Goal: Task Accomplishment & Management: Use online tool/utility

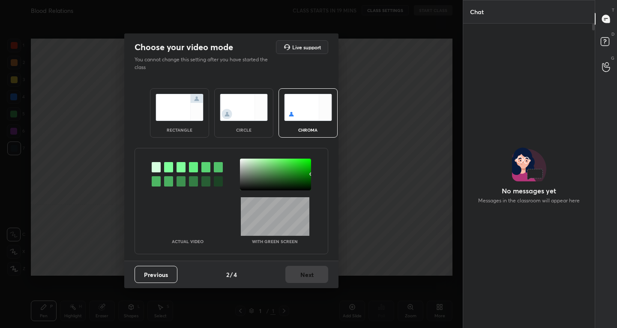
scroll to position [302, 129]
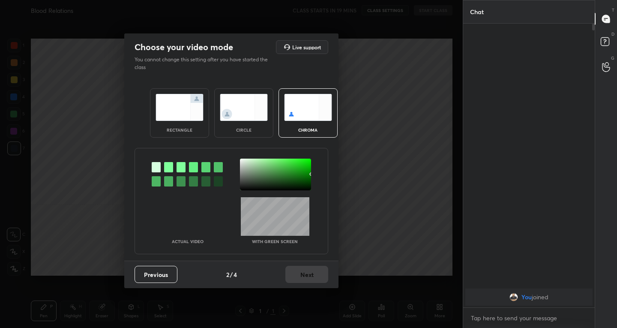
click at [164, 116] on img at bounding box center [179, 107] width 48 height 27
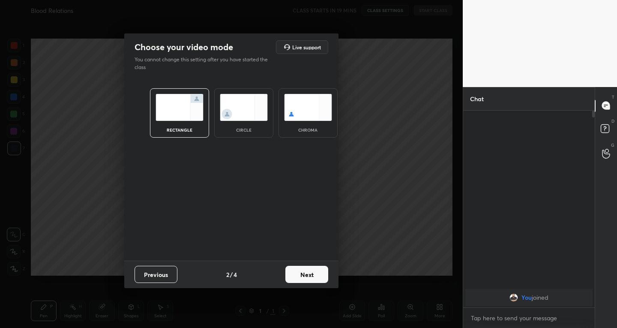
scroll to position [3, 3]
click at [301, 275] on button "Next" at bounding box center [306, 274] width 43 height 17
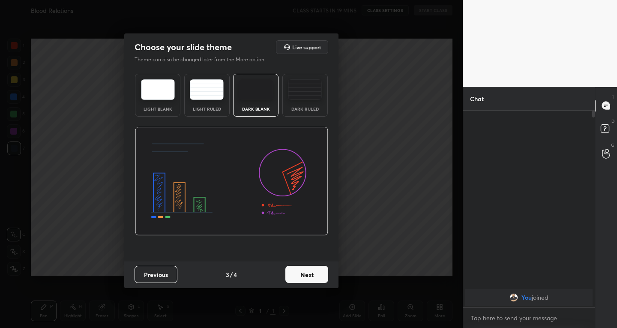
click at [314, 270] on button "Next" at bounding box center [306, 274] width 43 height 17
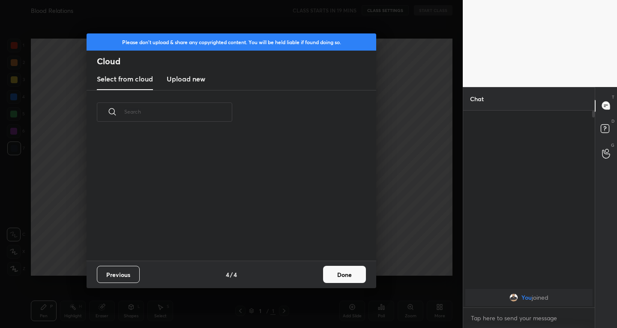
scroll to position [126, 275]
click at [178, 77] on h3 "Upload new" at bounding box center [186, 79] width 39 height 10
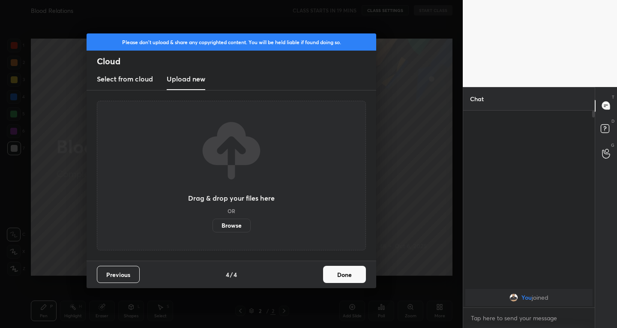
click at [226, 223] on label "Browse" at bounding box center [231, 225] width 38 height 14
click at [212, 223] on input "Browse" at bounding box center [212, 225] width 0 height 14
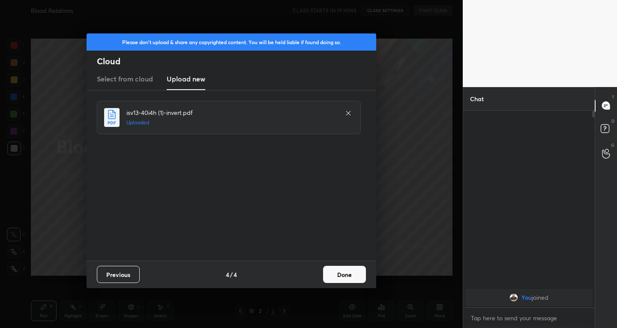
click at [356, 277] on button "Done" at bounding box center [344, 274] width 43 height 17
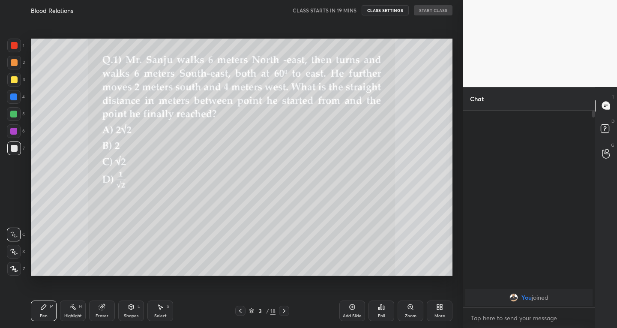
click at [243, 314] on icon at bounding box center [240, 310] width 7 height 7
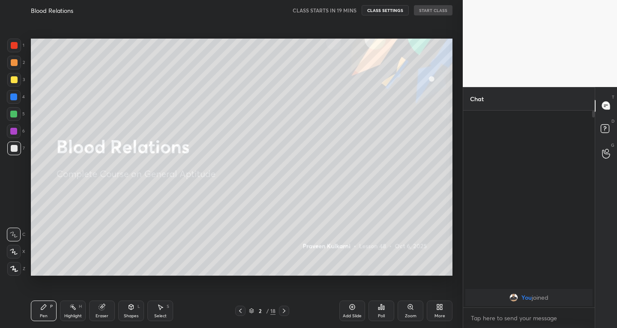
click at [354, 314] on div "Add Slide" at bounding box center [352, 316] width 19 height 4
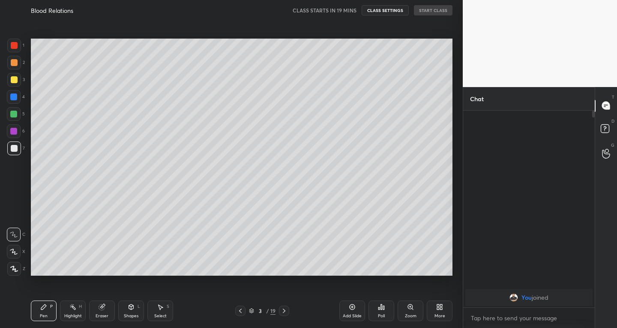
click at [286, 311] on icon at bounding box center [284, 310] width 7 height 7
click at [239, 310] on icon at bounding box center [240, 310] width 7 height 7
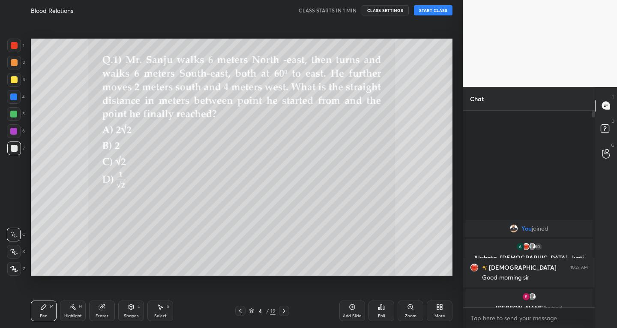
click at [422, 9] on button "START CLASS" at bounding box center [433, 10] width 39 height 10
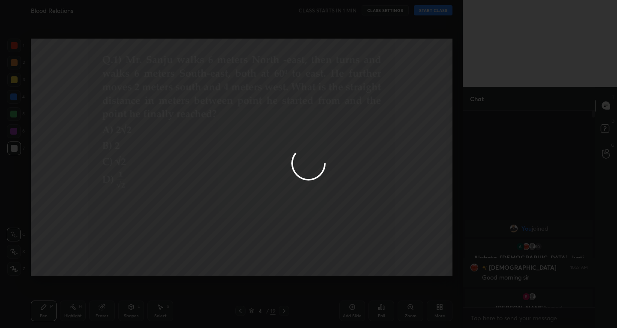
type textarea "x"
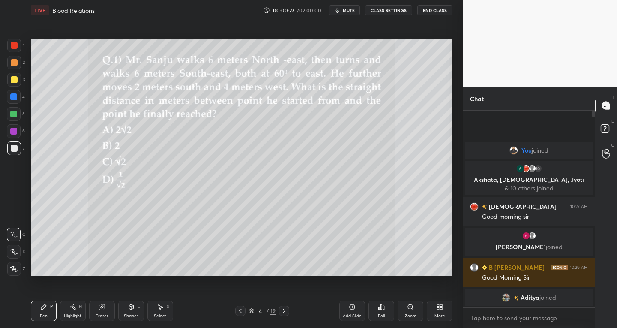
scroll to position [42558, 42402]
click at [238, 310] on icon at bounding box center [240, 310] width 7 height 7
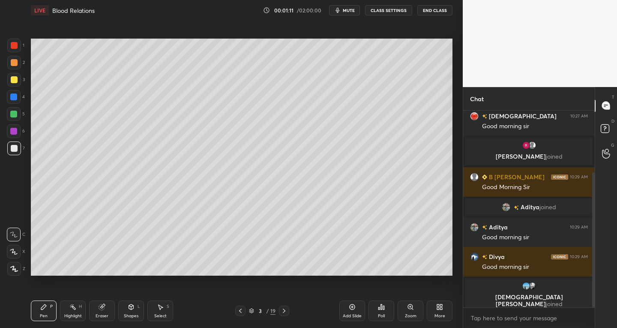
scroll to position [90, 0]
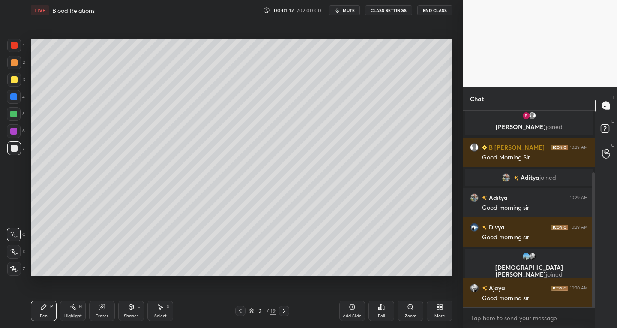
click at [17, 255] on div at bounding box center [14, 252] width 14 height 14
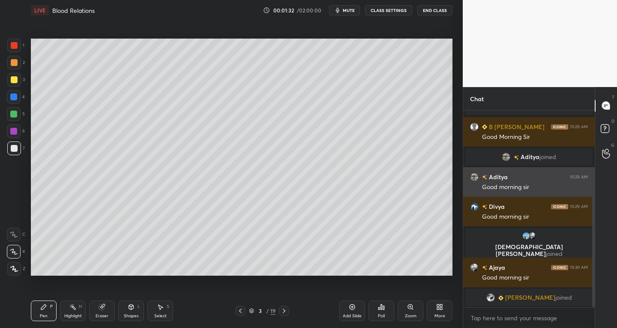
scroll to position [140, 0]
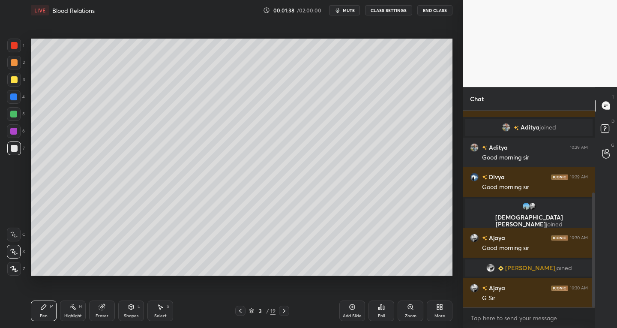
click at [98, 320] on div "Eraser" at bounding box center [102, 310] width 26 height 21
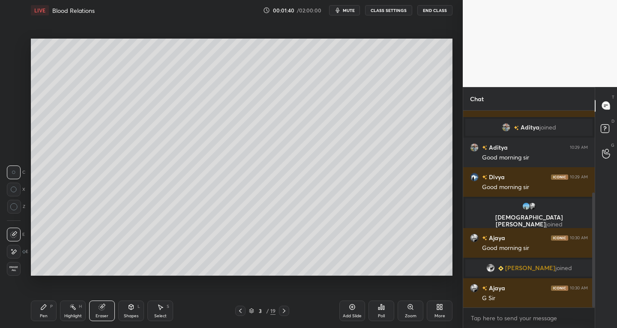
click at [46, 311] on div "Pen P" at bounding box center [44, 310] width 26 height 21
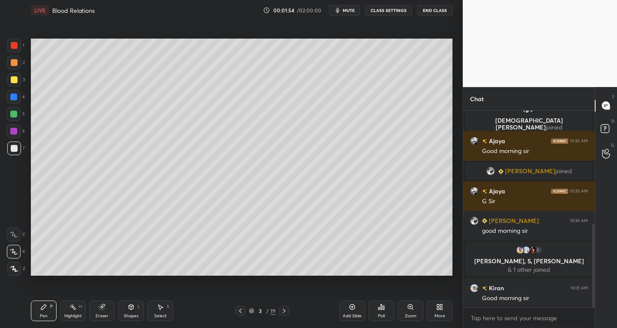
scroll to position [267, 0]
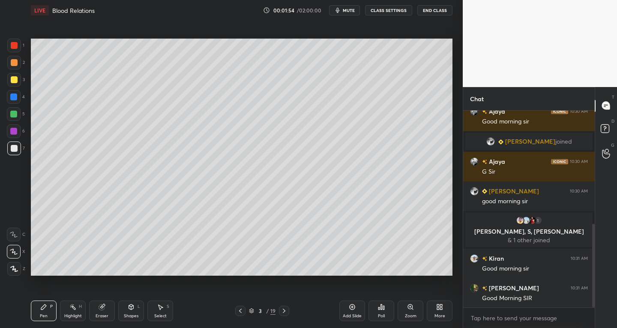
click at [164, 304] on div "Select S" at bounding box center [160, 310] width 26 height 21
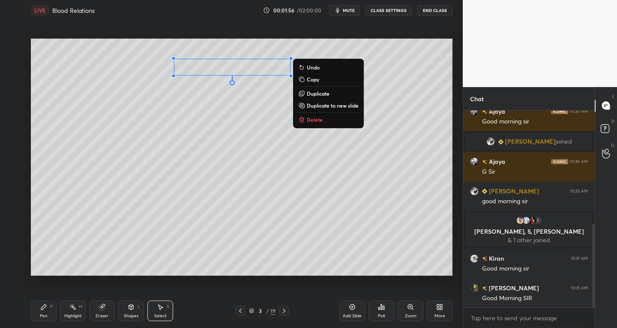
click at [51, 320] on div "Pen P" at bounding box center [44, 310] width 26 height 21
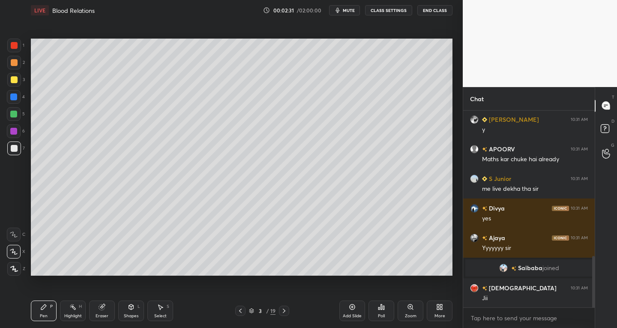
scroll to position [556, 0]
click at [132, 305] on icon at bounding box center [131, 306] width 5 height 5
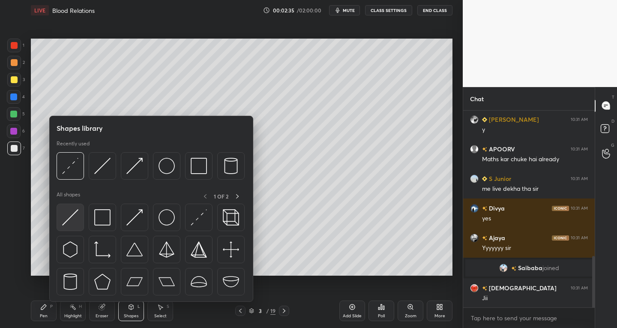
click at [75, 218] on img at bounding box center [70, 217] width 16 height 16
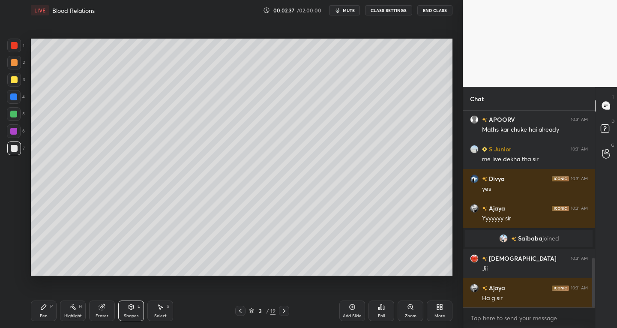
scroll to position [615, 0]
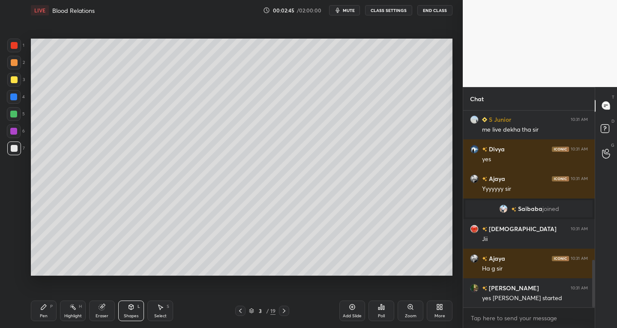
click at [104, 314] on div "Eraser" at bounding box center [102, 316] width 13 height 4
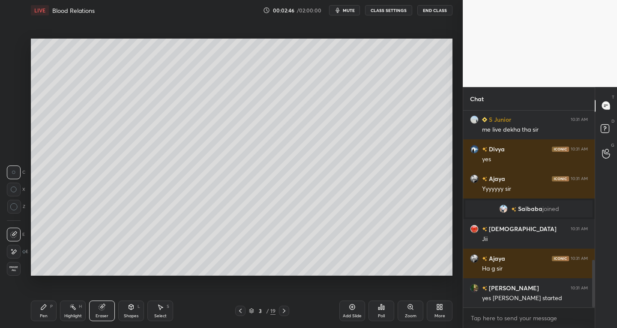
click at [22, 229] on div "E" at bounding box center [16, 234] width 18 height 14
click at [130, 314] on div "Shapes" at bounding box center [131, 316] width 15 height 4
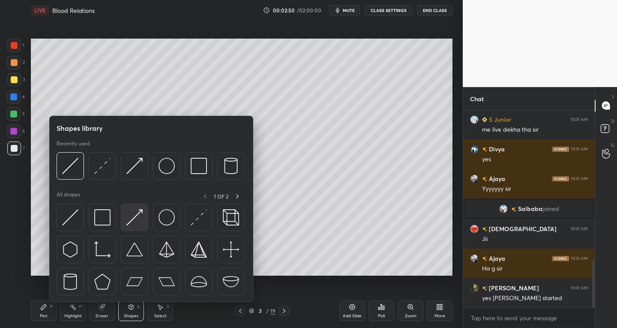
click at [129, 221] on img at bounding box center [134, 217] width 16 height 16
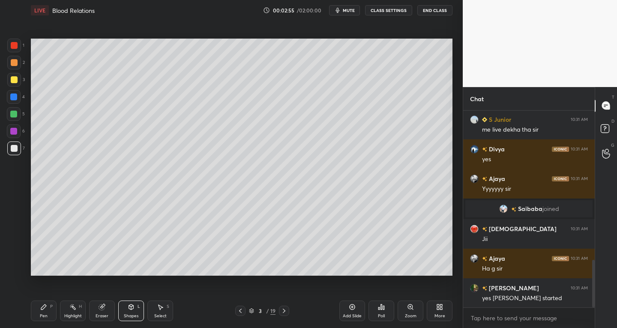
click at [45, 316] on div "Pen" at bounding box center [44, 316] width 8 height 4
click at [162, 312] on div "Select S" at bounding box center [160, 310] width 26 height 21
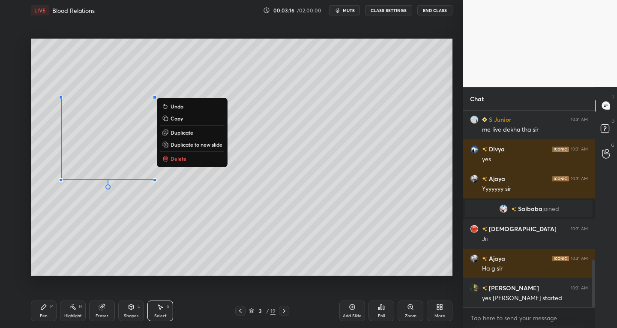
click at [38, 312] on div "Pen P" at bounding box center [44, 310] width 26 height 21
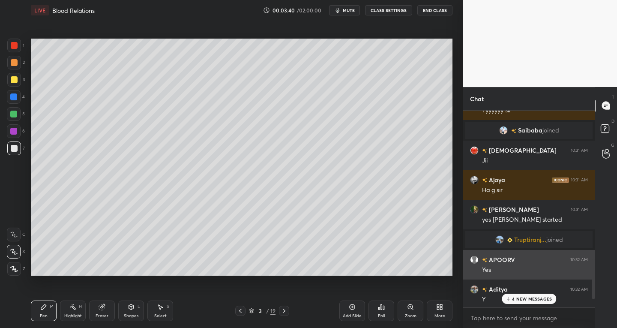
scroll to position [792, 0]
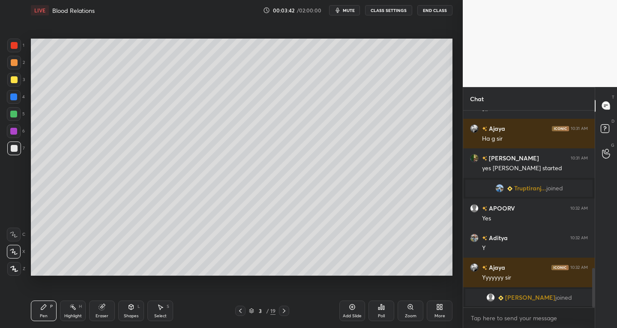
click at [161, 314] on div "Select" at bounding box center [160, 316] width 12 height 4
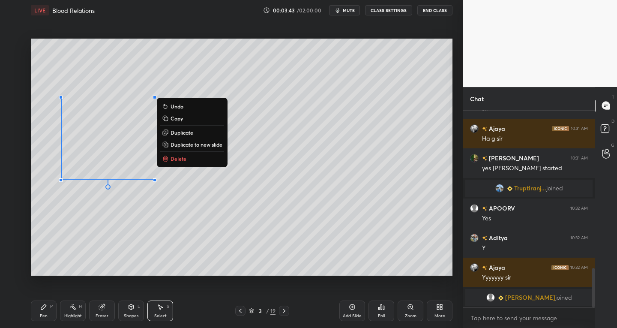
click at [182, 129] on p "Duplicate" at bounding box center [181, 132] width 23 height 7
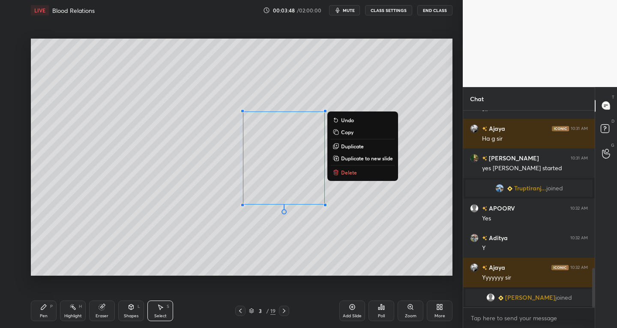
click at [37, 313] on div "Pen P" at bounding box center [44, 310] width 26 height 21
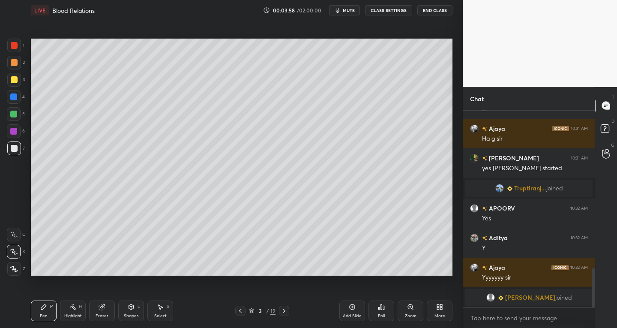
click at [170, 316] on div "Select S" at bounding box center [160, 310] width 26 height 21
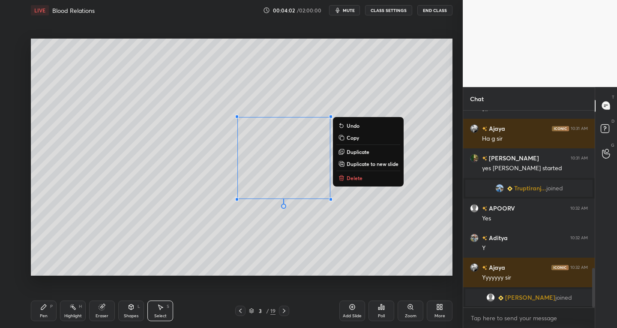
click at [51, 303] on div "Pen P" at bounding box center [44, 310] width 26 height 21
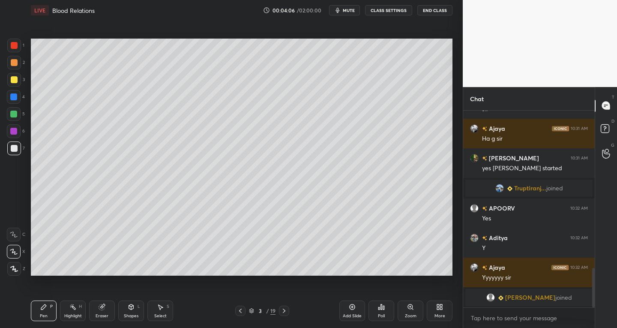
click at [167, 316] on div "Select S" at bounding box center [160, 310] width 26 height 21
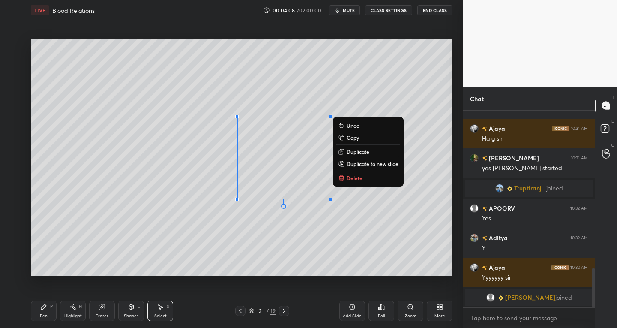
click at [353, 176] on p "Delete" at bounding box center [354, 177] width 16 height 7
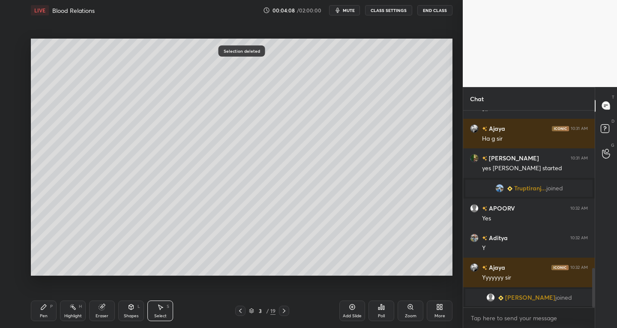
click at [46, 317] on div "Pen" at bounding box center [44, 316] width 8 height 4
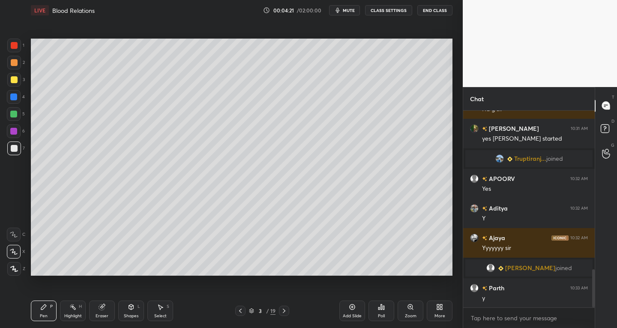
scroll to position [851, 0]
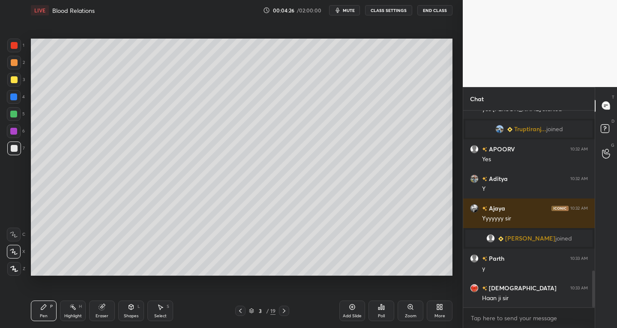
click at [125, 310] on div "Shapes L" at bounding box center [131, 310] width 26 height 21
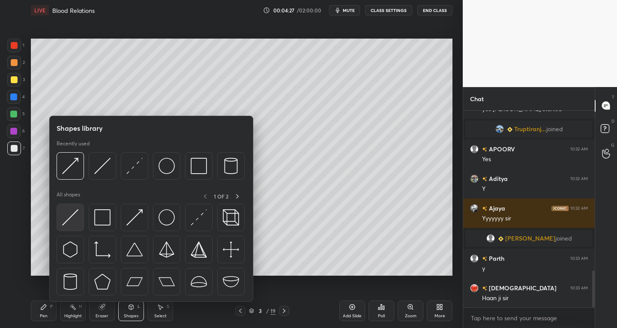
click at [71, 214] on img at bounding box center [70, 217] width 16 height 16
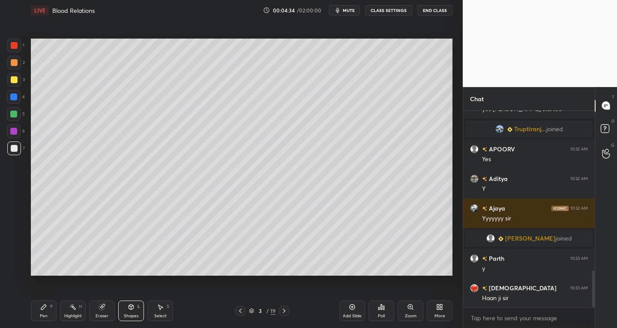
click at [46, 311] on div "Pen P" at bounding box center [44, 310] width 26 height 21
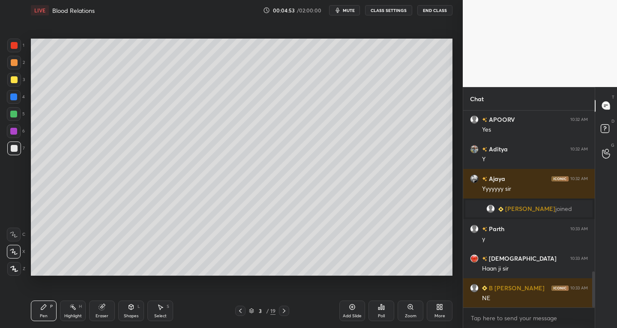
scroll to position [911, 0]
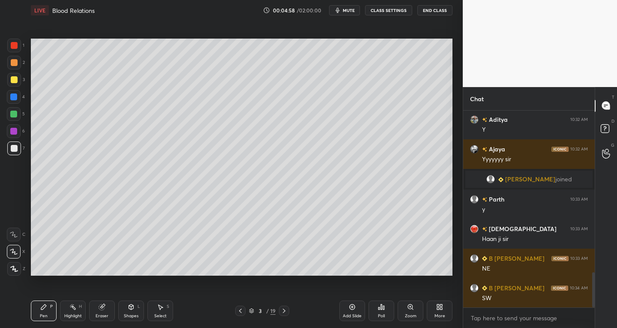
click at [106, 309] on div "Eraser" at bounding box center [102, 310] width 26 height 21
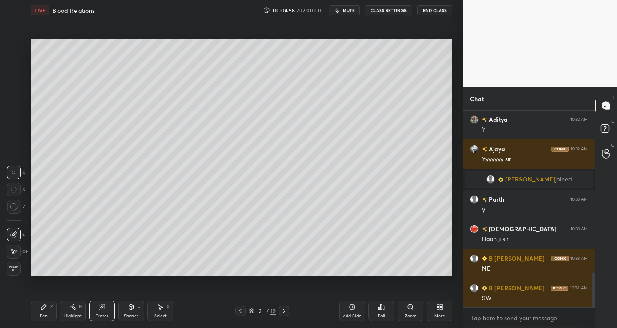
click at [130, 307] on icon at bounding box center [131, 306] width 5 height 5
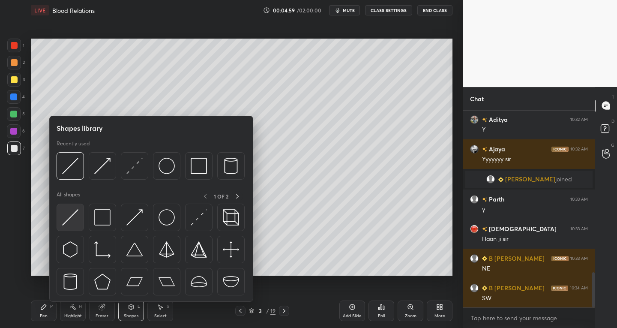
click at [66, 210] on img at bounding box center [70, 217] width 16 height 16
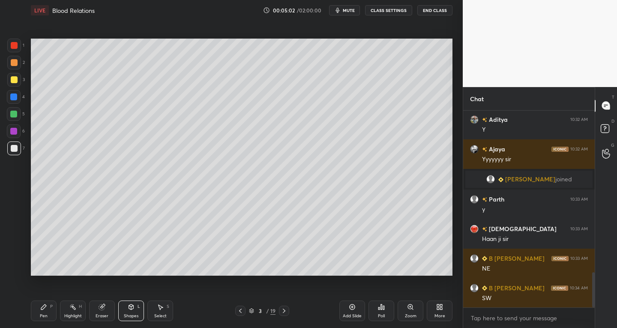
click at [41, 310] on div "Pen P" at bounding box center [44, 310] width 26 height 21
click at [137, 311] on div "Shapes L" at bounding box center [131, 310] width 26 height 21
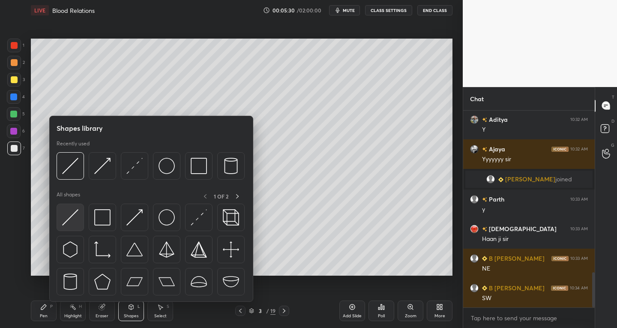
click at [75, 217] on img at bounding box center [70, 217] width 16 height 16
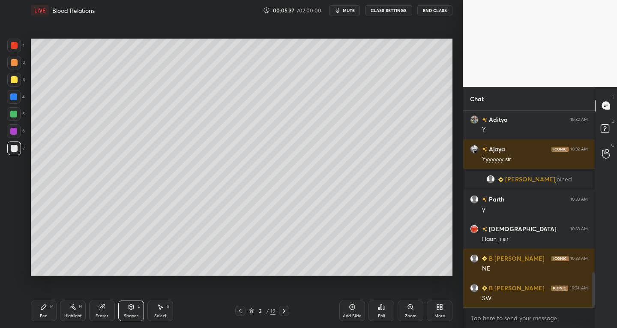
click at [123, 320] on div "Shapes L" at bounding box center [131, 310] width 26 height 21
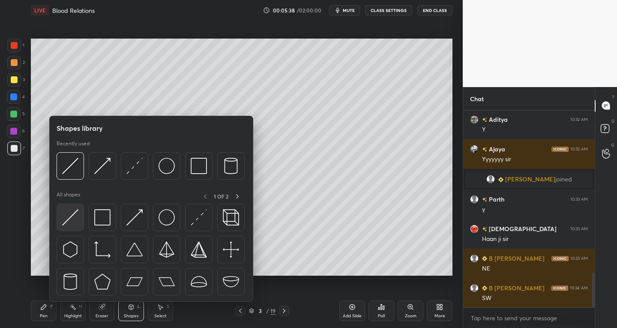
click at [60, 226] on div at bounding box center [70, 216] width 27 height 27
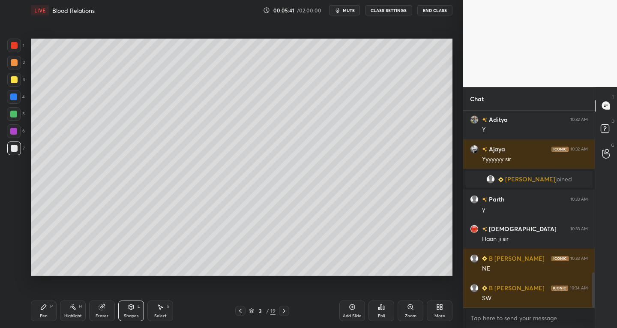
click at [52, 310] on div "Pen P" at bounding box center [44, 310] width 26 height 21
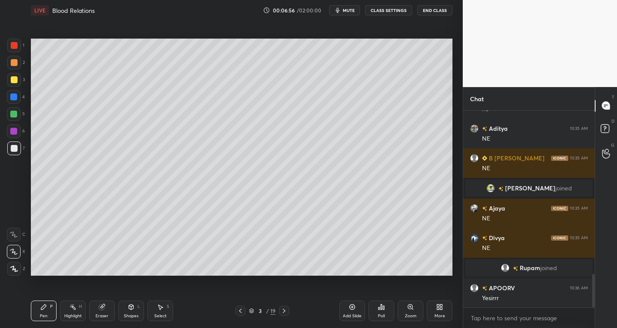
scroll to position [957, 0]
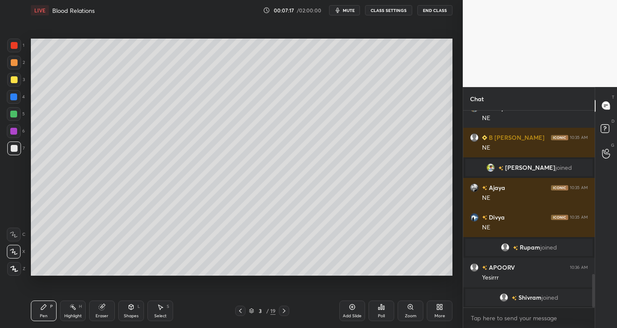
click at [158, 305] on icon at bounding box center [160, 306] width 7 height 7
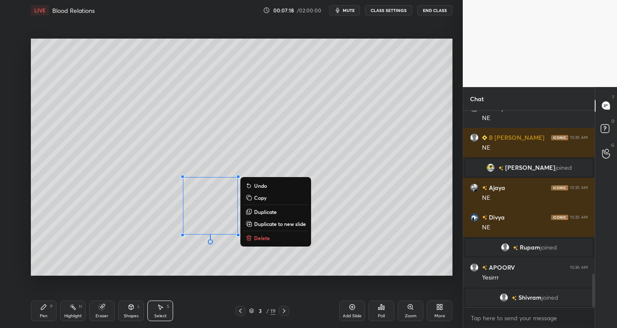
click at [256, 236] on p "Delete" at bounding box center [262, 237] width 16 height 7
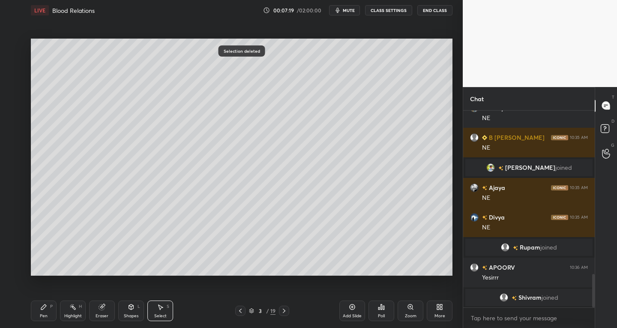
click at [54, 303] on div "Pen P" at bounding box center [44, 310] width 26 height 21
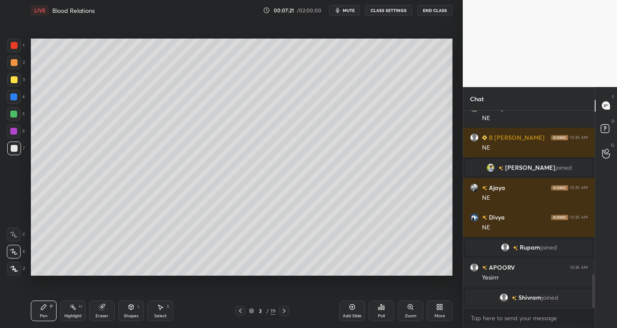
click at [62, 314] on div "Highlight H" at bounding box center [73, 310] width 26 height 21
click at [101, 317] on div "Eraser" at bounding box center [102, 316] width 13 height 4
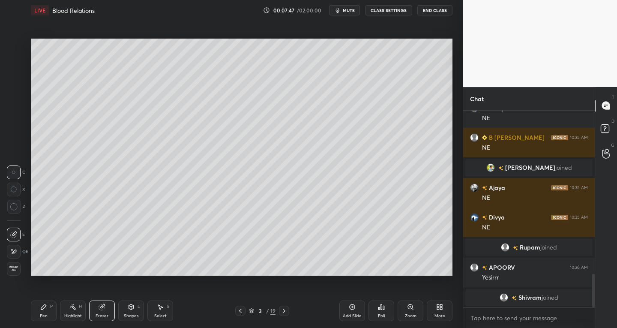
click at [17, 254] on div at bounding box center [14, 252] width 14 height 14
click at [74, 314] on div "Highlight" at bounding box center [73, 316] width 18 height 4
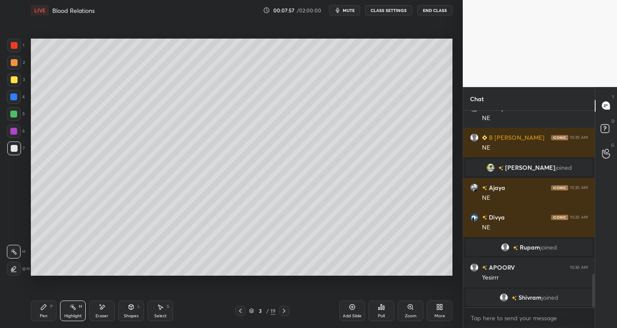
click at [45, 317] on div "Pen" at bounding box center [44, 316] width 8 height 4
click at [284, 311] on icon at bounding box center [284, 310] width 7 height 7
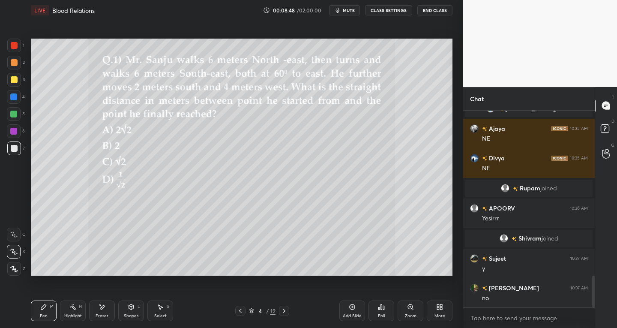
scroll to position [1029, 0]
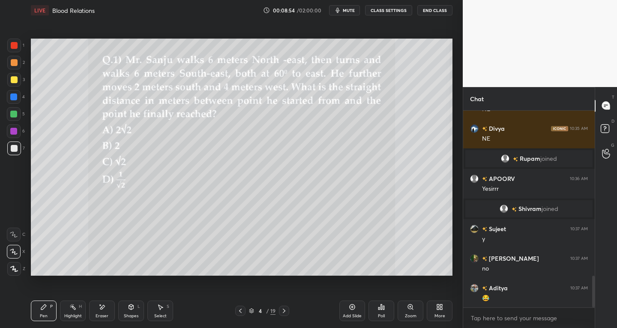
click at [14, 269] on icon at bounding box center [14, 268] width 7 height 5
click at [47, 307] on icon at bounding box center [43, 306] width 7 height 7
click at [16, 245] on div at bounding box center [14, 252] width 14 height 14
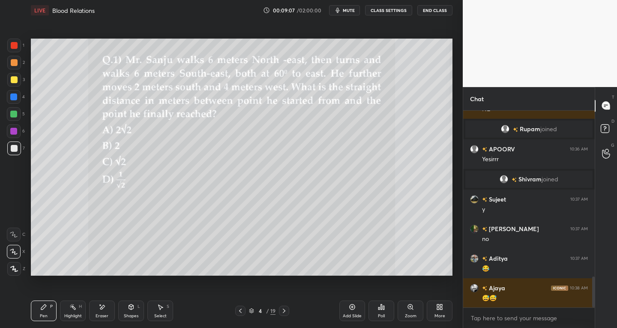
scroll to position [1079, 0]
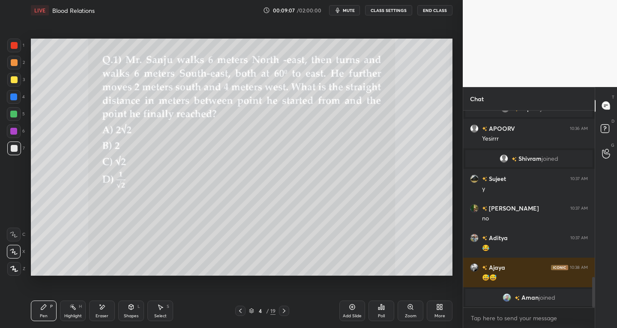
click at [126, 310] on div "Shapes L" at bounding box center [131, 310] width 26 height 21
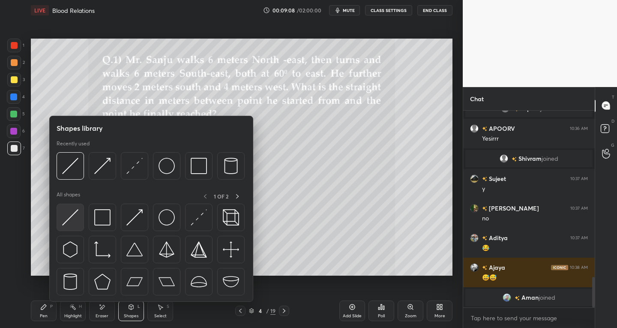
click at [69, 218] on img at bounding box center [70, 217] width 16 height 16
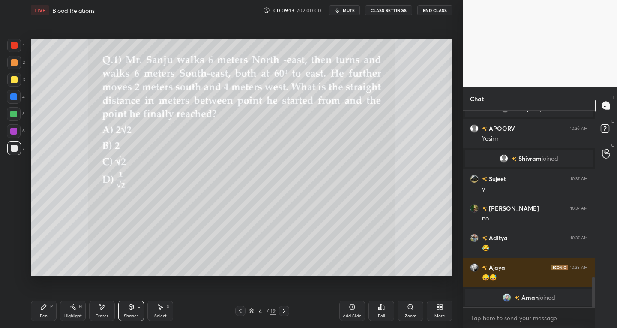
click at [48, 313] on div "Pen P" at bounding box center [44, 310] width 26 height 21
click at [162, 311] on div "Select S" at bounding box center [160, 310] width 26 height 21
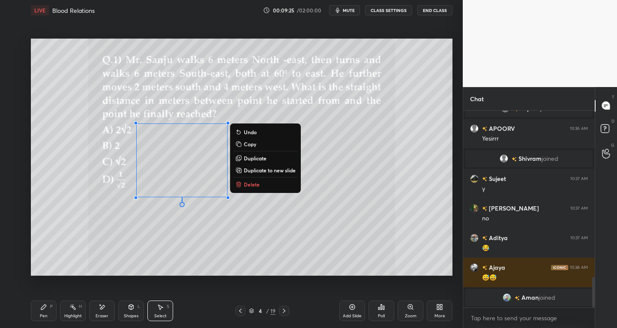
click at [47, 311] on div "Pen P" at bounding box center [44, 310] width 26 height 21
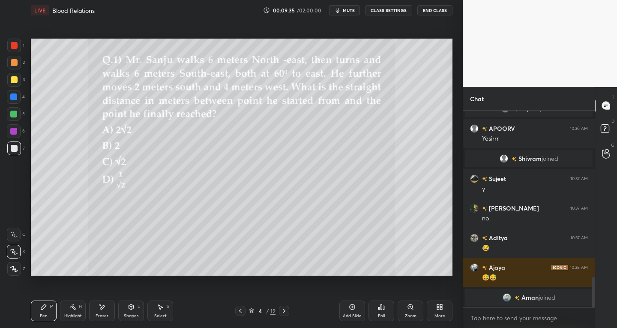
click at [132, 308] on icon at bounding box center [131, 306] width 5 height 5
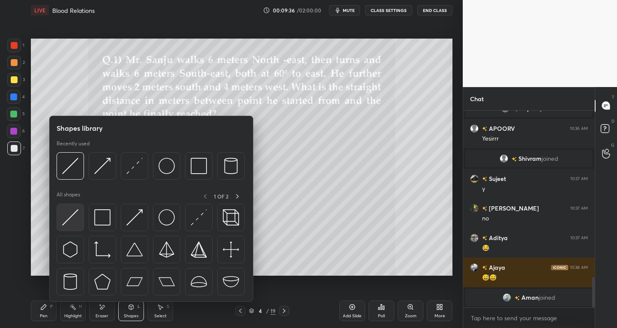
click at [75, 222] on img at bounding box center [70, 217] width 16 height 16
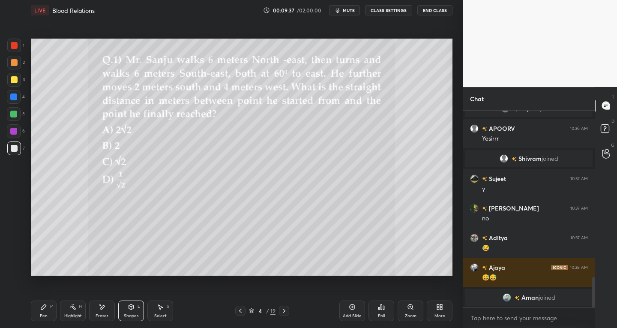
click at [162, 314] on div "Select" at bounding box center [160, 316] width 12 height 4
click at [105, 316] on div "Eraser" at bounding box center [102, 316] width 13 height 4
click at [125, 311] on div "Shapes L" at bounding box center [131, 310] width 26 height 21
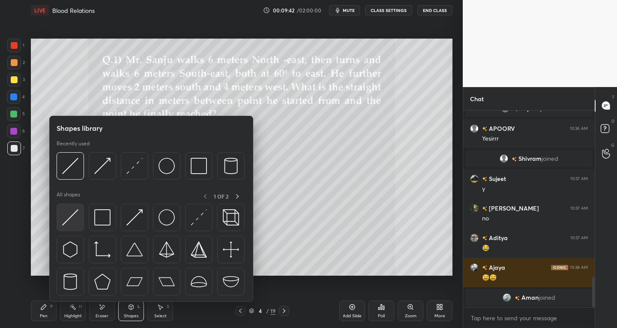
click at [61, 222] on div at bounding box center [70, 216] width 27 height 27
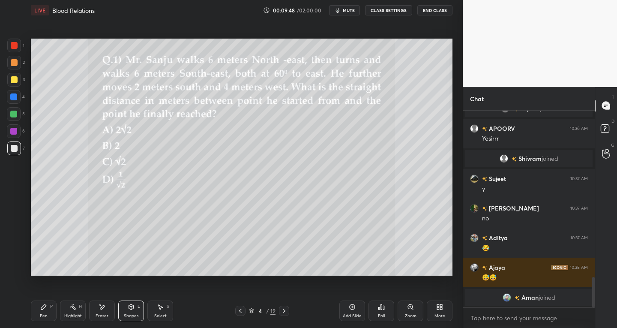
click at [47, 310] on div "Pen P" at bounding box center [44, 310] width 26 height 21
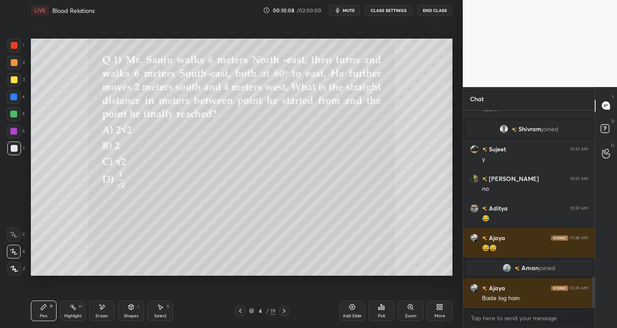
click at [12, 82] on div at bounding box center [14, 79] width 7 height 7
click at [14, 267] on icon at bounding box center [14, 268] width 7 height 5
click at [122, 313] on div "Shapes L" at bounding box center [131, 310] width 26 height 21
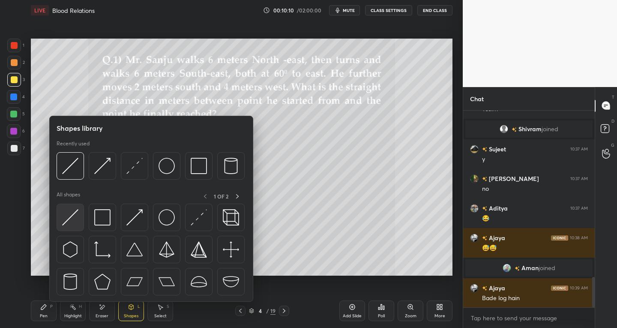
click at [60, 224] on div at bounding box center [70, 216] width 27 height 27
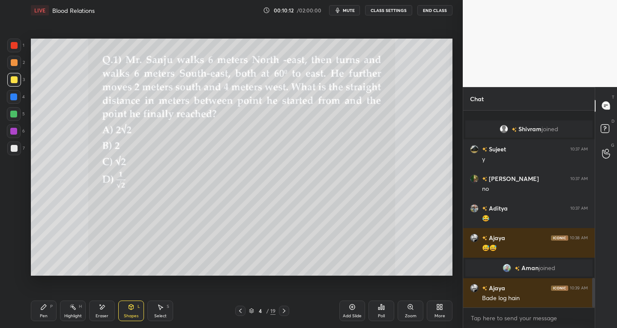
scroll to position [1107, 0]
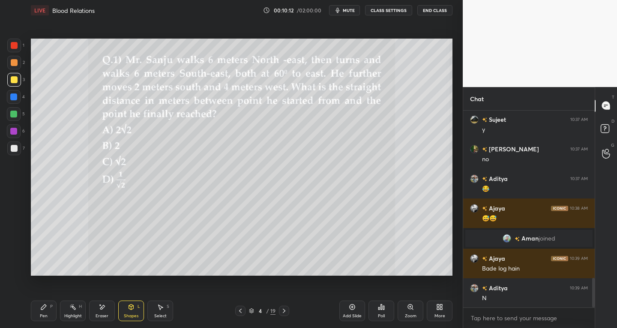
click at [54, 316] on div "Pen P" at bounding box center [44, 310] width 26 height 21
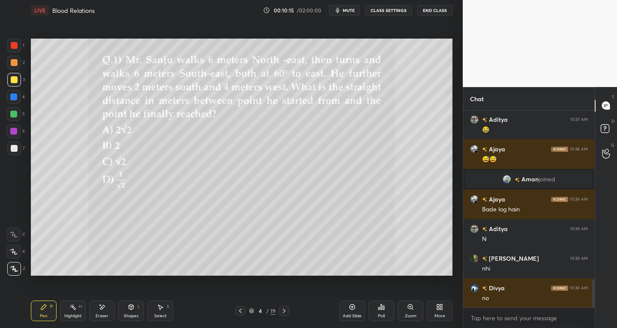
scroll to position [1195, 0]
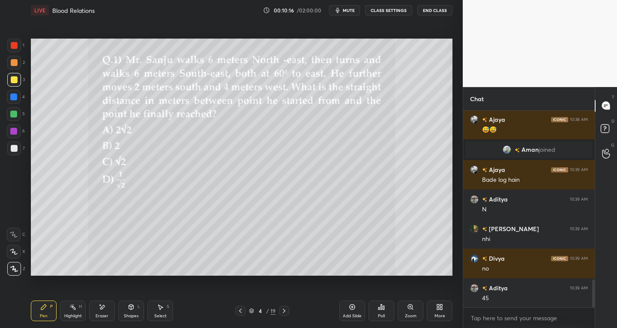
click at [134, 317] on div "Shapes" at bounding box center [131, 316] width 15 height 4
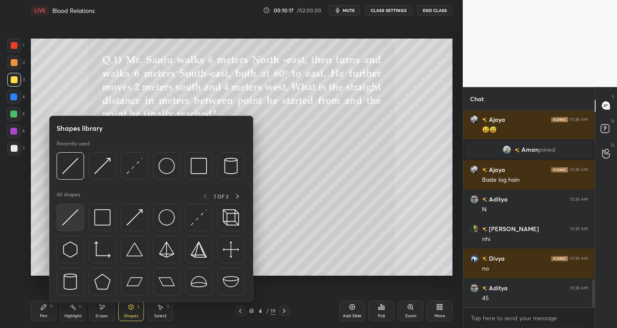
click at [71, 223] on img at bounding box center [70, 217] width 16 height 16
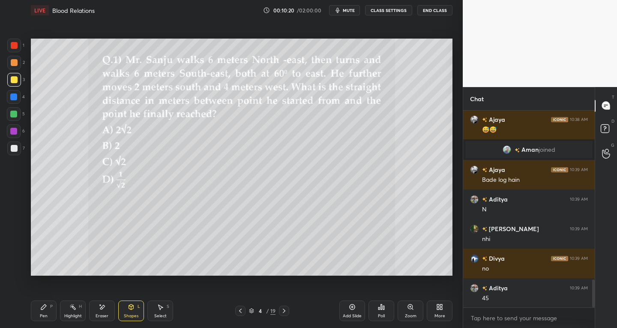
click at [47, 314] on div "Pen" at bounding box center [44, 316] width 8 height 4
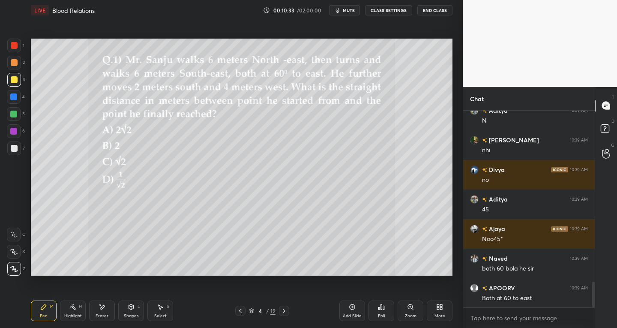
scroll to position [1305, 0]
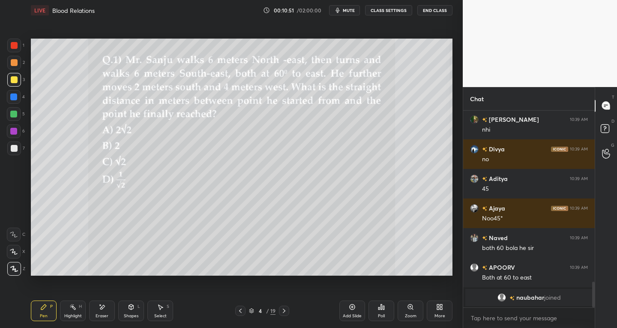
click at [137, 309] on div "Shapes L" at bounding box center [131, 310] width 26 height 21
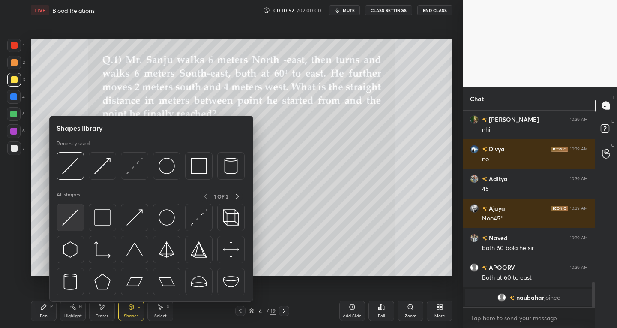
click at [73, 218] on img at bounding box center [70, 217] width 16 height 16
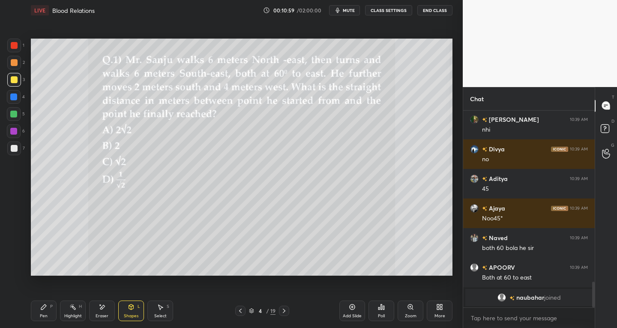
click at [49, 311] on div "Pen P" at bounding box center [44, 310] width 26 height 21
click at [17, 251] on icon at bounding box center [14, 251] width 8 height 6
click at [18, 152] on div at bounding box center [14, 148] width 14 height 14
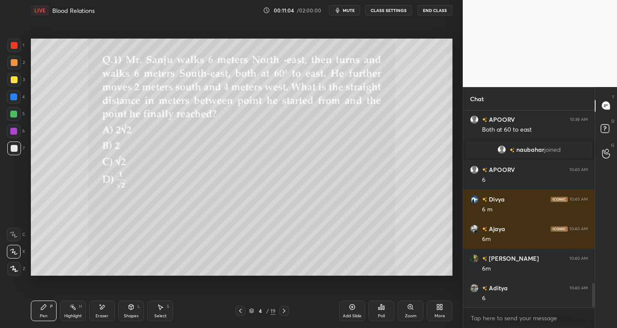
scroll to position [1419, 0]
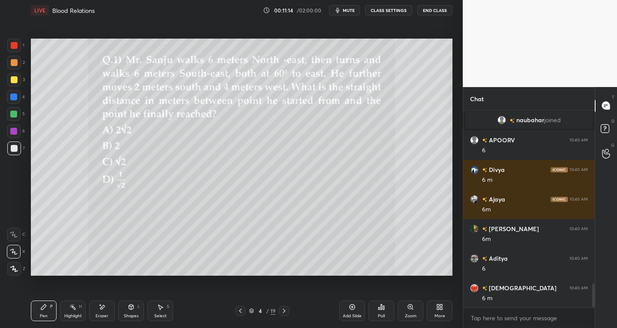
click at [99, 316] on div "Eraser" at bounding box center [102, 316] width 13 height 4
click at [20, 232] on div at bounding box center [14, 234] width 14 height 14
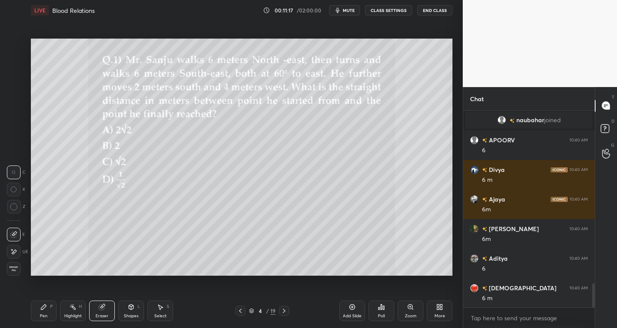
click at [129, 314] on div "Shapes" at bounding box center [131, 316] width 15 height 4
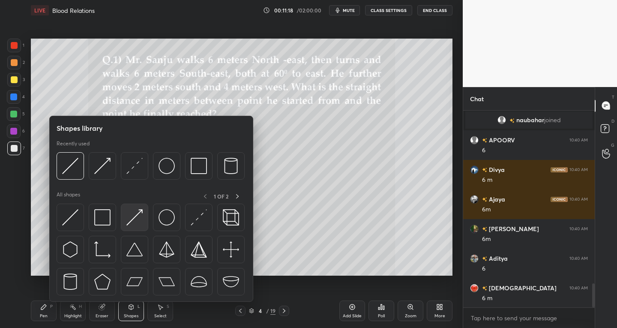
click at [134, 220] on img at bounding box center [134, 217] width 16 height 16
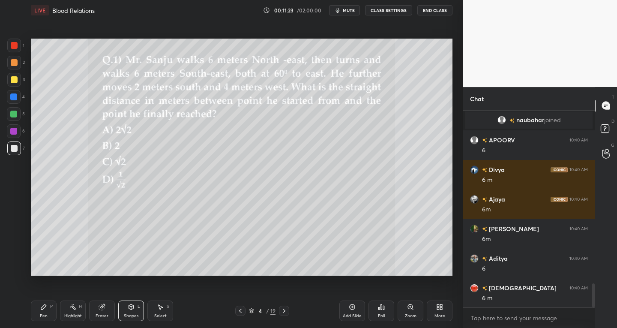
click at [39, 313] on div "Pen P" at bounding box center [44, 310] width 26 height 21
click at [15, 78] on div at bounding box center [14, 79] width 7 height 7
click at [45, 314] on div "Pen" at bounding box center [44, 316] width 8 height 4
click at [13, 147] on div at bounding box center [14, 148] width 7 height 7
click at [132, 315] on div "Shapes" at bounding box center [131, 316] width 15 height 4
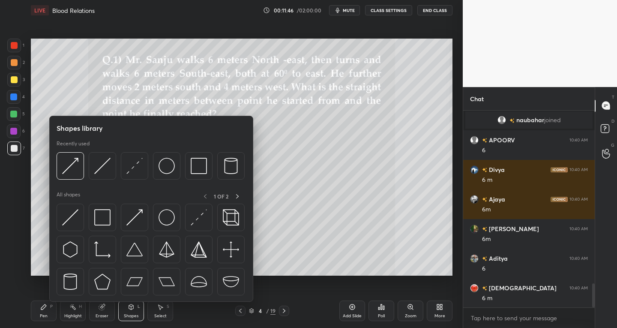
click at [50, 308] on div "P" at bounding box center [51, 306] width 3 height 4
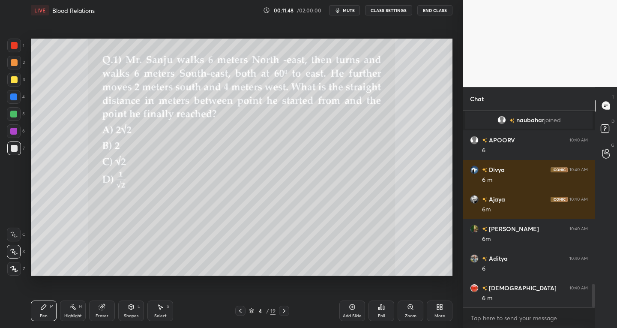
scroll to position [1448, 0]
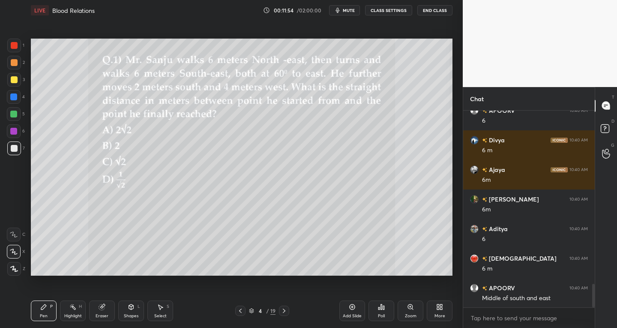
click at [128, 311] on div "Shapes L" at bounding box center [131, 310] width 26 height 21
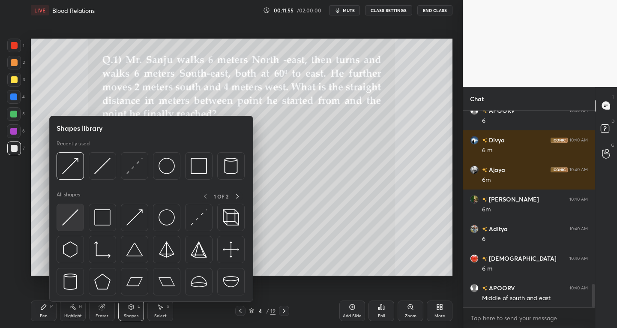
click at [76, 215] on img at bounding box center [70, 217] width 16 height 16
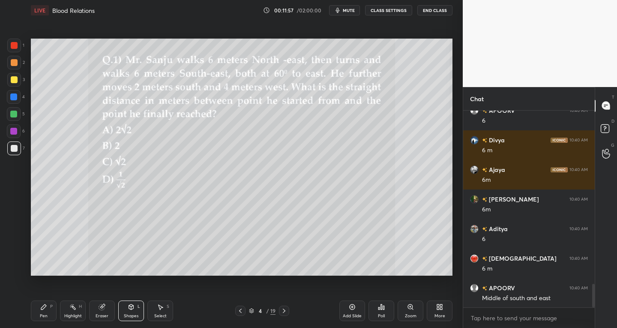
click at [16, 81] on div at bounding box center [14, 79] width 7 height 7
click at [129, 314] on div "Shapes" at bounding box center [131, 316] width 15 height 4
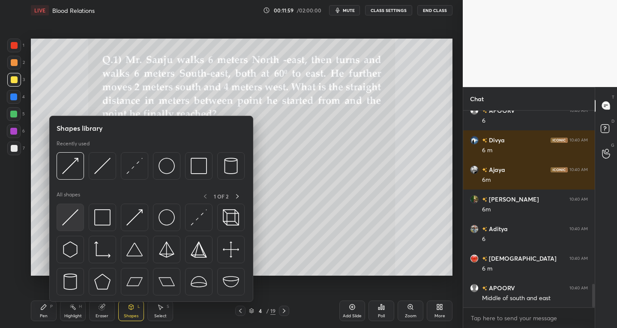
click at [72, 221] on img at bounding box center [70, 217] width 16 height 16
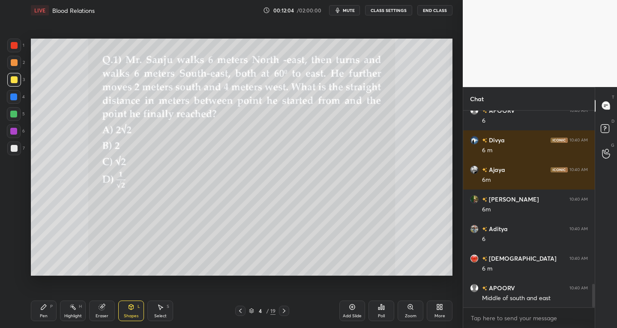
click at [51, 316] on div "Pen P" at bounding box center [44, 310] width 26 height 21
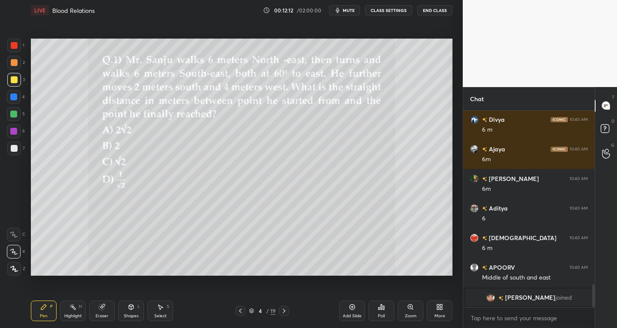
click at [125, 312] on div "Shapes L" at bounding box center [131, 310] width 26 height 21
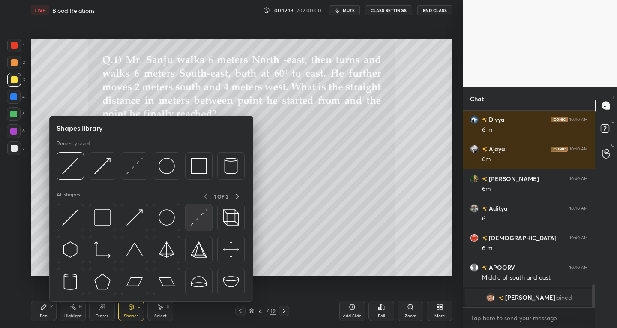
scroll to position [1459, 0]
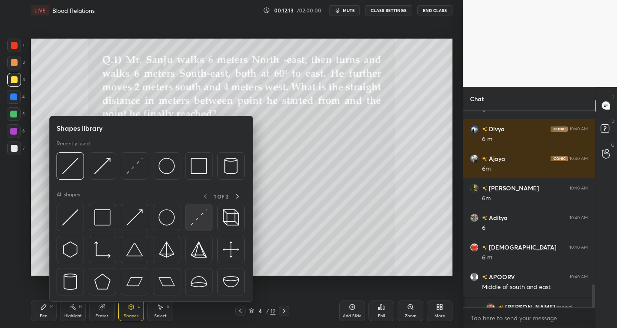
click at [194, 221] on img at bounding box center [199, 217] width 16 height 16
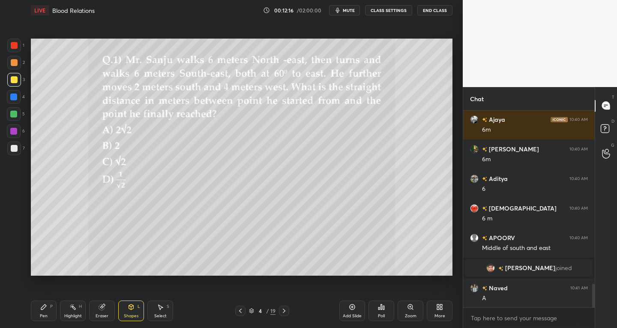
click at [52, 311] on div "Pen P" at bounding box center [44, 310] width 26 height 21
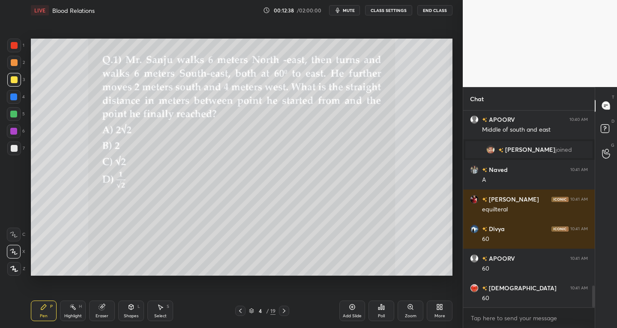
scroll to position [1607, 0]
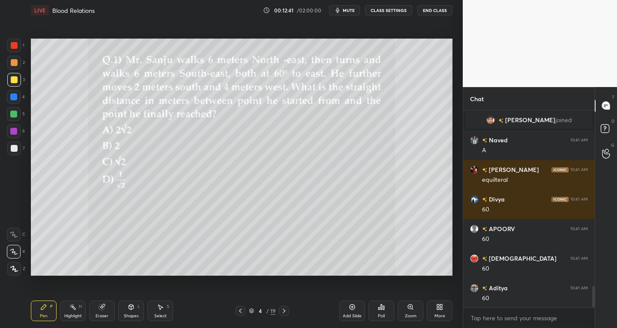
click at [102, 308] on icon at bounding box center [102, 307] width 6 height 6
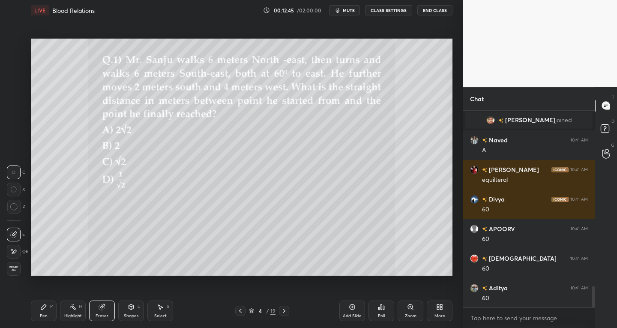
click at [45, 317] on div "Pen" at bounding box center [44, 316] width 8 height 4
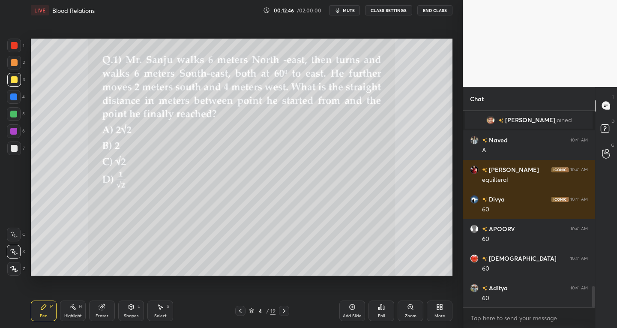
click at [125, 314] on div "Shapes" at bounding box center [131, 316] width 15 height 4
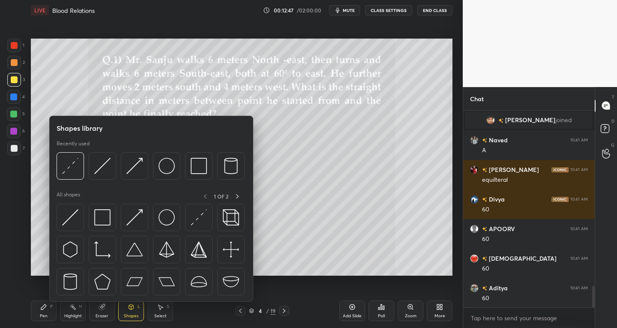
click at [47, 314] on div "Pen" at bounding box center [44, 316] width 8 height 4
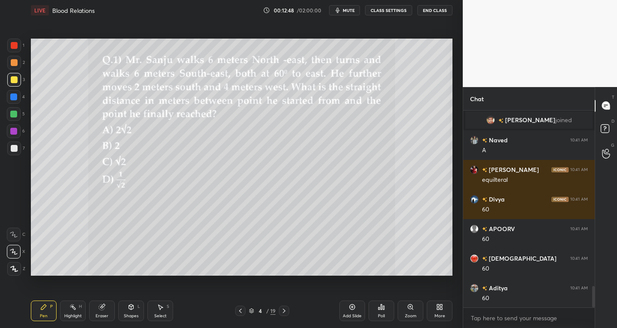
scroll to position [1637, 0]
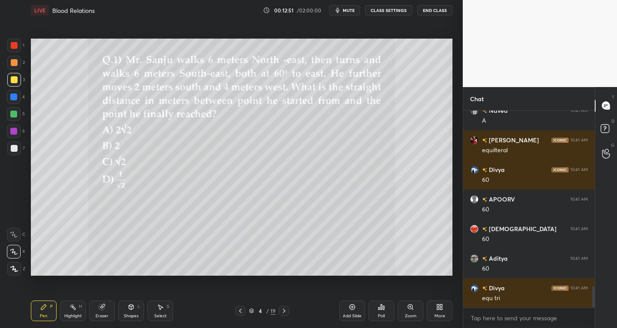
click at [128, 310] on div "Shapes L" at bounding box center [131, 310] width 26 height 21
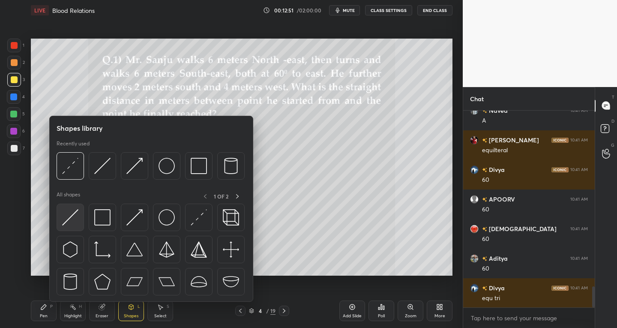
click at [66, 222] on img at bounding box center [70, 217] width 16 height 16
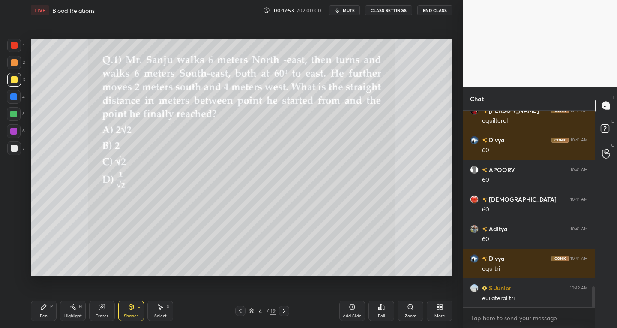
click at [44, 317] on div "Pen" at bounding box center [44, 316] width 8 height 4
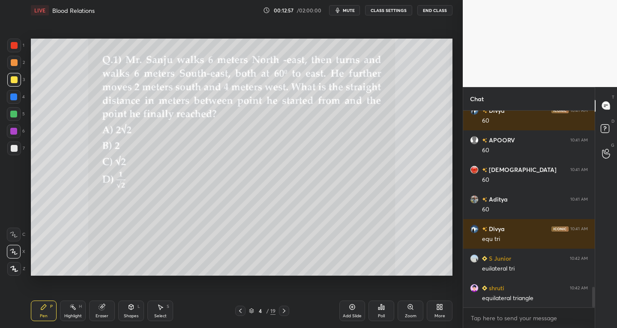
click at [134, 312] on div "Shapes L" at bounding box center [131, 310] width 26 height 21
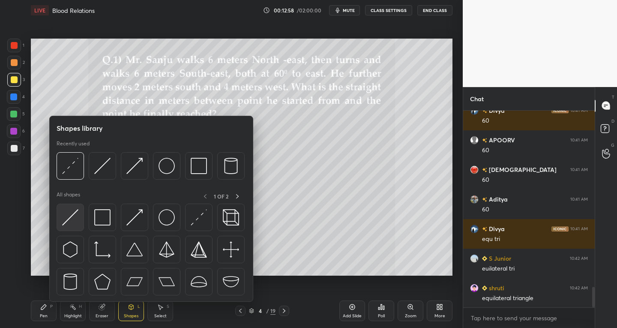
click at [69, 221] on img at bounding box center [70, 217] width 16 height 16
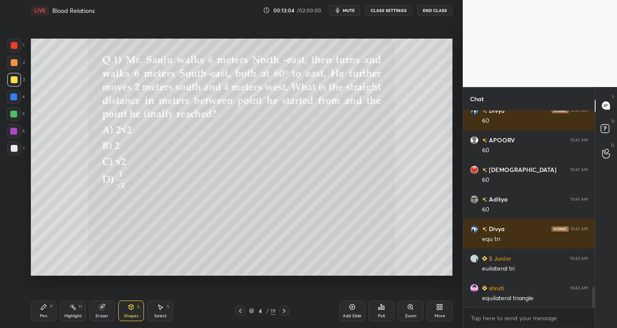
click at [43, 311] on div "Pen P" at bounding box center [44, 310] width 26 height 21
click at [13, 146] on div at bounding box center [14, 148] width 7 height 7
click at [103, 311] on div "Eraser" at bounding box center [102, 310] width 26 height 21
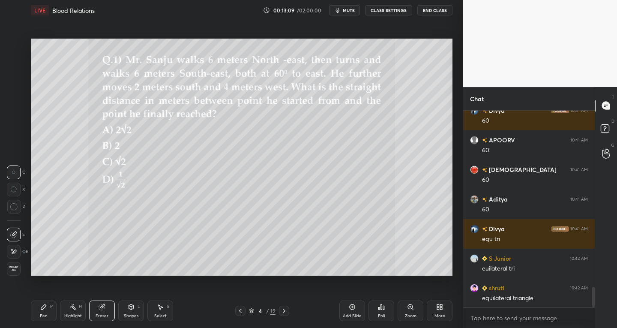
click at [18, 233] on div at bounding box center [14, 234] width 14 height 14
click at [120, 317] on div "Shapes L" at bounding box center [131, 310] width 26 height 21
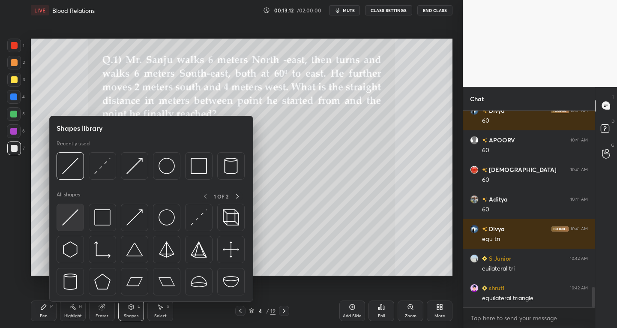
click at [64, 221] on img at bounding box center [70, 217] width 16 height 16
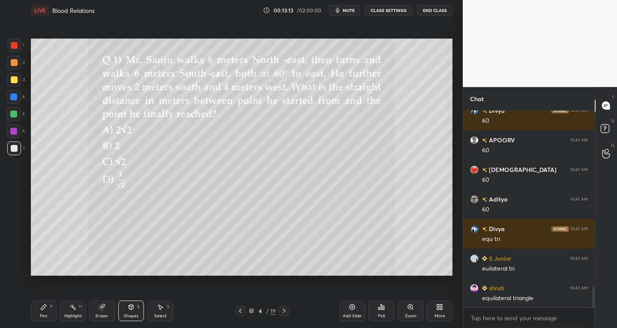
click at [18, 85] on div at bounding box center [14, 80] width 14 height 14
click at [49, 311] on div "Pen P" at bounding box center [44, 310] width 26 height 21
click at [16, 150] on div at bounding box center [14, 148] width 7 height 7
click at [108, 317] on div "Eraser" at bounding box center [102, 316] width 13 height 4
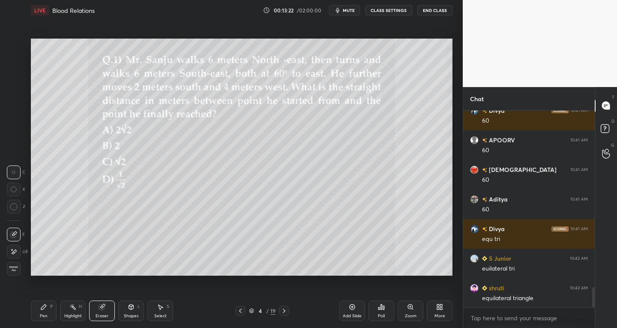
scroll to position [1725, 0]
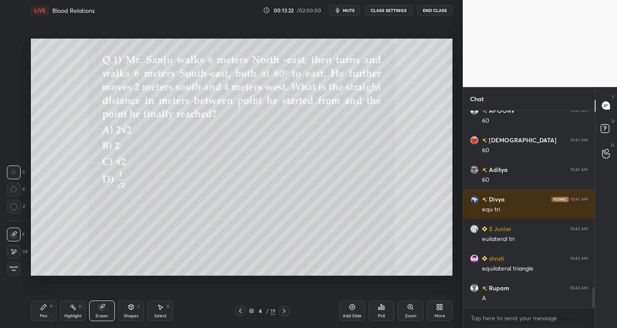
click at [134, 317] on div "Shapes" at bounding box center [131, 316] width 15 height 4
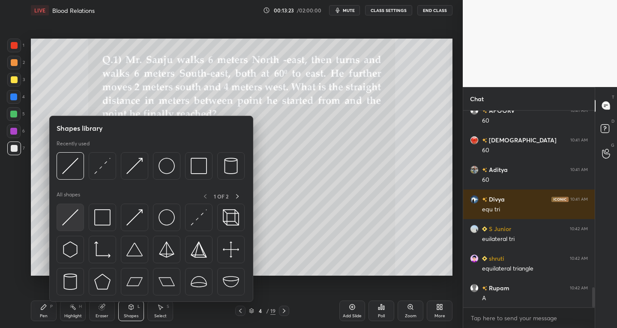
click at [66, 222] on img at bounding box center [70, 217] width 16 height 16
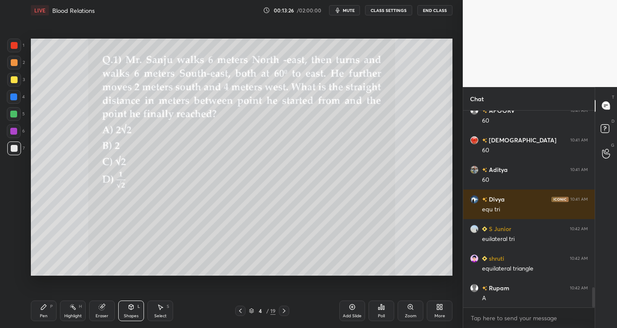
click at [17, 83] on div at bounding box center [14, 80] width 14 height 14
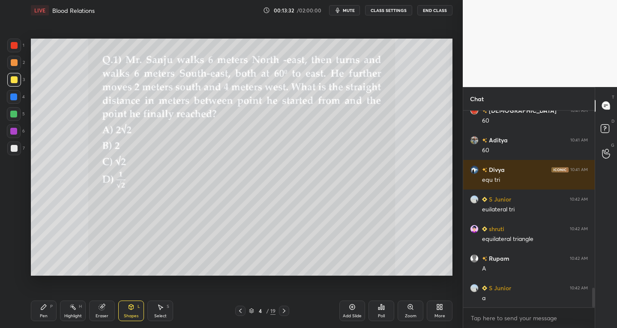
click at [63, 308] on div "Highlight H" at bounding box center [73, 310] width 26 height 21
click at [49, 309] on div "Pen P" at bounding box center [44, 310] width 26 height 21
click at [105, 314] on div "Eraser" at bounding box center [102, 316] width 13 height 4
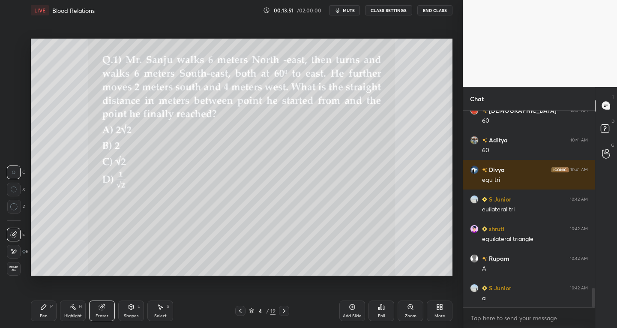
click at [38, 315] on div "Pen P" at bounding box center [44, 310] width 26 height 21
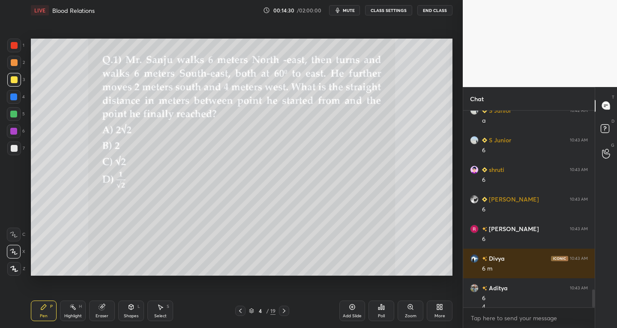
scroll to position [1941, 0]
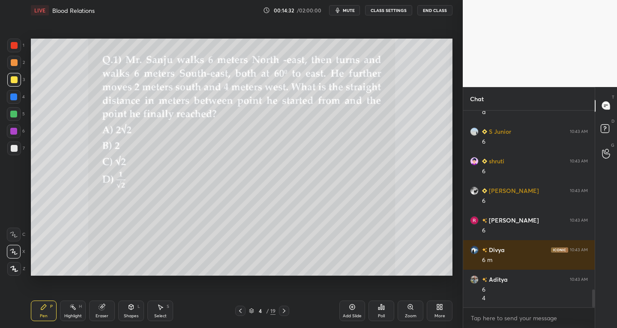
click at [128, 310] on icon at bounding box center [131, 306] width 7 height 7
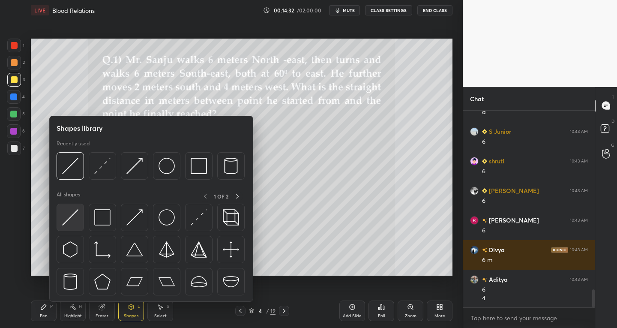
click at [67, 215] on img at bounding box center [70, 217] width 16 height 16
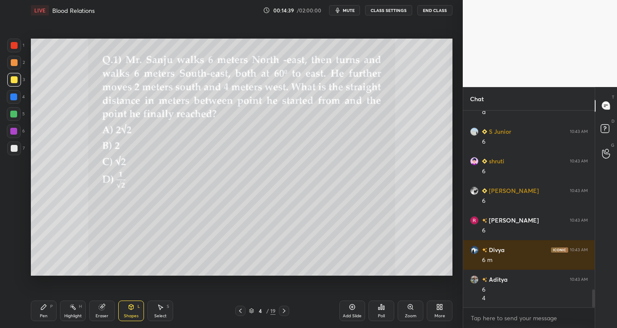
click at [53, 309] on div "Pen P" at bounding box center [44, 310] width 26 height 21
click at [16, 147] on div at bounding box center [14, 148] width 7 height 7
click at [15, 268] on icon at bounding box center [14, 269] width 8 height 6
click at [13, 254] on icon at bounding box center [14, 251] width 8 height 6
click at [133, 311] on div "Shapes L" at bounding box center [131, 310] width 26 height 21
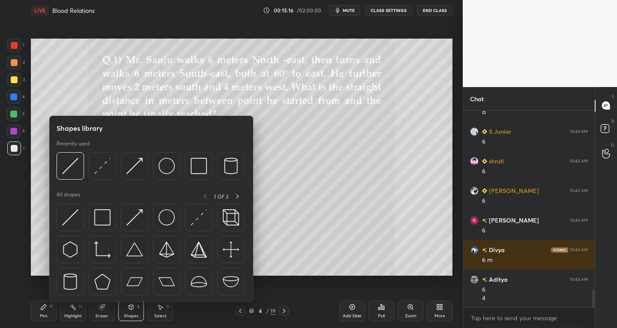
click at [16, 101] on div at bounding box center [14, 97] width 14 height 14
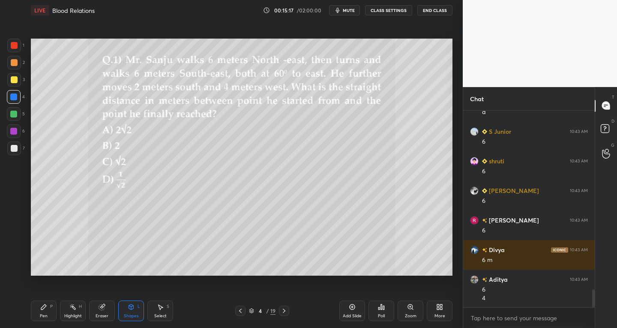
click at [123, 314] on div "Shapes L" at bounding box center [131, 310] width 26 height 21
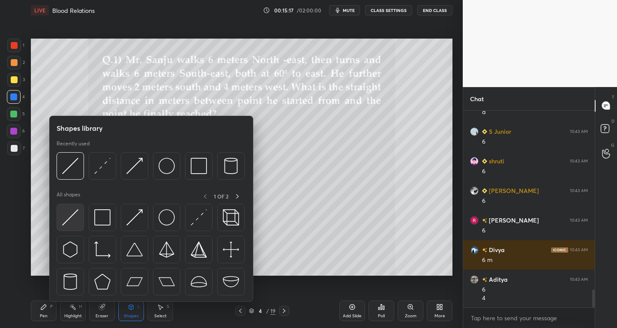
click at [70, 215] on img at bounding box center [70, 217] width 16 height 16
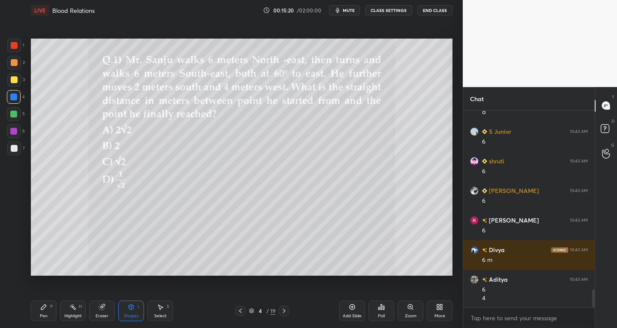
click at [52, 311] on div "Pen P" at bounding box center [44, 310] width 26 height 21
click at [137, 311] on div "Shapes L" at bounding box center [131, 310] width 26 height 21
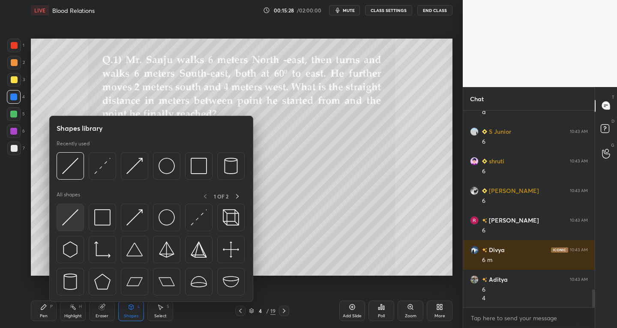
click at [64, 224] on img at bounding box center [70, 217] width 16 height 16
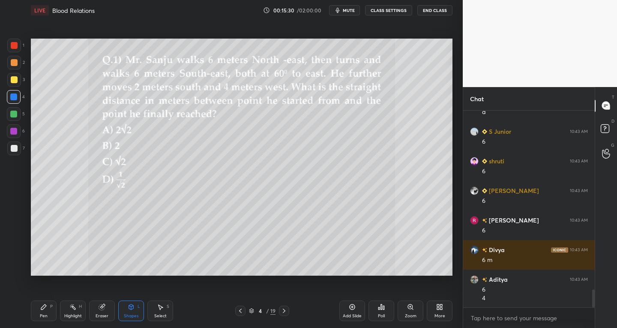
click at [14, 152] on div at bounding box center [14, 148] width 14 height 14
click at [50, 314] on div "Pen P" at bounding box center [44, 310] width 26 height 21
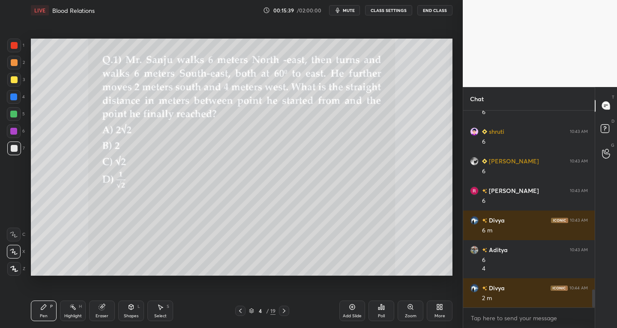
click at [352, 10] on span "mute" at bounding box center [349, 10] width 12 height 6
click at [104, 314] on div "Eraser" at bounding box center [102, 316] width 13 height 4
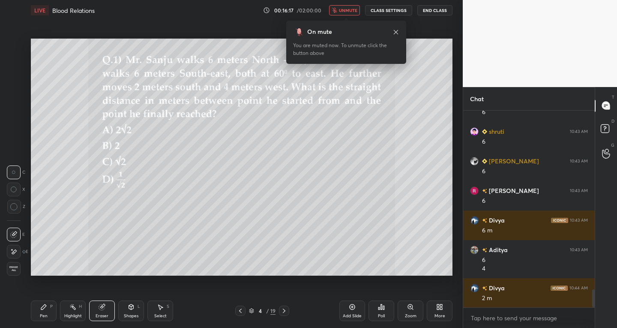
click at [342, 11] on span "unmute" at bounding box center [348, 10] width 18 height 6
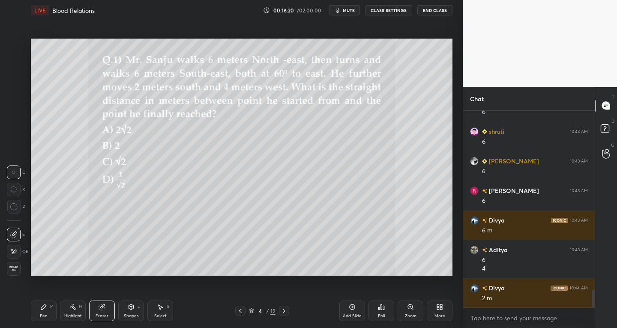
click at [37, 314] on div "Pen P" at bounding box center [44, 310] width 26 height 21
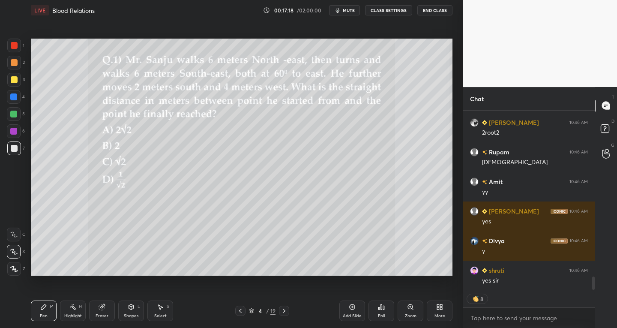
scroll to position [2254, 0]
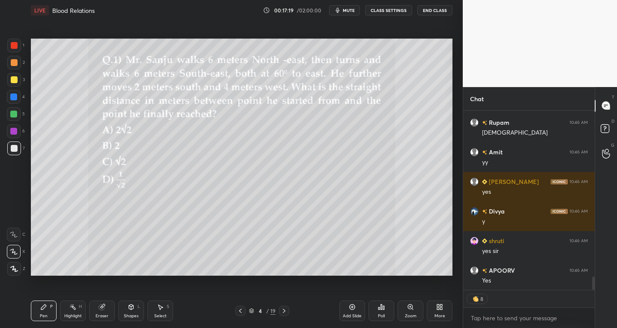
click at [285, 311] on icon at bounding box center [284, 310] width 3 height 4
click at [281, 310] on icon at bounding box center [284, 310] width 7 height 7
click at [104, 311] on div "Eraser" at bounding box center [102, 310] width 26 height 21
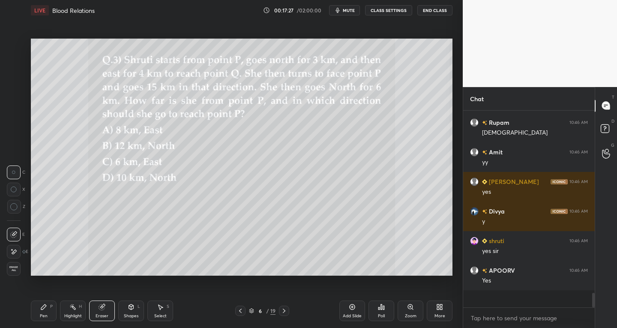
scroll to position [2236, 0]
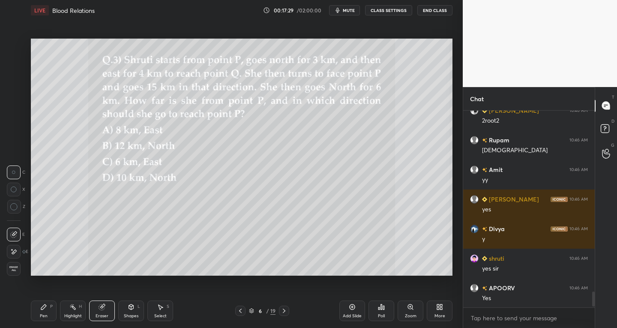
click at [242, 314] on div at bounding box center [240, 310] width 10 height 10
click at [239, 312] on icon at bounding box center [240, 310] width 7 height 7
click at [289, 311] on div at bounding box center [284, 310] width 10 height 10
click at [41, 315] on div "Pen" at bounding box center [44, 316] width 8 height 4
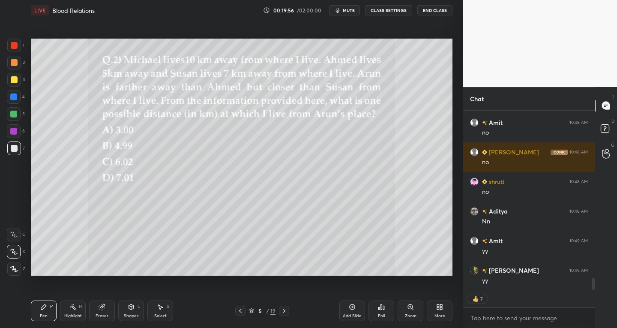
scroll to position [2568, 0]
click at [103, 311] on div "Eraser" at bounding box center [102, 310] width 26 height 21
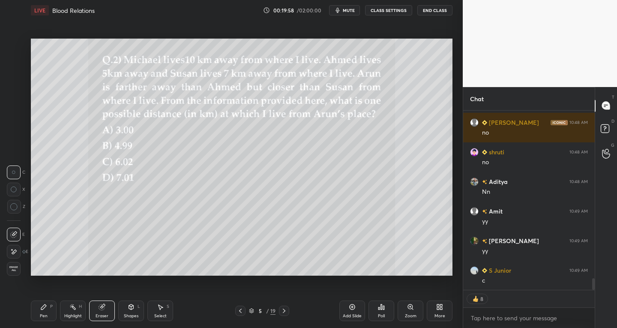
click at [45, 309] on icon at bounding box center [43, 306] width 7 height 7
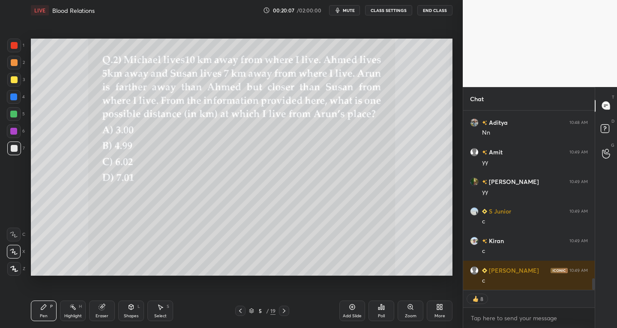
scroll to position [2609, 0]
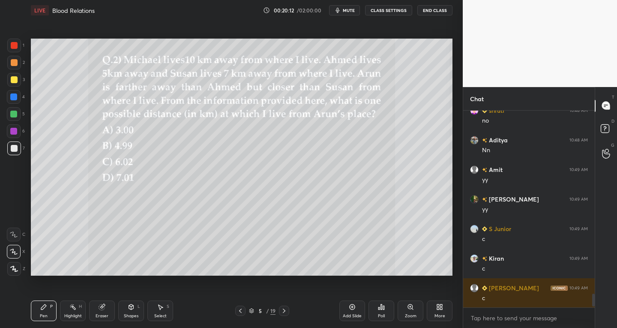
click at [105, 311] on div "Eraser" at bounding box center [102, 310] width 26 height 21
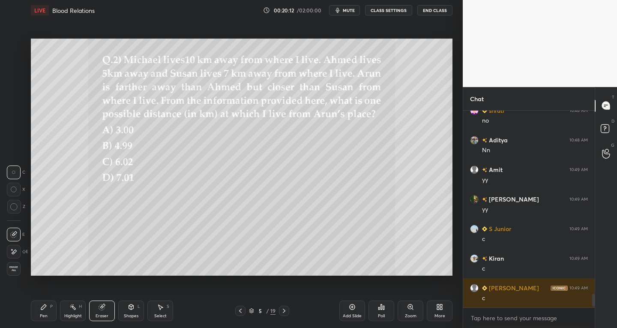
click at [17, 251] on icon at bounding box center [13, 251] width 7 height 7
click at [119, 315] on div "Shapes L" at bounding box center [131, 310] width 26 height 21
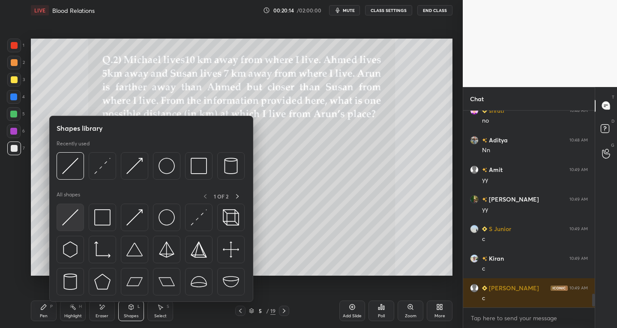
click at [67, 221] on img at bounding box center [70, 217] width 16 height 16
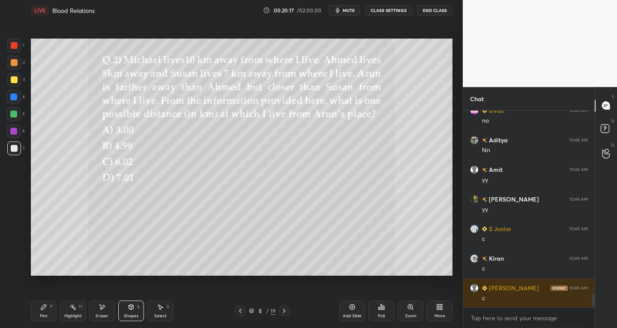
click at [46, 311] on div "Pen P" at bounding box center [44, 310] width 26 height 21
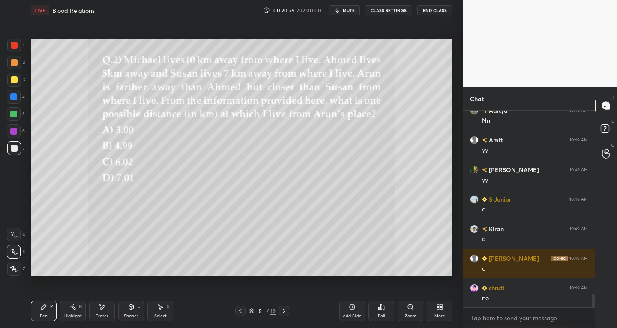
scroll to position [2668, 0]
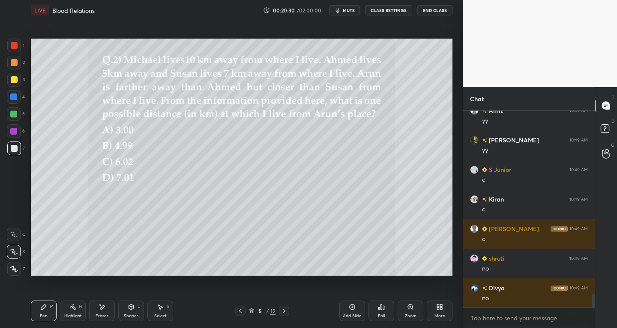
click at [161, 312] on div "Select S" at bounding box center [160, 310] width 26 height 21
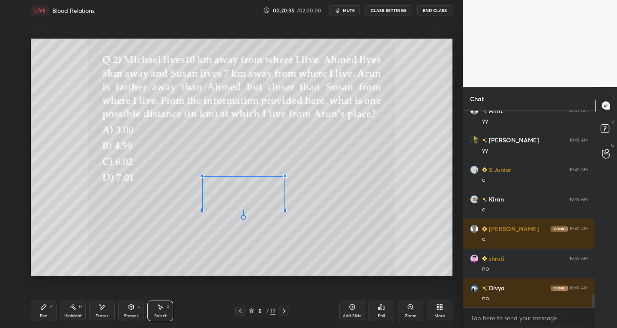
scroll to position [2698, 0]
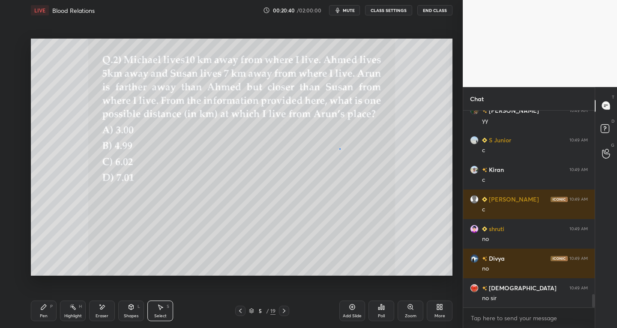
click at [339, 149] on div "0 ° Undo Copy Duplicate Duplicate to new slide Delete" at bounding box center [241, 157] width 421 height 237
click at [53, 314] on div "Pen P" at bounding box center [44, 310] width 26 height 21
click at [105, 320] on div "Eraser" at bounding box center [102, 310] width 26 height 21
click at [42, 314] on div "Pen" at bounding box center [44, 316] width 8 height 4
click at [12, 80] on div at bounding box center [14, 79] width 7 height 7
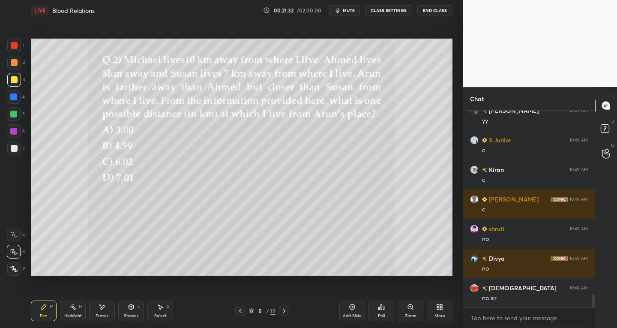
click at [12, 112] on div at bounding box center [13, 114] width 7 height 7
click at [100, 308] on icon at bounding box center [102, 306] width 7 height 7
click at [15, 232] on icon at bounding box center [14, 233] width 5 height 4
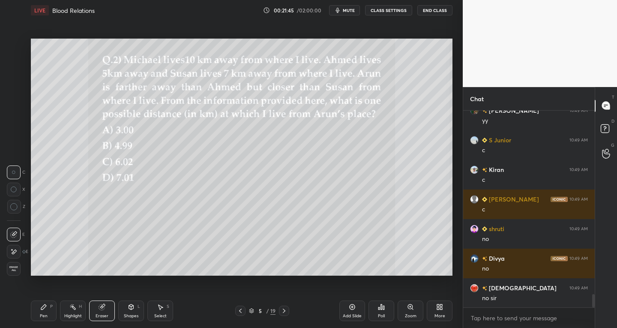
click at [51, 311] on div "Pen P" at bounding box center [44, 310] width 26 height 21
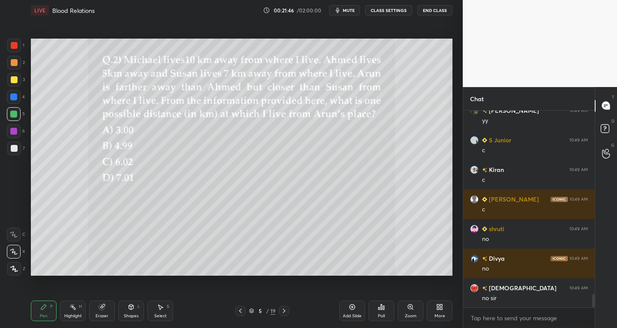
click at [13, 79] on div at bounding box center [14, 79] width 7 height 7
click at [11, 153] on div at bounding box center [14, 148] width 14 height 14
click at [17, 82] on div at bounding box center [14, 80] width 14 height 14
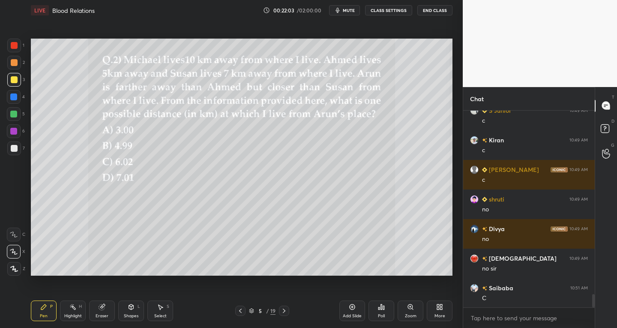
click at [14, 79] on div at bounding box center [14, 79] width 7 height 7
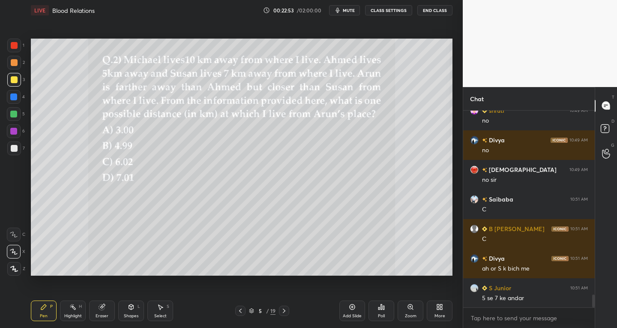
scroll to position [2846, 0]
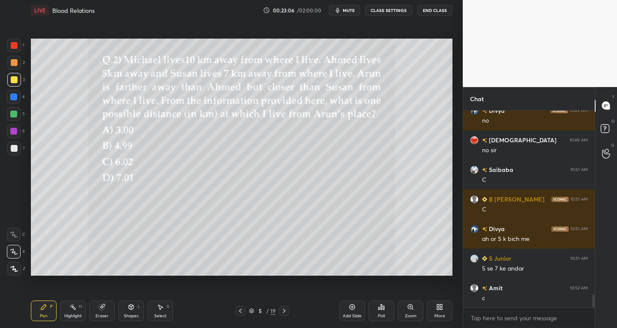
click at [11, 39] on div at bounding box center [14, 46] width 14 height 14
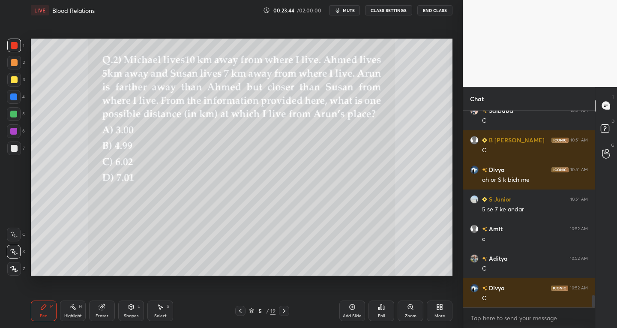
scroll to position [2934, 0]
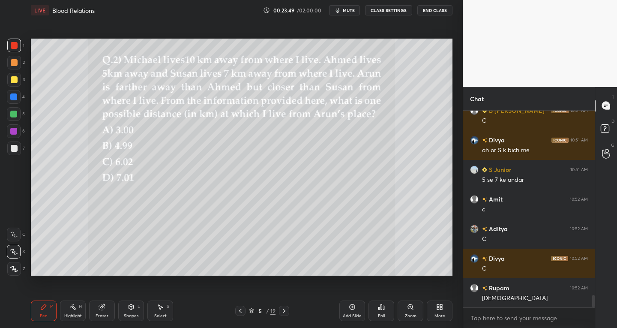
click at [283, 308] on icon at bounding box center [284, 310] width 7 height 7
click at [11, 148] on div at bounding box center [14, 148] width 7 height 7
click at [13, 145] on div at bounding box center [14, 148] width 7 height 7
click at [164, 309] on div "Select S" at bounding box center [160, 310] width 26 height 21
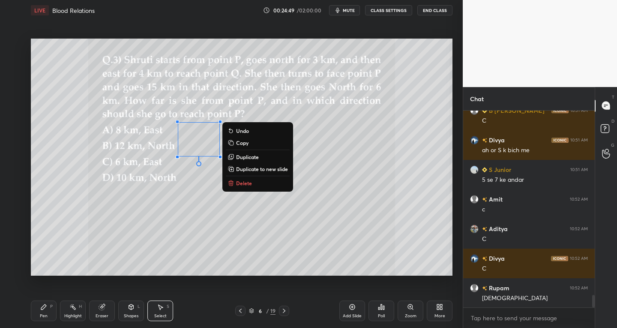
click at [42, 307] on icon at bounding box center [43, 306] width 5 height 5
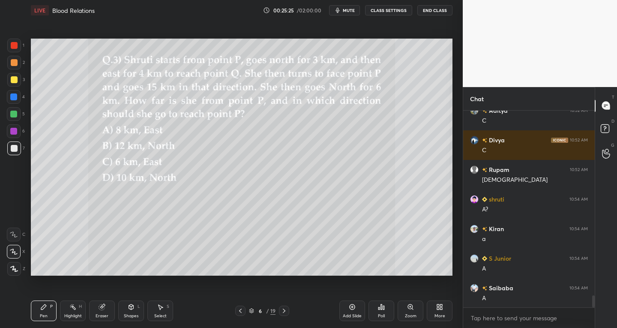
scroll to position [3082, 0]
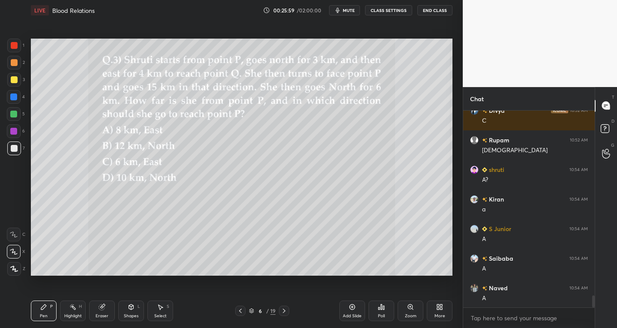
click at [108, 314] on div "Eraser" at bounding box center [102, 316] width 13 height 4
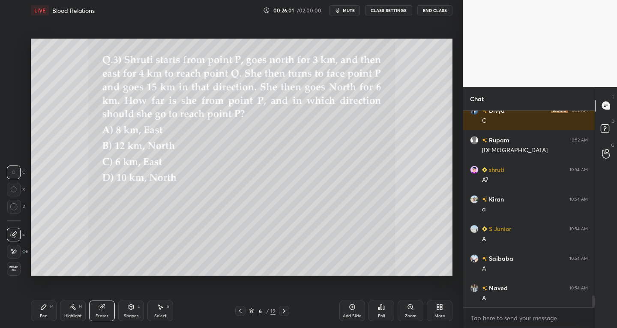
click at [44, 309] on icon at bounding box center [43, 306] width 7 height 7
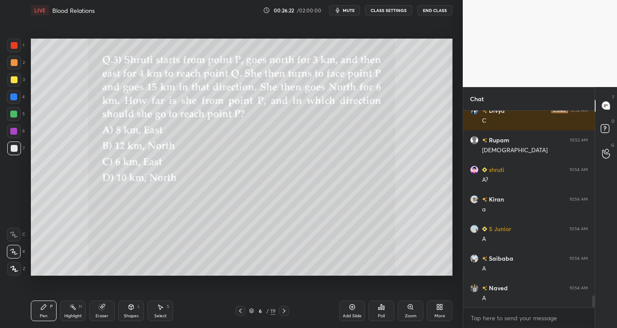
click at [107, 317] on div "Eraser" at bounding box center [102, 316] width 13 height 4
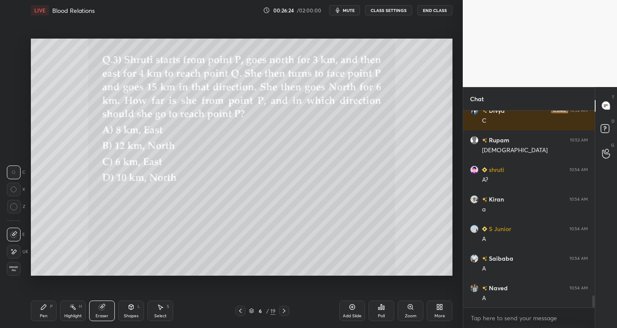
click at [44, 307] on icon at bounding box center [43, 306] width 5 height 5
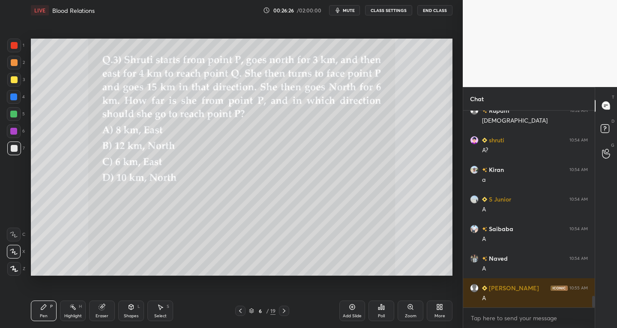
click at [131, 314] on div "Shapes" at bounding box center [131, 316] width 15 height 4
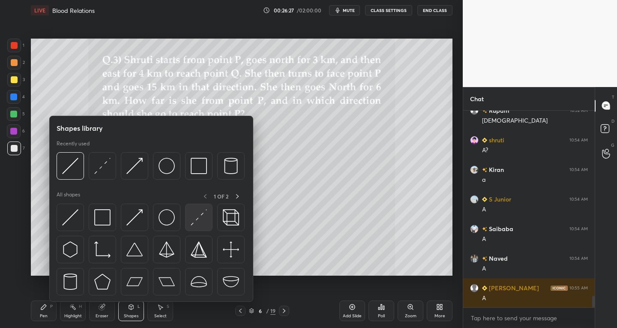
click at [195, 224] on img at bounding box center [199, 217] width 16 height 16
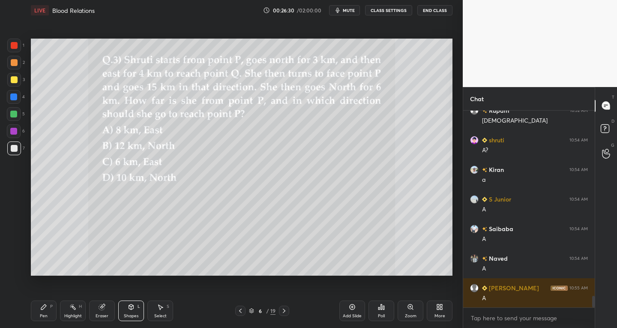
click at [48, 313] on div "Pen P" at bounding box center [44, 310] width 26 height 21
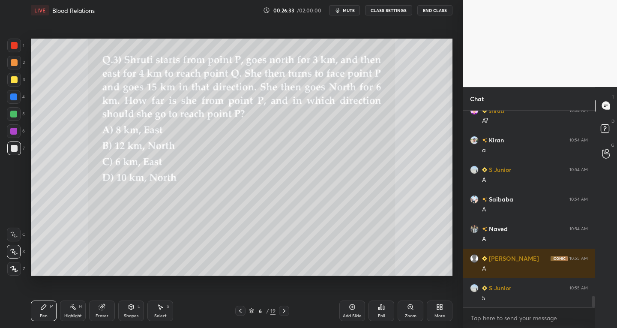
scroll to position [3230, 0]
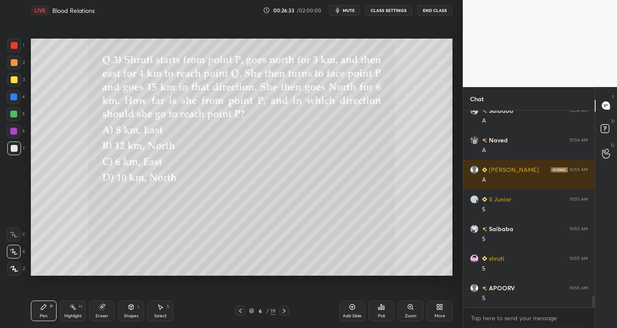
click at [353, 9] on span "mute" at bounding box center [349, 10] width 12 height 6
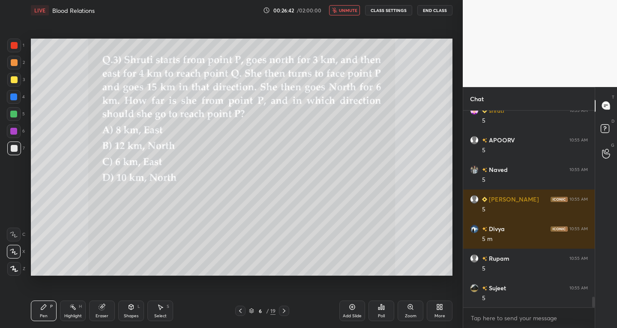
scroll to position [3407, 0]
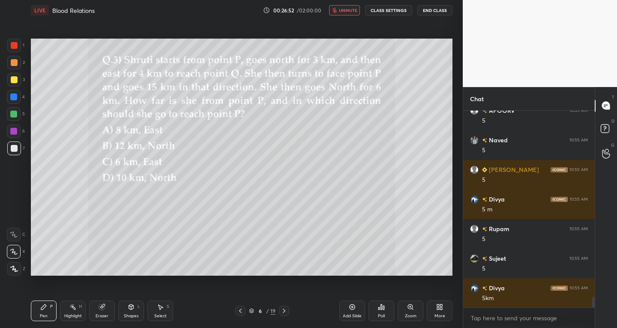
click at [345, 10] on span "unmute" at bounding box center [348, 10] width 18 height 6
click at [132, 314] on div "Shapes" at bounding box center [131, 316] width 15 height 4
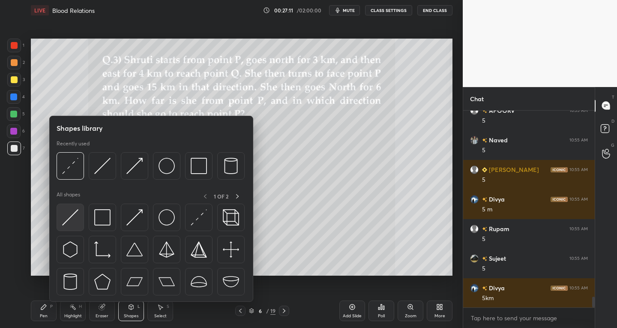
click at [71, 219] on img at bounding box center [70, 217] width 16 height 16
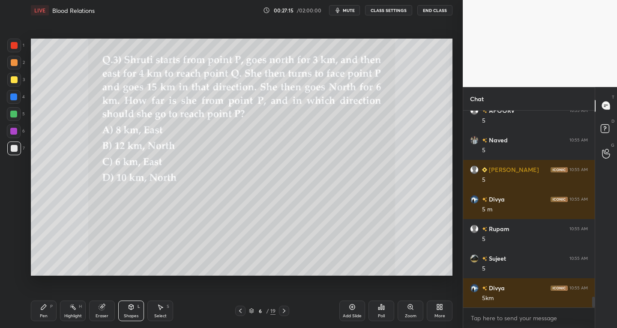
click at [49, 313] on div "Pen P" at bounding box center [44, 310] width 26 height 21
click at [12, 81] on div at bounding box center [14, 79] width 7 height 7
click at [124, 312] on div "Shapes L" at bounding box center [131, 310] width 26 height 21
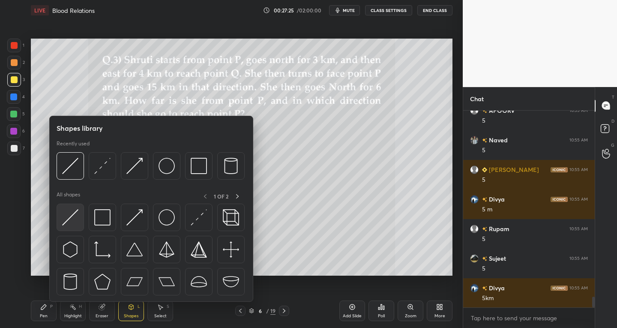
click at [67, 219] on img at bounding box center [70, 217] width 16 height 16
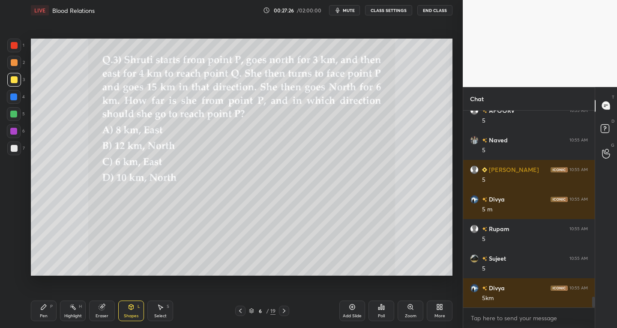
click at [45, 309] on icon at bounding box center [43, 306] width 7 height 7
click at [18, 271] on div at bounding box center [14, 269] width 14 height 14
click at [133, 312] on div "Shapes L" at bounding box center [131, 310] width 26 height 21
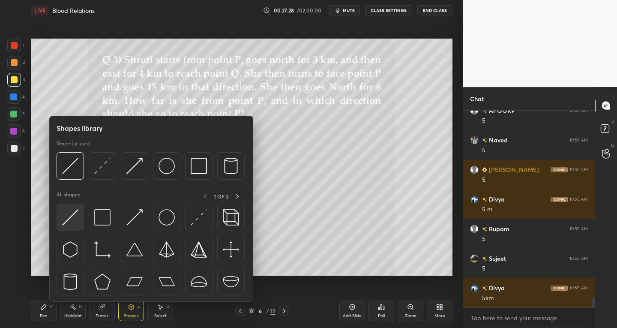
click at [66, 219] on img at bounding box center [70, 217] width 16 height 16
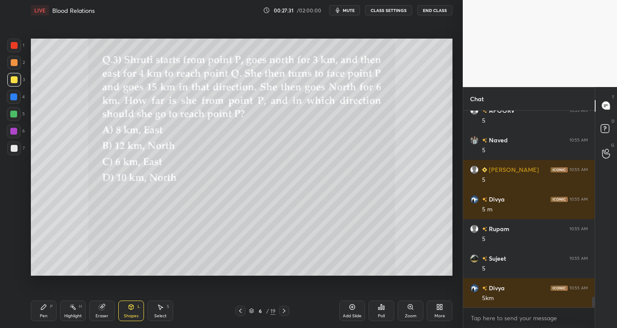
scroll to position [3437, 0]
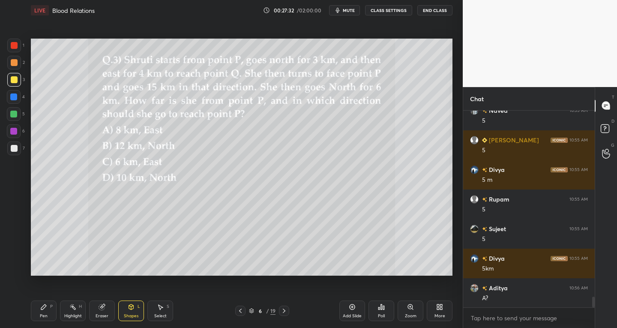
click at [45, 312] on div "Pen P" at bounding box center [44, 310] width 26 height 21
click at [11, 251] on icon at bounding box center [14, 251] width 8 height 6
click at [163, 311] on div "Select S" at bounding box center [160, 310] width 26 height 21
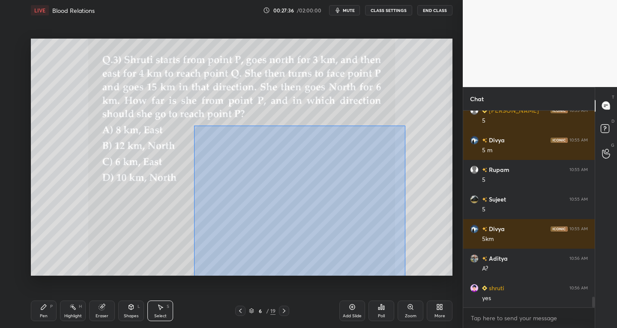
scroll to position [3496, 0]
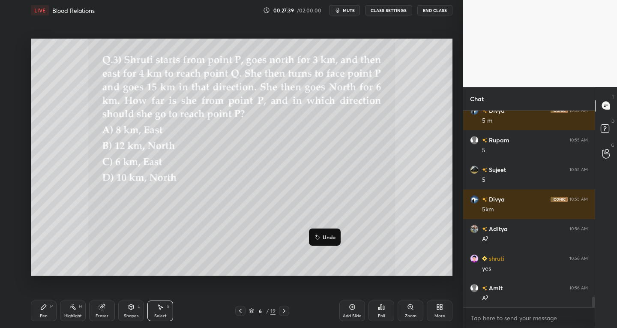
click at [45, 310] on div "Pen P" at bounding box center [44, 310] width 26 height 21
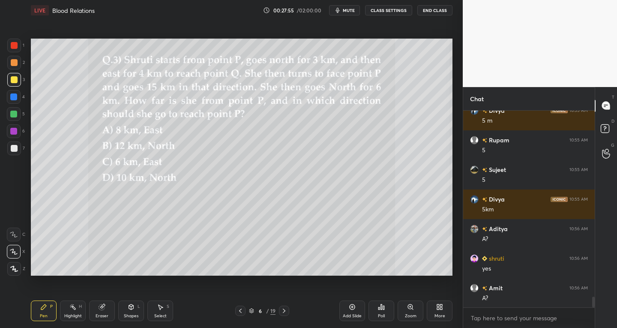
click at [128, 310] on icon at bounding box center [131, 306] width 7 height 7
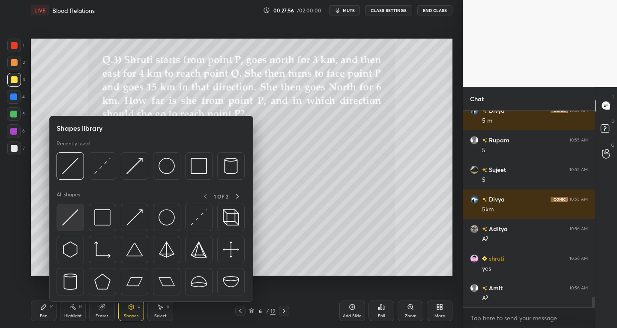
click at [72, 221] on img at bounding box center [70, 217] width 16 height 16
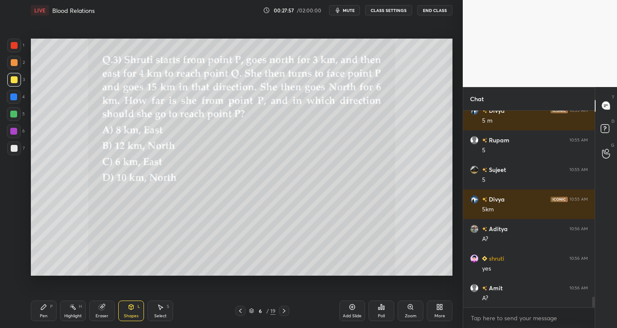
click at [17, 85] on div at bounding box center [14, 80] width 14 height 14
click at [42, 310] on div "Pen P" at bounding box center [44, 310] width 26 height 21
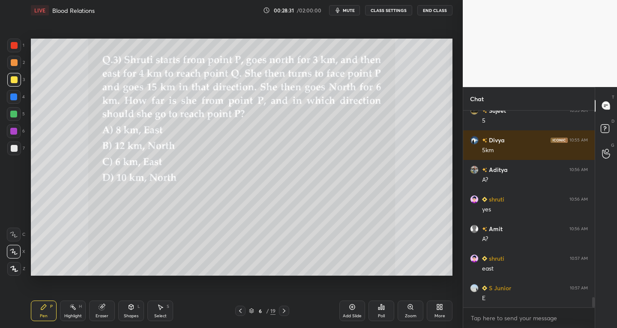
scroll to position [3584, 0]
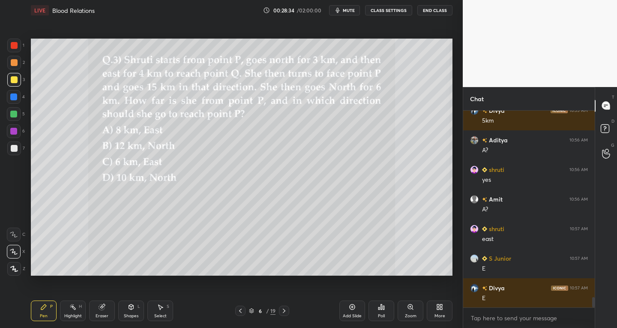
click at [15, 154] on div at bounding box center [14, 148] width 14 height 14
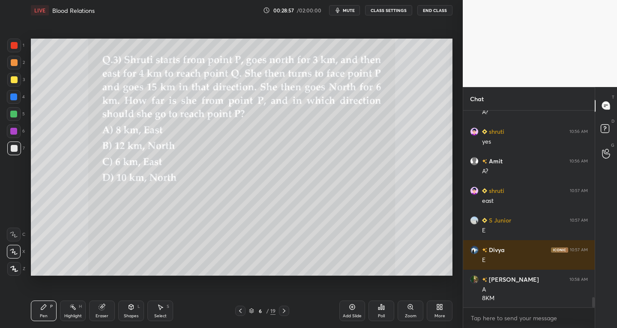
scroll to position [3652, 0]
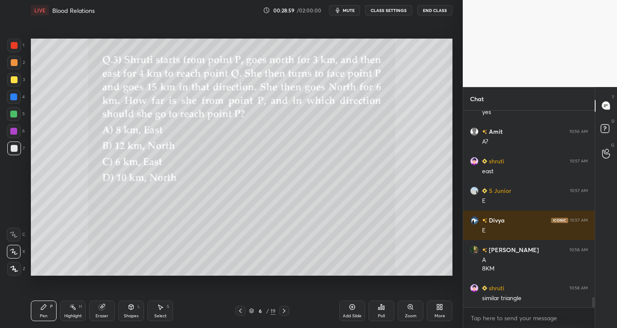
click at [103, 315] on div "Eraser" at bounding box center [102, 316] width 13 height 4
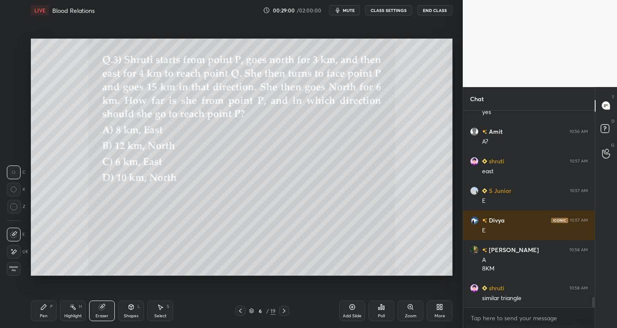
click at [14, 233] on icon at bounding box center [14, 233] width 5 height 4
click at [44, 305] on icon at bounding box center [43, 306] width 5 height 5
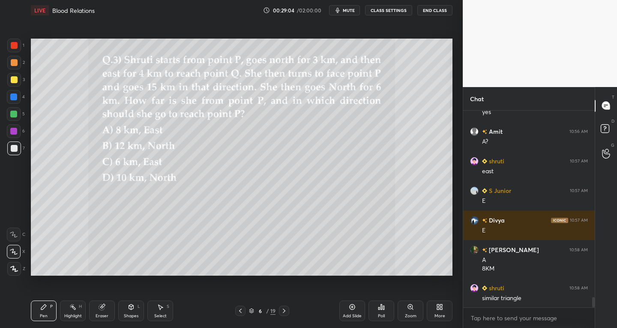
click at [125, 309] on div "Shapes L" at bounding box center [131, 310] width 26 height 21
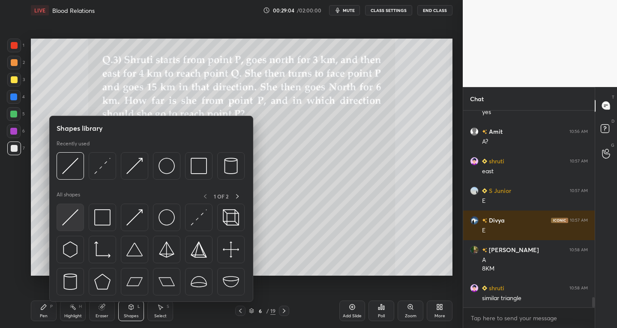
click at [69, 221] on img at bounding box center [70, 217] width 16 height 16
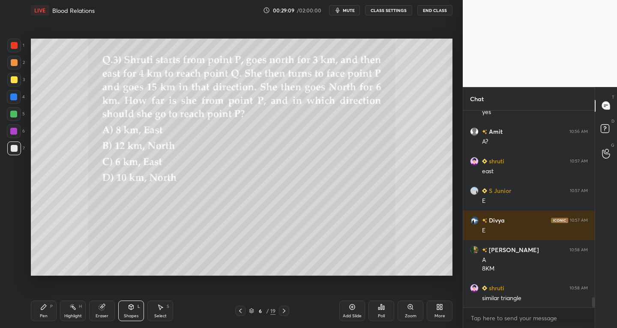
click at [17, 78] on div at bounding box center [14, 79] width 7 height 7
click at [99, 311] on div "Eraser" at bounding box center [102, 310] width 26 height 21
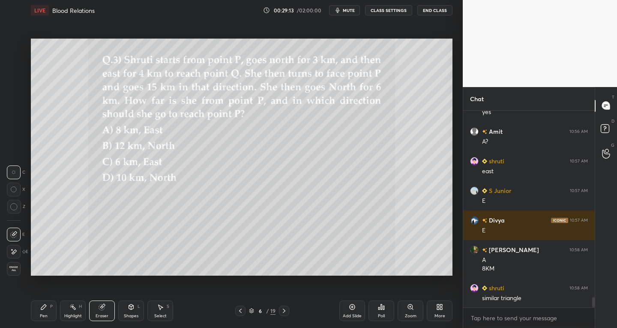
click at [19, 230] on div at bounding box center [14, 234] width 14 height 14
click at [52, 305] on div "P" at bounding box center [51, 306] width 3 height 4
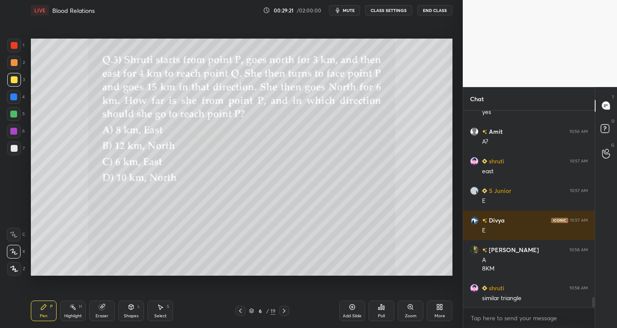
click at [104, 312] on div "Eraser" at bounding box center [102, 310] width 26 height 21
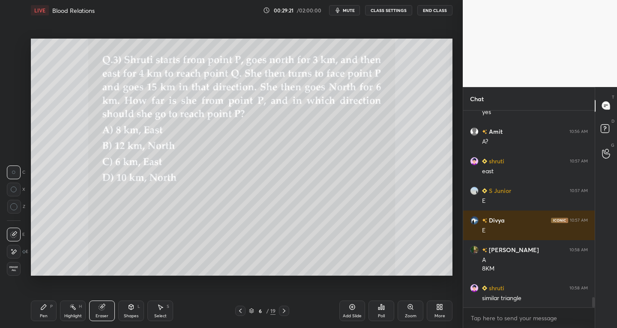
click at [11, 233] on icon at bounding box center [13, 234] width 7 height 7
click at [48, 312] on div "Pen P" at bounding box center [44, 310] width 26 height 21
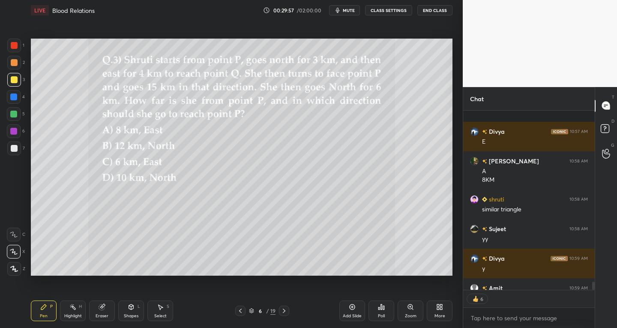
scroll to position [3788, 0]
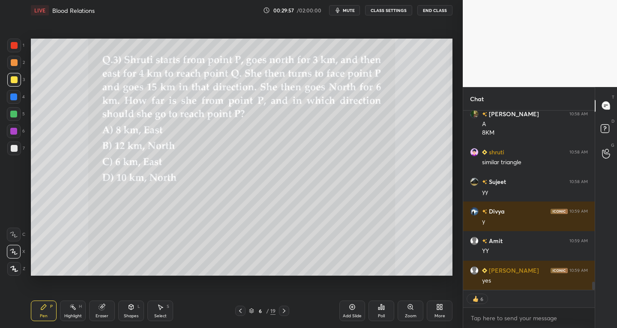
click at [284, 308] on icon at bounding box center [284, 310] width 7 height 7
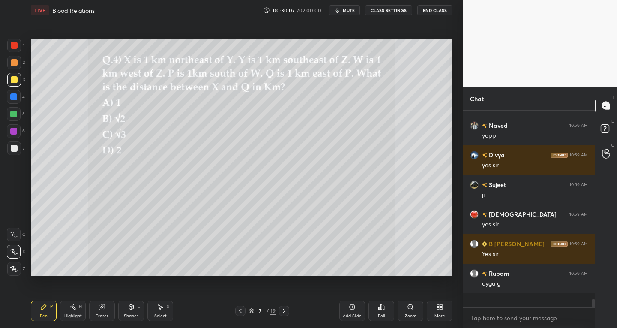
scroll to position [3977, 0]
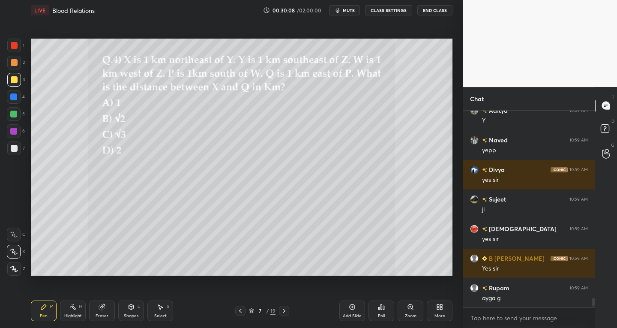
click at [14, 148] on div at bounding box center [14, 148] width 7 height 7
click at [161, 308] on icon at bounding box center [160, 307] width 5 height 5
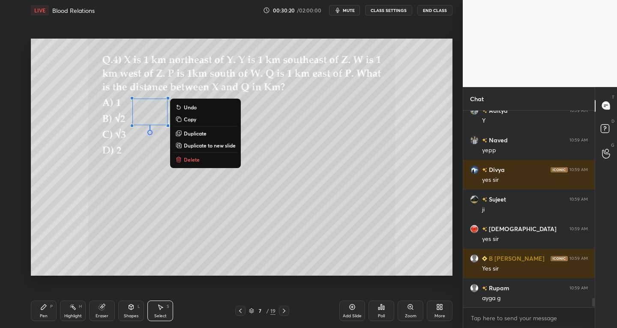
click at [44, 311] on div "Pen P" at bounding box center [44, 310] width 26 height 21
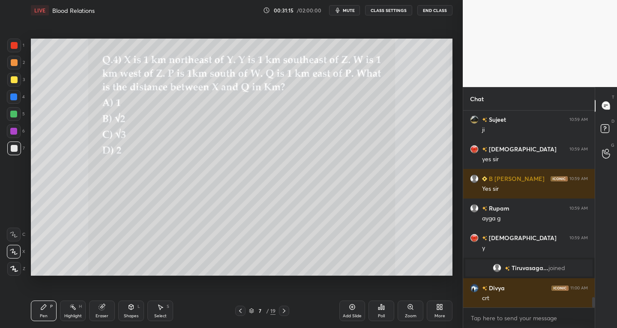
scroll to position [3528, 0]
click at [130, 309] on icon at bounding box center [131, 306] width 7 height 7
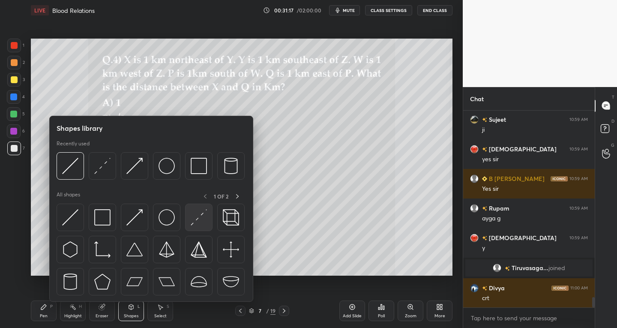
click at [192, 220] on img at bounding box center [199, 217] width 16 height 16
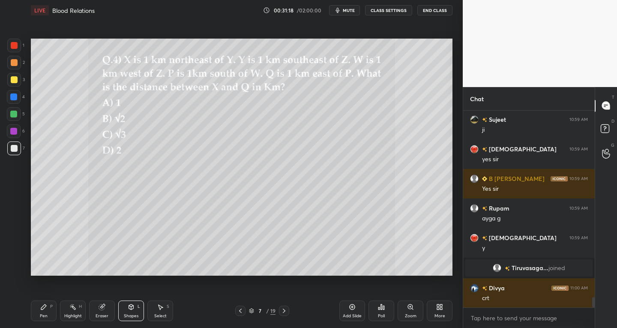
click at [16, 78] on div at bounding box center [14, 79] width 7 height 7
click at [43, 311] on div "Pen P" at bounding box center [44, 310] width 26 height 21
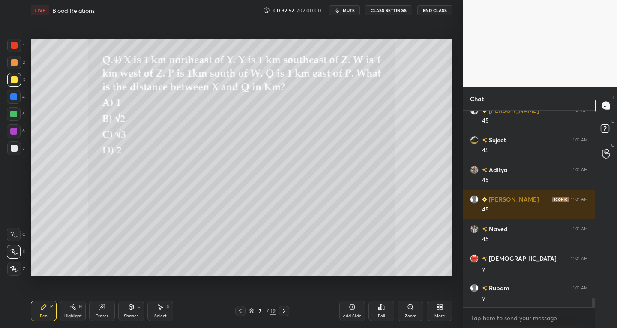
scroll to position [3853, 0]
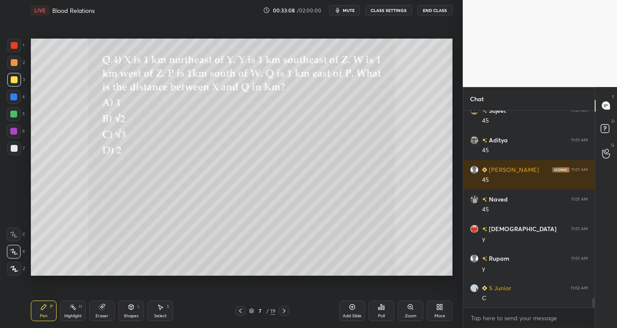
click at [162, 309] on icon at bounding box center [160, 306] width 7 height 7
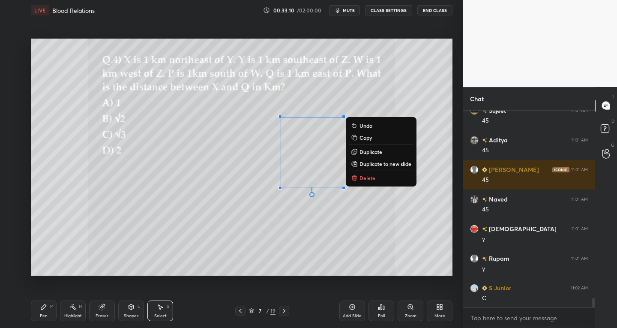
click at [217, 227] on div "0 ° Undo Copy Duplicate Duplicate to new slide Delete" at bounding box center [241, 157] width 421 height 237
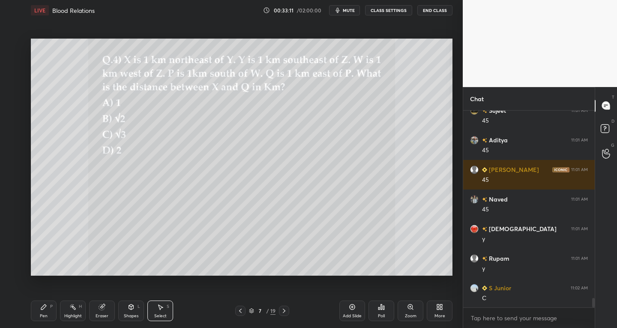
click at [44, 311] on div "Pen P" at bounding box center [44, 310] width 26 height 21
click at [12, 156] on div "7" at bounding box center [16, 149] width 18 height 17
click at [128, 312] on div "Shapes L" at bounding box center [131, 310] width 26 height 21
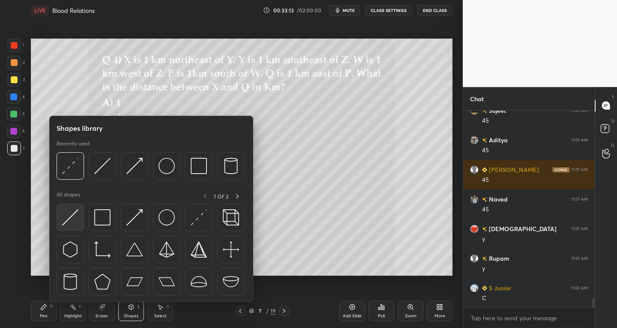
click at [69, 224] on img at bounding box center [70, 217] width 16 height 16
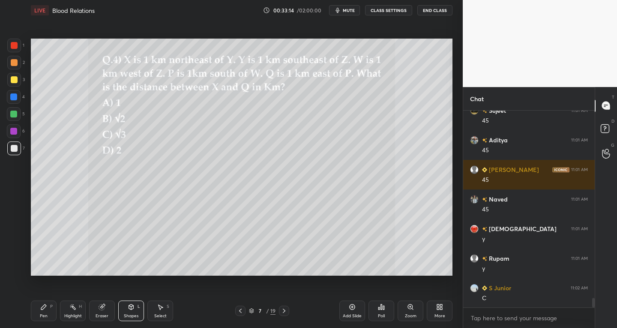
click at [11, 80] on div at bounding box center [14, 79] width 7 height 7
click at [13, 42] on div at bounding box center [14, 45] width 7 height 7
click at [129, 312] on div "Shapes L" at bounding box center [131, 310] width 26 height 21
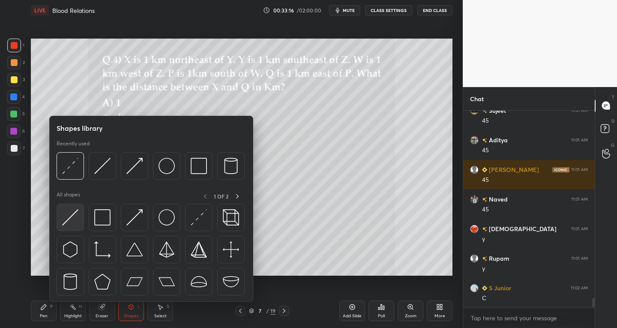
click at [69, 224] on img at bounding box center [70, 217] width 16 height 16
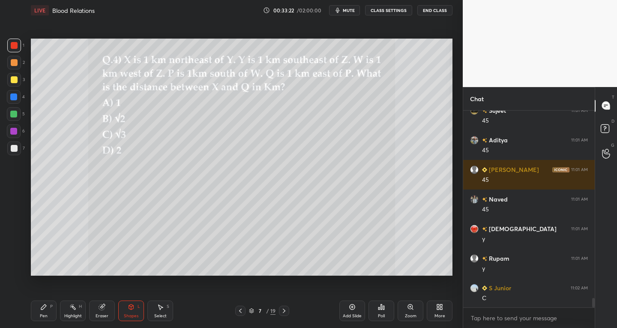
click at [49, 310] on div "Pen P" at bounding box center [44, 310] width 26 height 21
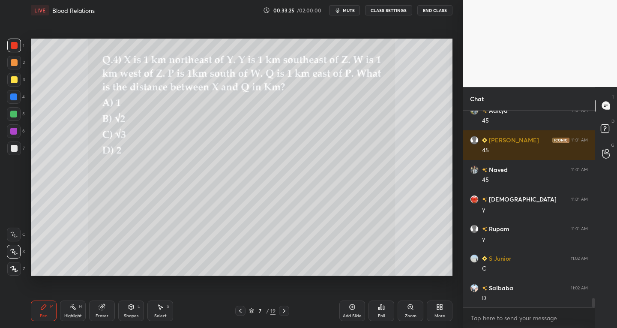
click at [43, 315] on div "Pen" at bounding box center [44, 316] width 8 height 4
click at [130, 308] on icon at bounding box center [131, 306] width 5 height 5
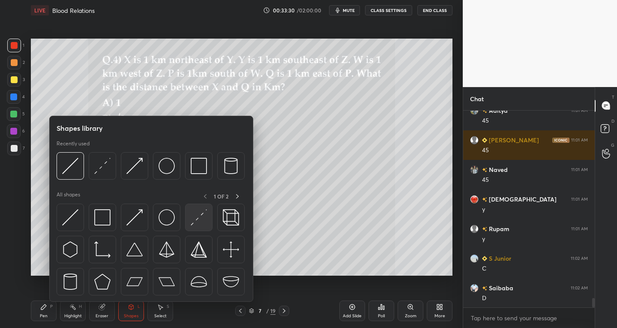
click at [197, 218] on img at bounding box center [199, 217] width 16 height 16
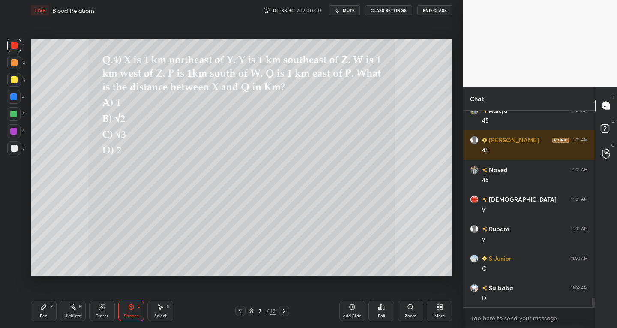
click at [49, 307] on div "Pen P" at bounding box center [44, 310] width 26 height 21
click at [15, 247] on div at bounding box center [14, 252] width 14 height 14
click at [17, 78] on div at bounding box center [14, 80] width 14 height 14
click at [131, 315] on div "Shapes" at bounding box center [131, 316] width 15 height 4
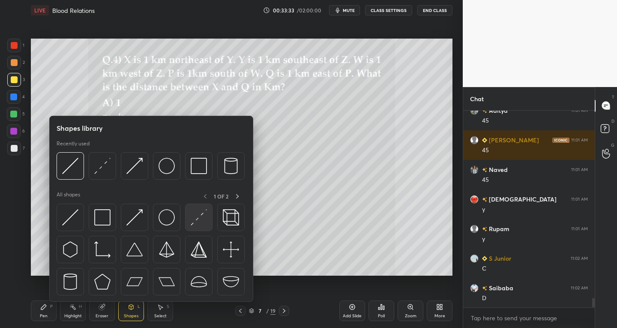
click at [196, 220] on img at bounding box center [199, 217] width 16 height 16
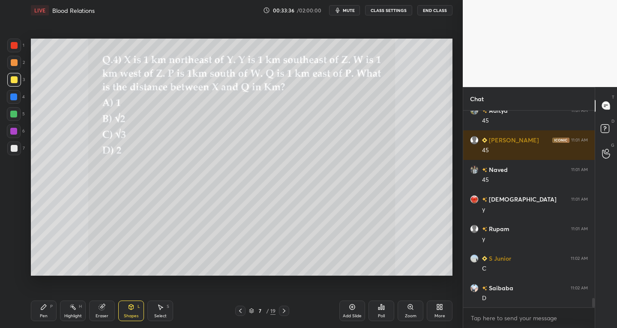
click at [42, 315] on div "Pen" at bounding box center [44, 316] width 8 height 4
click at [18, 253] on div at bounding box center [14, 252] width 14 height 14
click at [9, 154] on div at bounding box center [14, 148] width 14 height 14
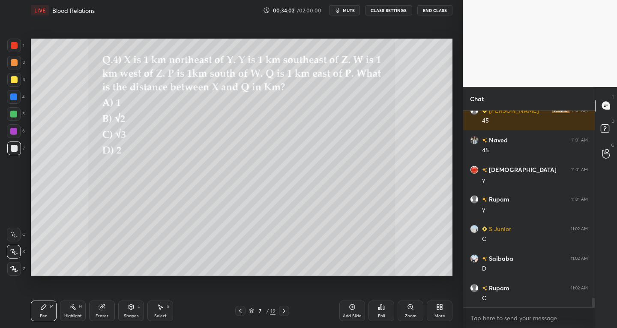
scroll to position [3942, 0]
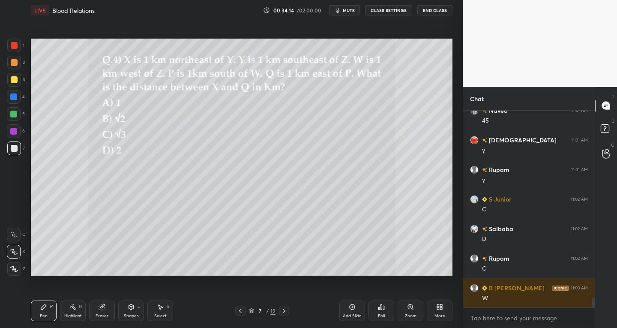
click at [94, 310] on div "Eraser" at bounding box center [102, 310] width 26 height 21
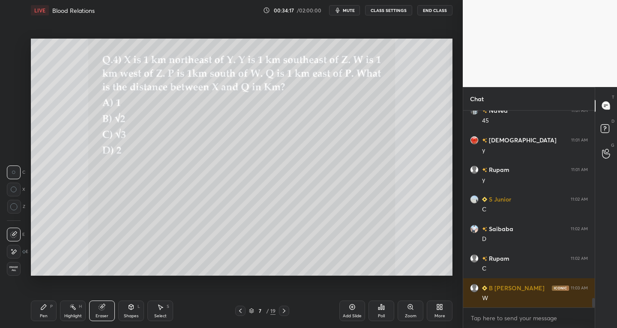
click at [47, 310] on div "Pen P" at bounding box center [44, 310] width 26 height 21
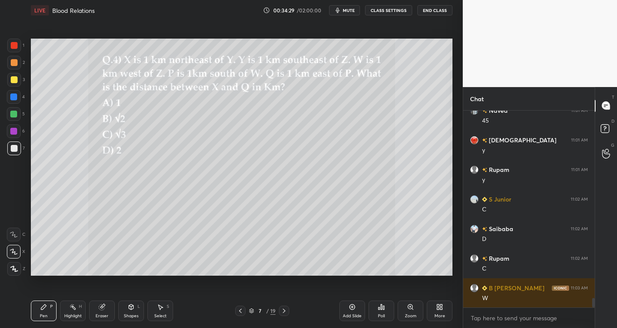
click at [99, 309] on icon at bounding box center [102, 306] width 7 height 7
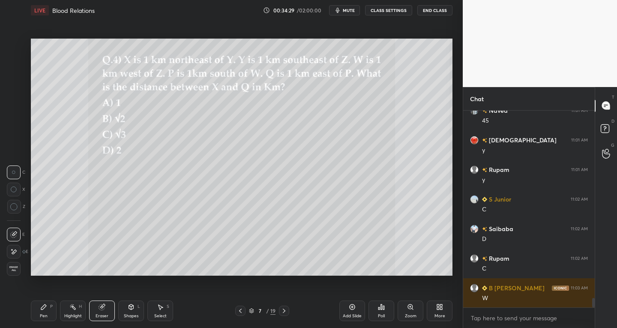
click at [9, 248] on div at bounding box center [14, 252] width 14 height 14
click at [54, 302] on div "Pen P" at bounding box center [44, 310] width 26 height 21
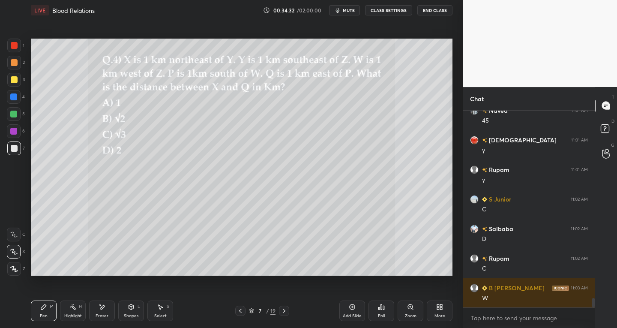
click at [102, 306] on icon at bounding box center [102, 307] width 5 height 4
click at [45, 308] on icon at bounding box center [43, 306] width 7 height 7
click at [15, 97] on div at bounding box center [13, 96] width 7 height 7
click at [128, 314] on div "Shapes" at bounding box center [131, 316] width 15 height 4
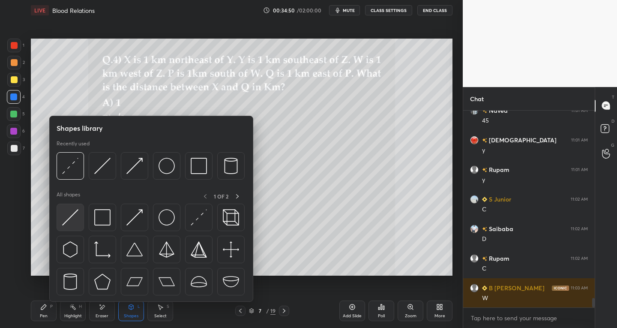
click at [75, 218] on img at bounding box center [70, 217] width 16 height 16
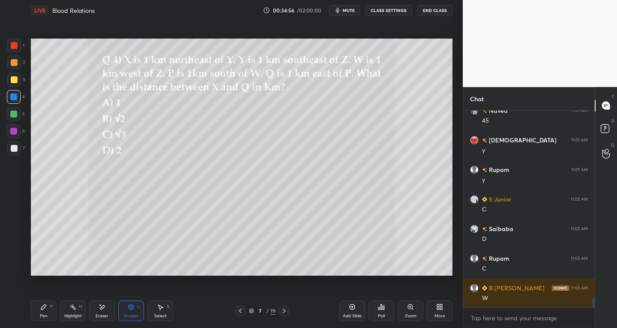
click at [45, 305] on icon at bounding box center [43, 306] width 5 height 5
click at [18, 149] on div at bounding box center [14, 148] width 14 height 14
click at [12, 114] on div at bounding box center [13, 114] width 7 height 7
click at [13, 83] on div at bounding box center [14, 79] width 7 height 7
click at [103, 309] on icon at bounding box center [102, 306] width 7 height 7
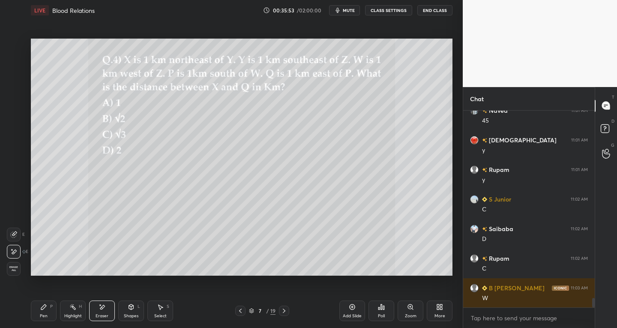
click at [17, 231] on div at bounding box center [14, 234] width 14 height 14
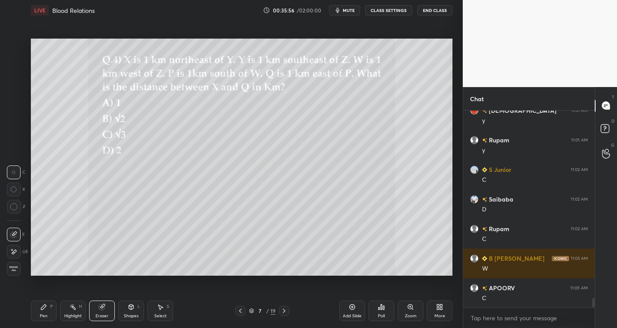
scroll to position [4001, 0]
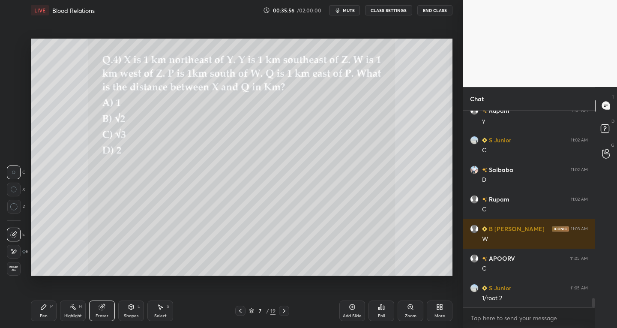
click at [45, 312] on div "Pen P" at bounding box center [44, 310] width 26 height 21
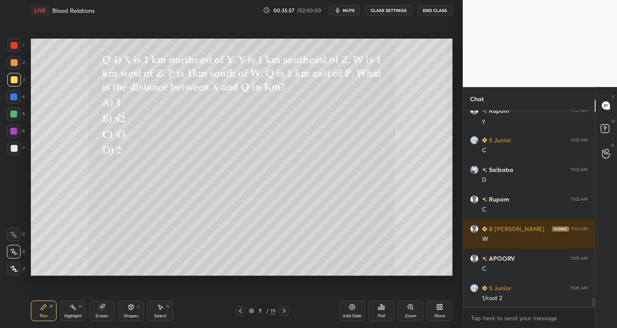
click at [16, 115] on div at bounding box center [13, 114] width 7 height 7
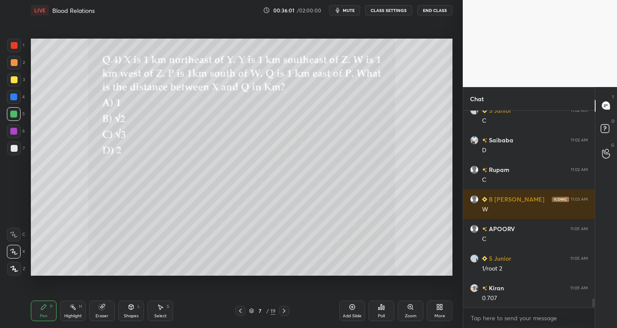
click at [21, 153] on div "7" at bounding box center [16, 148] width 18 height 14
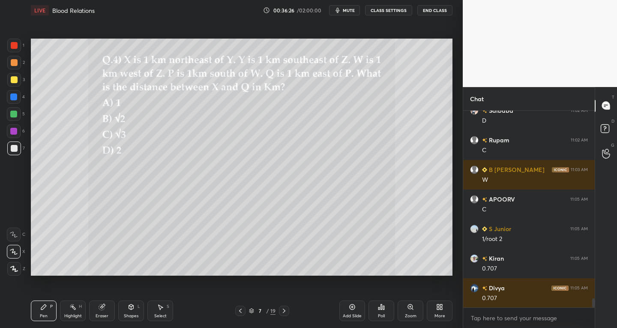
click at [110, 314] on div "Eraser" at bounding box center [102, 310] width 26 height 21
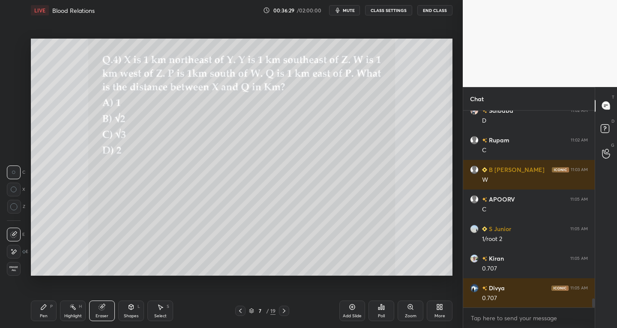
click at [48, 311] on div "Pen P" at bounding box center [44, 310] width 26 height 21
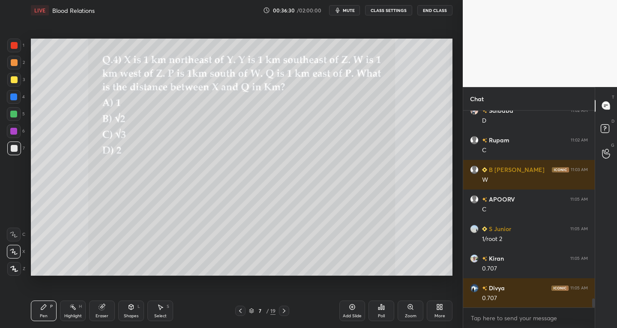
click at [104, 310] on div "Eraser" at bounding box center [102, 310] width 26 height 21
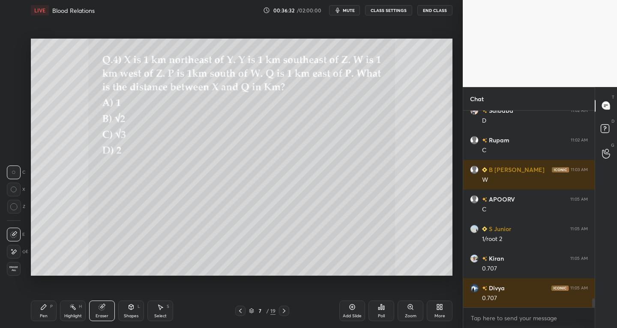
click at [41, 307] on icon at bounding box center [43, 306] width 7 height 7
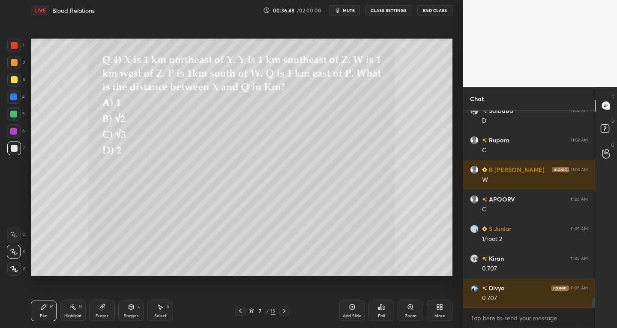
click at [105, 312] on div "Eraser" at bounding box center [102, 310] width 26 height 21
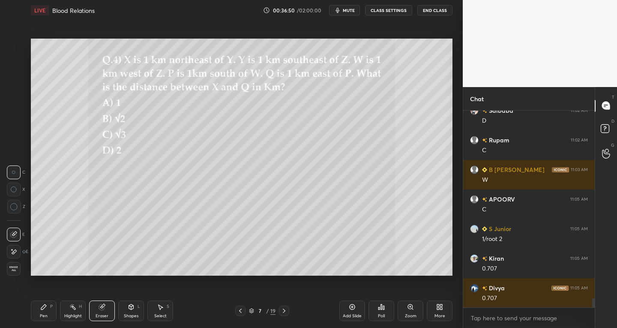
click at [46, 311] on div "Pen P" at bounding box center [44, 310] width 26 height 21
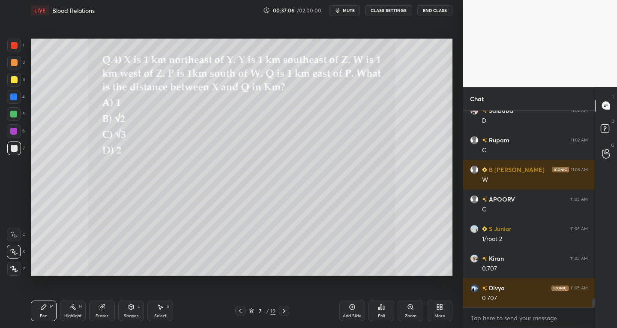
click at [15, 134] on div at bounding box center [13, 131] width 7 height 7
click at [123, 309] on div "Shapes L" at bounding box center [131, 310] width 26 height 21
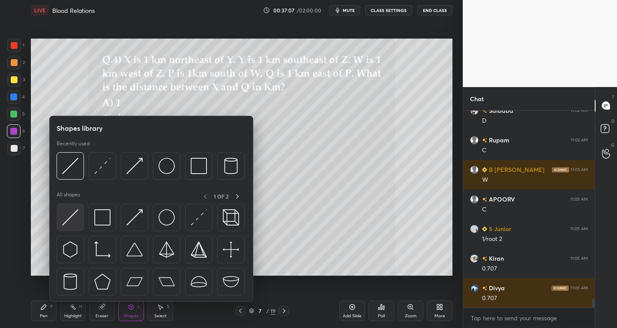
click at [55, 224] on div "Shapes library Recently used All shapes 1 OF 2" at bounding box center [151, 209] width 204 height 186
click at [69, 218] on img at bounding box center [70, 217] width 16 height 16
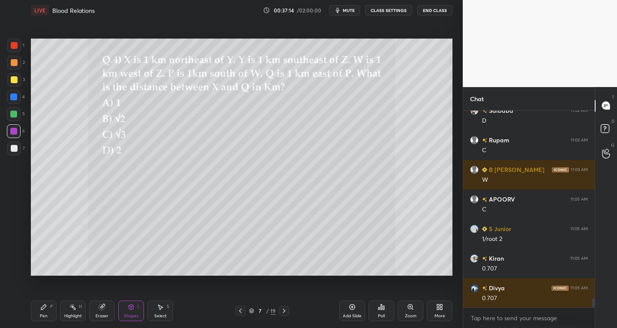
click at [42, 310] on icon at bounding box center [43, 306] width 7 height 7
click at [12, 81] on div at bounding box center [14, 79] width 7 height 7
click at [127, 310] on div "Shapes L" at bounding box center [131, 310] width 26 height 21
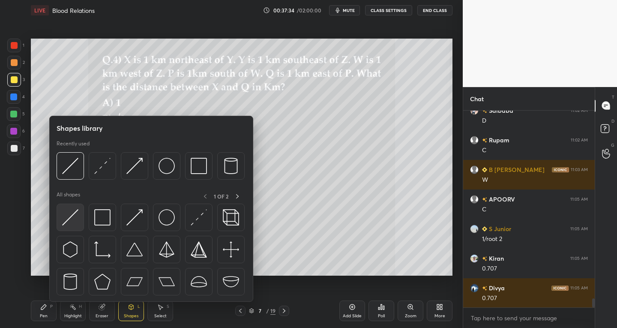
click at [65, 224] on img at bounding box center [70, 217] width 16 height 16
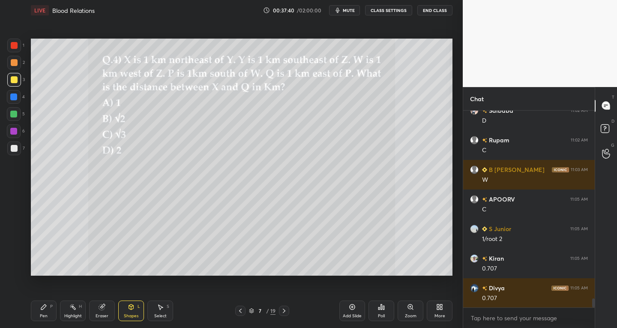
click at [40, 309] on icon at bounding box center [43, 306] width 7 height 7
click at [98, 308] on div "Eraser" at bounding box center [102, 310] width 26 height 21
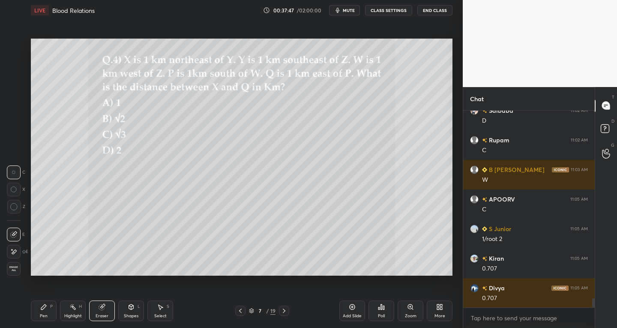
click at [9, 233] on div at bounding box center [14, 234] width 14 height 14
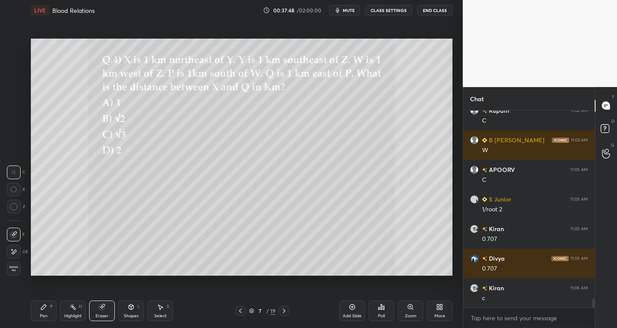
click at [41, 312] on div "Pen P" at bounding box center [44, 310] width 26 height 21
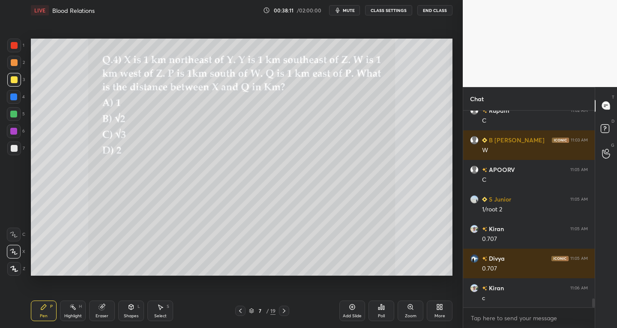
click at [12, 116] on div at bounding box center [13, 114] width 7 height 7
click at [103, 315] on div "Eraser" at bounding box center [102, 316] width 13 height 4
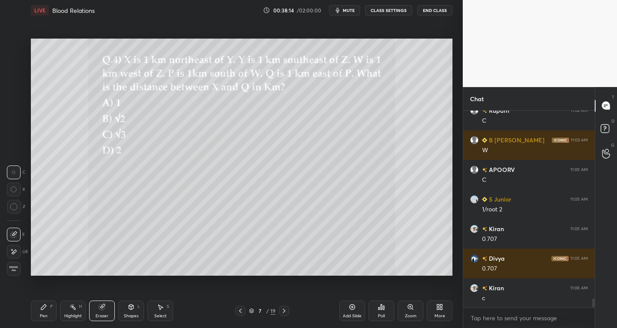
click at [16, 232] on icon at bounding box center [14, 233] width 5 height 4
click at [44, 316] on div "Pen" at bounding box center [44, 316] width 8 height 4
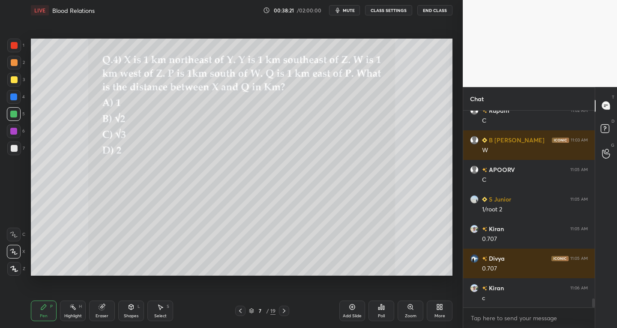
click at [11, 152] on div at bounding box center [14, 148] width 14 height 14
click at [136, 317] on div "Shapes" at bounding box center [131, 316] width 15 height 4
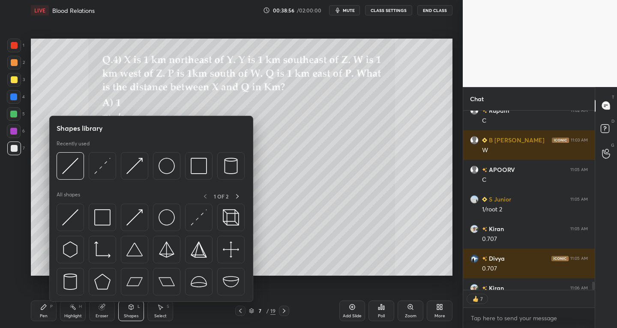
scroll to position [4137, 0]
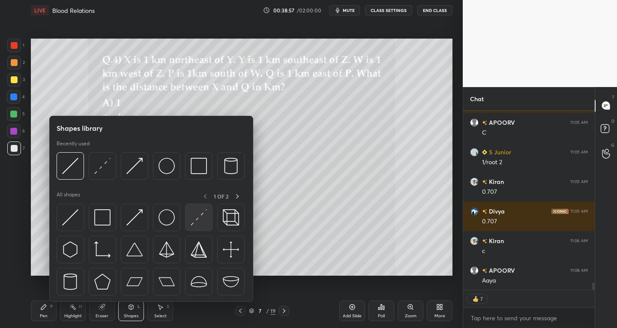
click at [194, 220] on img at bounding box center [199, 217] width 16 height 16
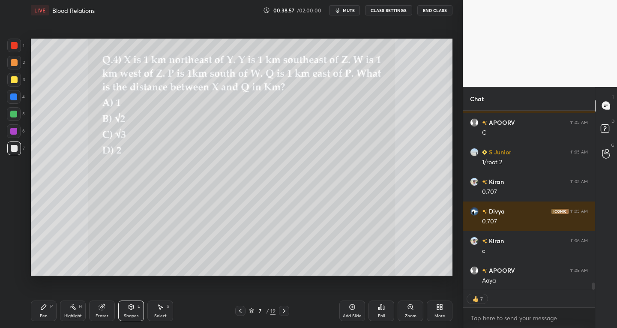
click at [47, 316] on div "Pen" at bounding box center [44, 316] width 8 height 4
click at [134, 307] on icon at bounding box center [131, 306] width 7 height 7
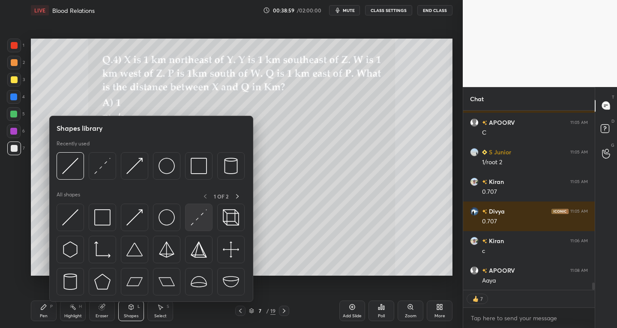
click at [191, 223] on img at bounding box center [199, 217] width 16 height 16
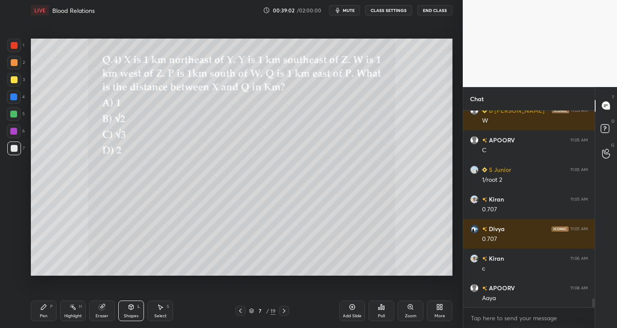
scroll to position [3, 3]
click at [44, 308] on icon at bounding box center [43, 306] width 5 height 5
click at [15, 238] on div at bounding box center [14, 234] width 14 height 14
click at [94, 314] on div "Eraser" at bounding box center [102, 310] width 26 height 21
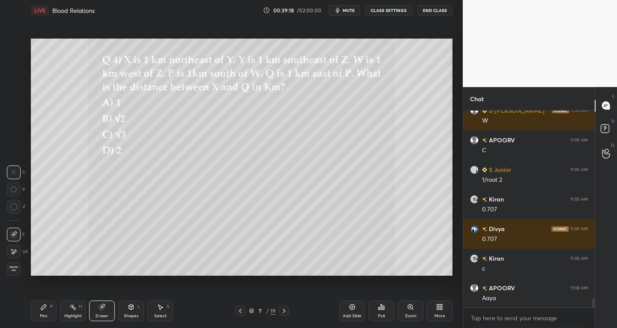
click at [16, 254] on icon at bounding box center [13, 251] width 7 height 7
click at [12, 232] on icon at bounding box center [13, 234] width 7 height 7
click at [134, 309] on icon at bounding box center [131, 306] width 7 height 7
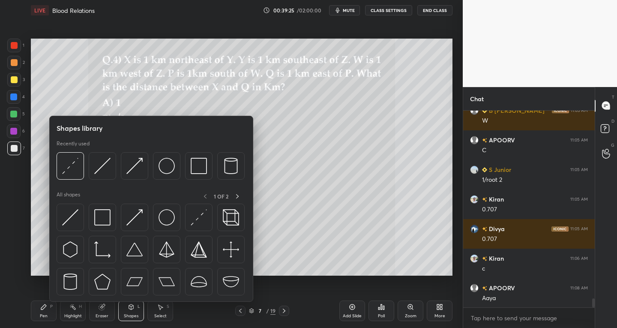
click at [48, 310] on div "Pen P" at bounding box center [44, 310] width 26 height 21
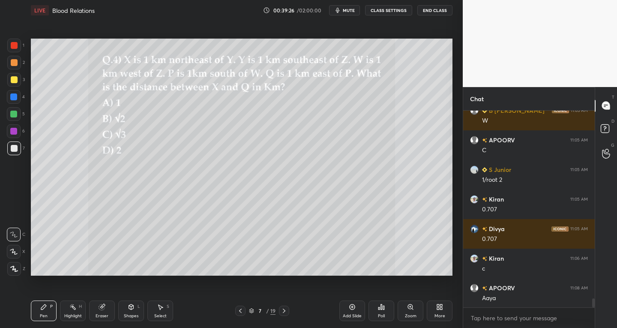
click at [101, 314] on div "Eraser" at bounding box center [102, 316] width 13 height 4
click at [18, 233] on div at bounding box center [14, 234] width 14 height 14
click at [45, 312] on div "Pen P" at bounding box center [44, 310] width 26 height 21
click at [103, 307] on icon at bounding box center [102, 307] width 6 height 6
click at [50, 309] on div "Pen P" at bounding box center [44, 310] width 26 height 21
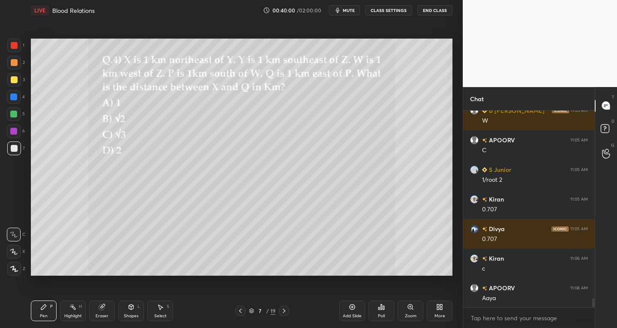
click at [103, 312] on div "Eraser" at bounding box center [102, 310] width 26 height 21
click at [46, 310] on div "Pen P" at bounding box center [44, 310] width 26 height 21
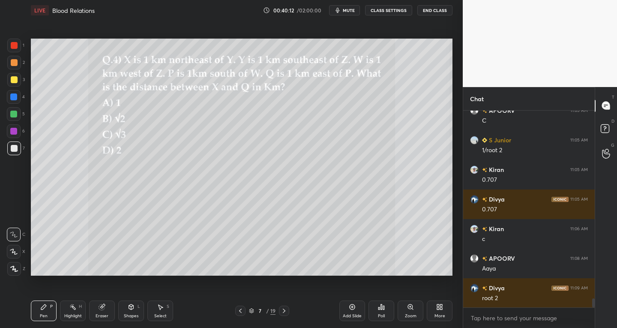
scroll to position [4179, 0]
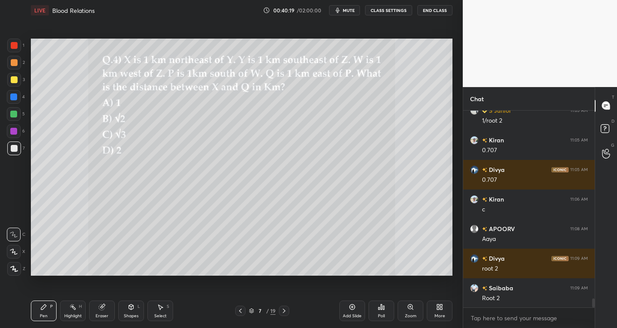
click at [134, 311] on div "Shapes L" at bounding box center [131, 310] width 26 height 21
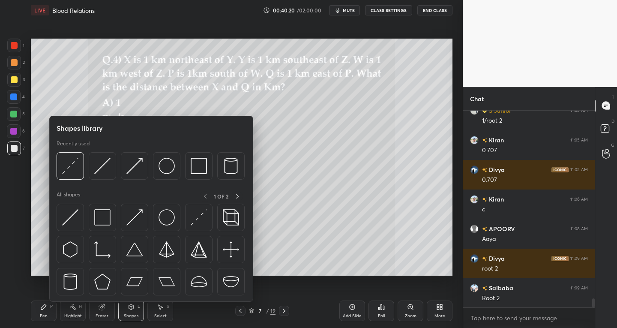
click at [99, 314] on div "Eraser" at bounding box center [102, 316] width 13 height 4
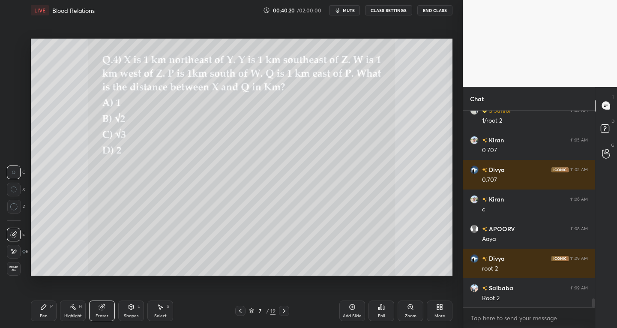
click at [74, 310] on div "Highlight H" at bounding box center [73, 310] width 26 height 21
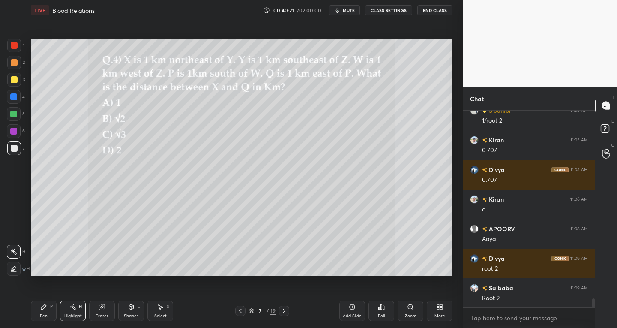
click at [15, 250] on icon at bounding box center [13, 251] width 7 height 7
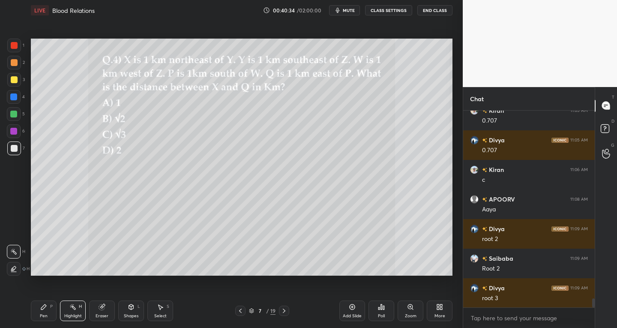
click at [47, 310] on div "Pen P" at bounding box center [44, 310] width 26 height 21
click at [18, 149] on div at bounding box center [14, 148] width 14 height 14
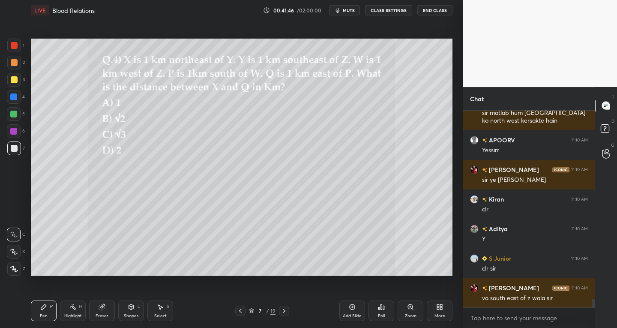
scroll to position [4452, 0]
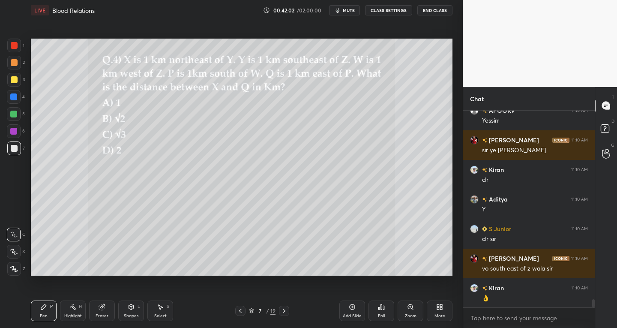
click at [164, 312] on div "Select S" at bounding box center [160, 310] width 26 height 21
click at [81, 314] on div "Highlight" at bounding box center [73, 316] width 18 height 4
click at [105, 307] on icon at bounding box center [102, 307] width 6 height 6
click at [44, 314] on div "Pen" at bounding box center [44, 316] width 8 height 4
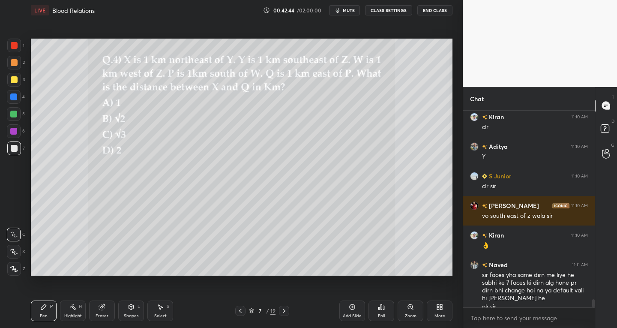
scroll to position [4513, 0]
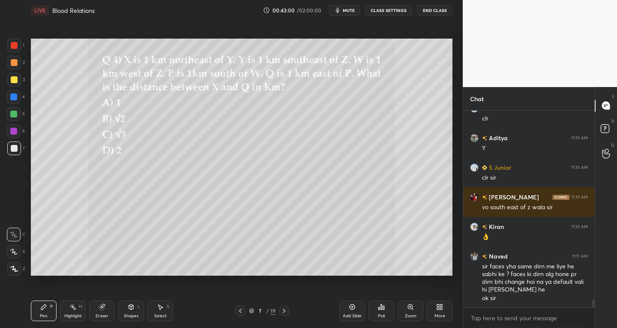
click at [99, 314] on div "Eraser" at bounding box center [102, 316] width 13 height 4
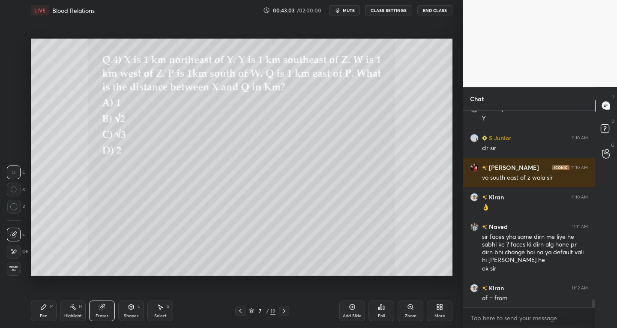
click at [48, 309] on div "Pen P" at bounding box center [44, 310] width 26 height 21
click at [107, 316] on div "Eraser" at bounding box center [102, 316] width 13 height 4
click at [53, 308] on div "Pen P" at bounding box center [44, 310] width 26 height 21
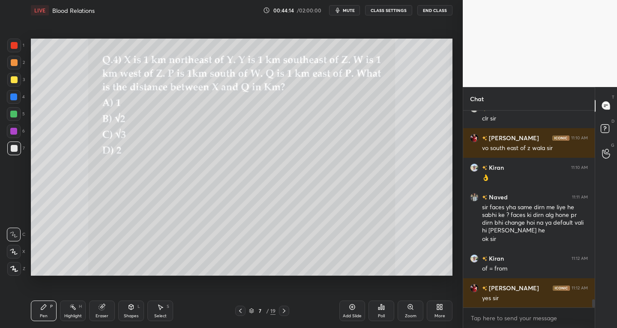
click at [102, 315] on div "Eraser" at bounding box center [102, 316] width 13 height 4
click at [45, 311] on div "Pen P" at bounding box center [44, 310] width 26 height 21
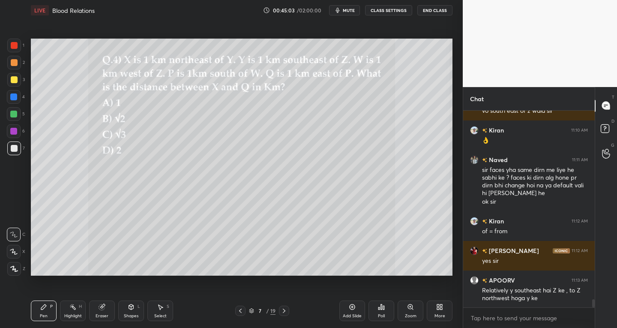
click at [164, 316] on div "Select" at bounding box center [160, 316] width 12 height 4
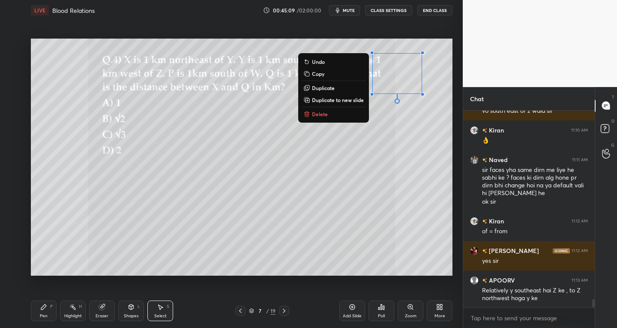
click at [53, 308] on div "Pen P" at bounding box center [44, 310] width 26 height 21
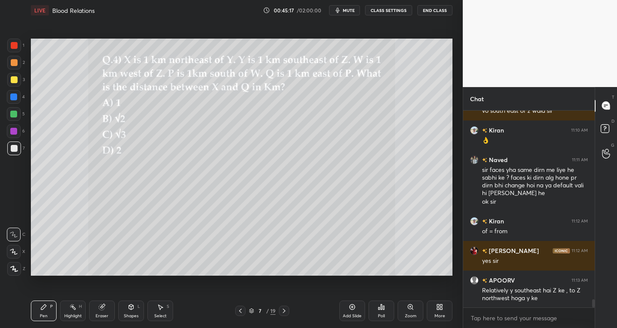
scroll to position [4639, 0]
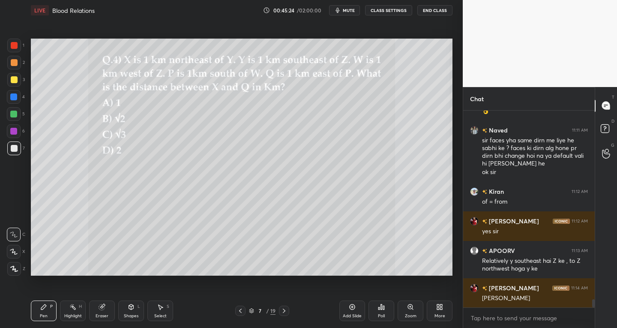
click at [284, 311] on icon at bounding box center [284, 310] width 7 height 7
click at [14, 249] on icon at bounding box center [14, 251] width 8 height 6
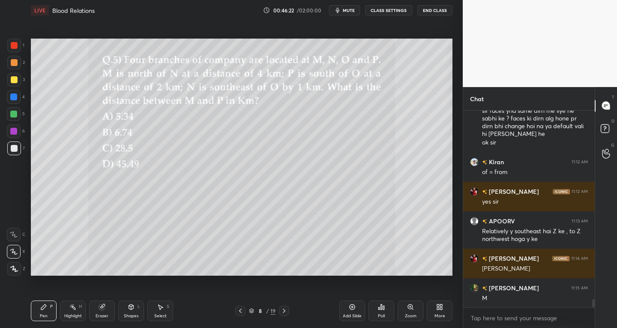
scroll to position [4698, 0]
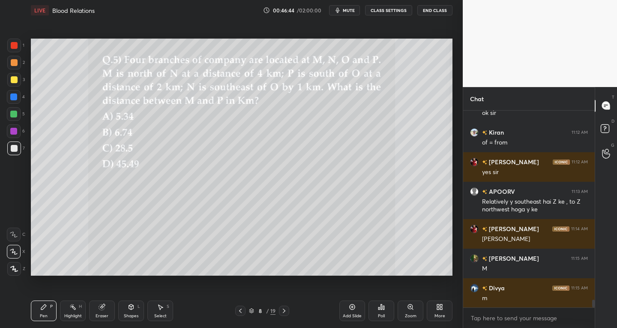
click at [108, 311] on div "Eraser" at bounding box center [102, 310] width 26 height 21
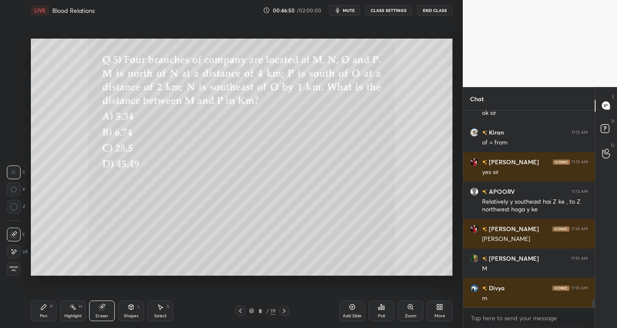
click at [50, 306] on div "Pen P" at bounding box center [44, 310] width 26 height 21
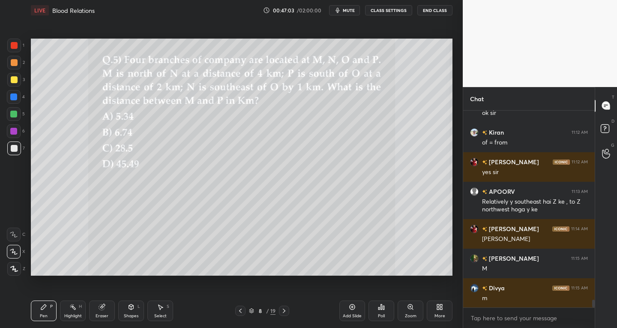
click at [130, 311] on div "Shapes L" at bounding box center [131, 310] width 26 height 21
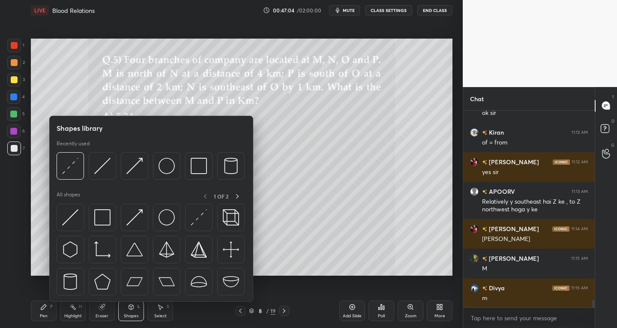
click at [46, 314] on div "Pen" at bounding box center [44, 316] width 8 height 4
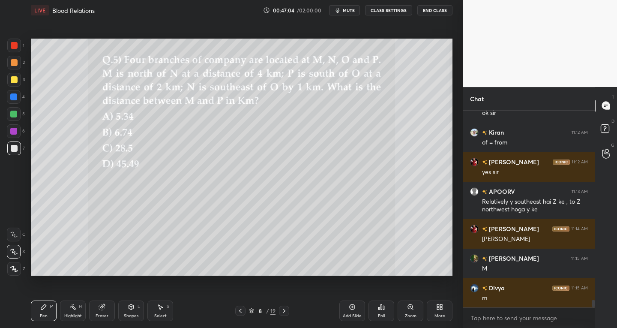
click at [14, 270] on icon at bounding box center [14, 269] width 8 height 6
click at [127, 312] on div "Shapes L" at bounding box center [131, 310] width 26 height 21
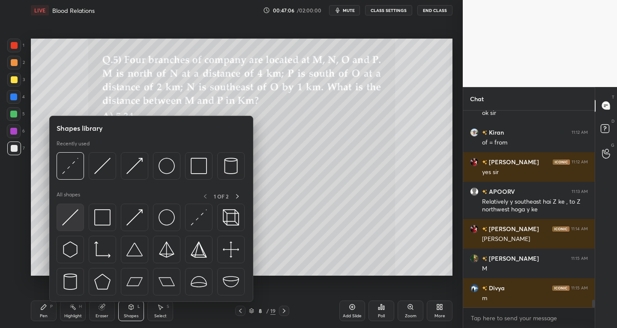
click at [66, 217] on img at bounding box center [70, 217] width 16 height 16
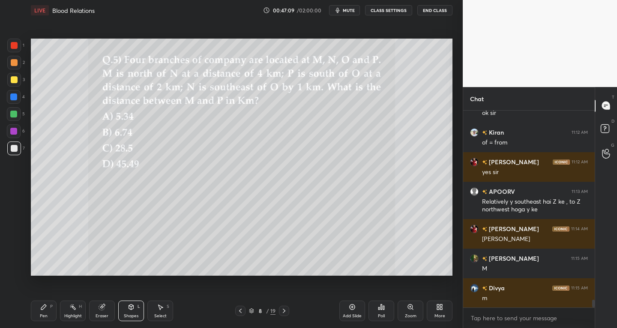
click at [40, 311] on div "Pen P" at bounding box center [44, 310] width 26 height 21
click at [17, 251] on icon at bounding box center [14, 251] width 8 height 6
click at [134, 316] on div "Shapes" at bounding box center [131, 316] width 15 height 4
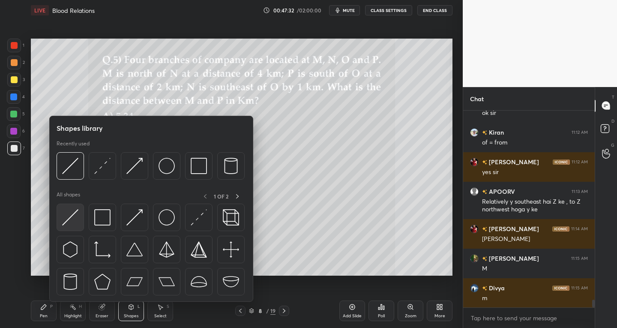
click at [73, 224] on img at bounding box center [70, 217] width 16 height 16
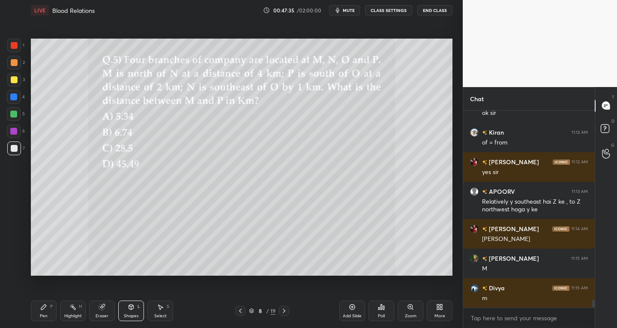
click at [47, 307] on div "Pen P" at bounding box center [44, 310] width 26 height 21
click at [102, 308] on icon at bounding box center [102, 307] width 6 height 6
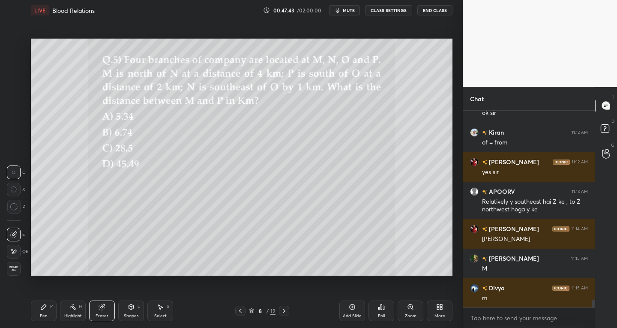
click at [48, 310] on div "Pen P" at bounding box center [44, 310] width 26 height 21
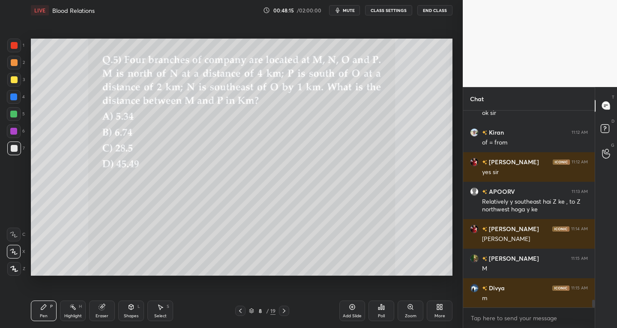
click at [125, 310] on div "Shapes L" at bounding box center [131, 310] width 26 height 21
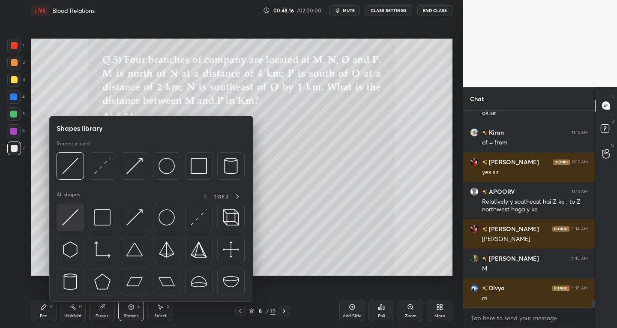
click at [65, 221] on img at bounding box center [70, 217] width 16 height 16
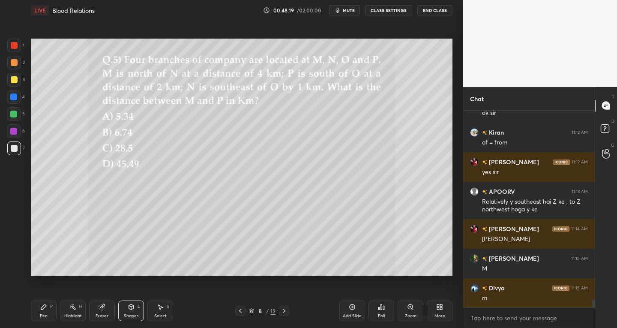
click at [50, 311] on div "Pen P" at bounding box center [44, 310] width 26 height 21
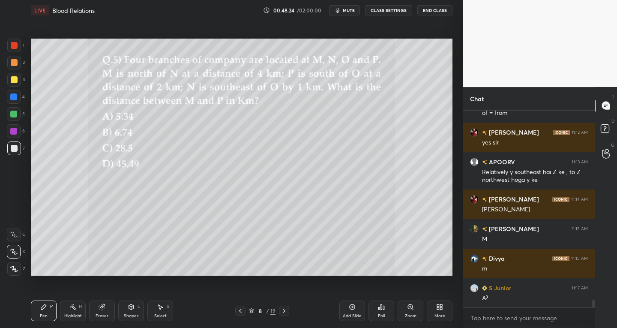
click at [106, 311] on div "Eraser" at bounding box center [102, 310] width 26 height 21
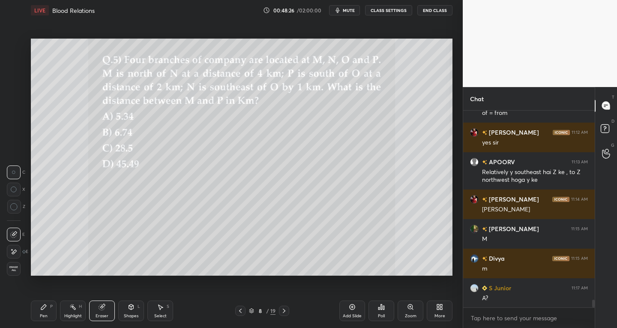
click at [42, 314] on div "Pen" at bounding box center [44, 316] width 8 height 4
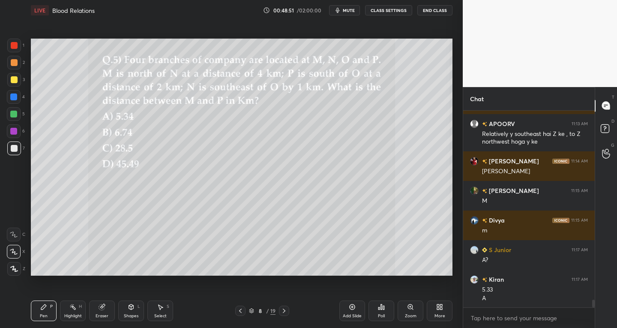
scroll to position [4796, 0]
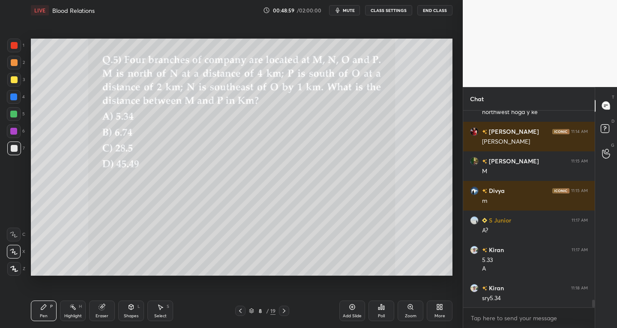
click at [161, 305] on icon at bounding box center [160, 306] width 7 height 7
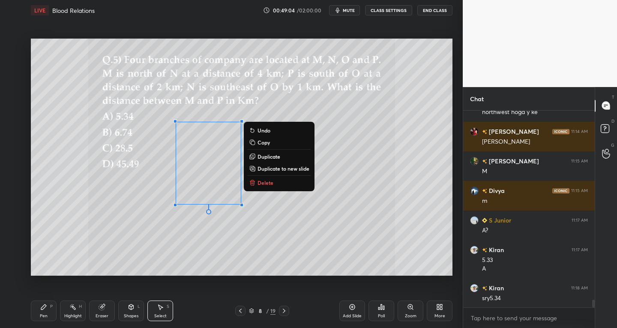
scroll to position [4825, 0]
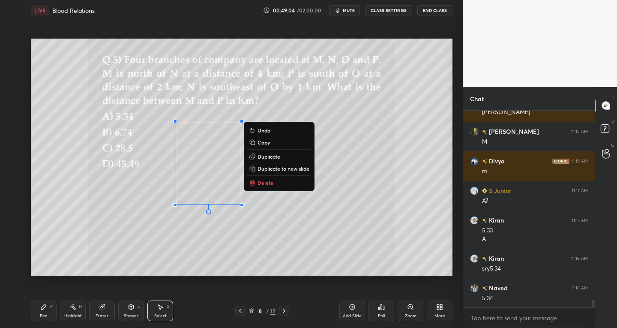
click at [216, 240] on div "0 ° Undo Copy Duplicate Duplicate to new slide Delete" at bounding box center [241, 157] width 421 height 237
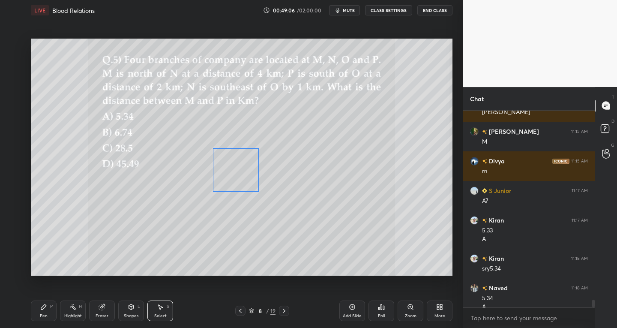
scroll to position [4834, 0]
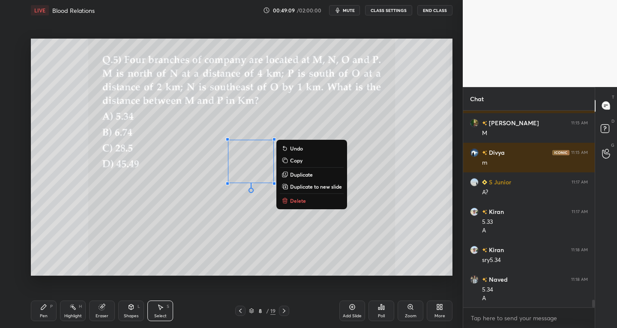
click at [164, 226] on div "0 ° Undo Copy Duplicate Duplicate to new slide Delete" at bounding box center [241, 157] width 421 height 237
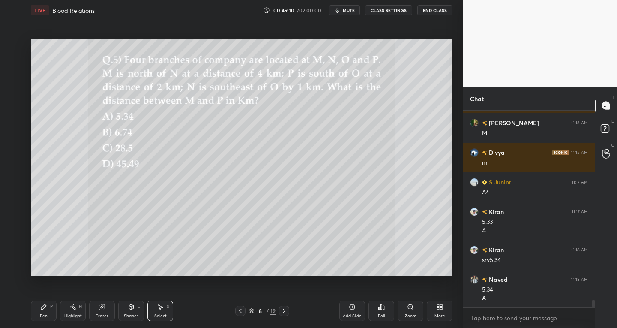
click at [106, 312] on div "Eraser" at bounding box center [102, 310] width 26 height 21
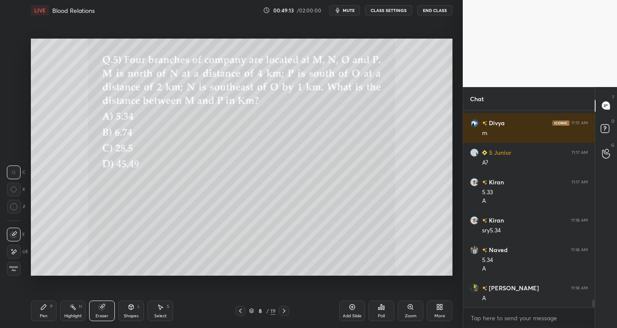
click at [48, 307] on div "Pen P" at bounding box center [44, 310] width 26 height 21
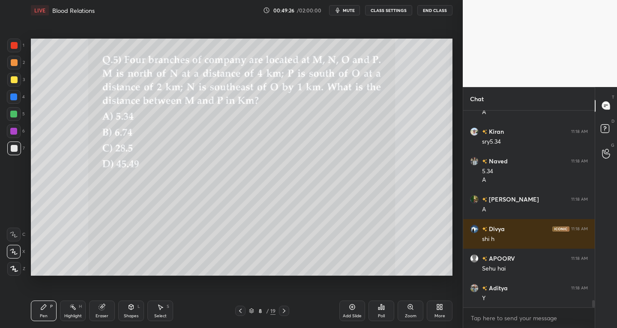
scroll to position [4982, 0]
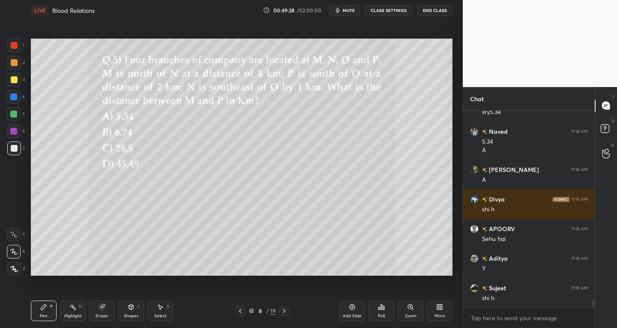
click at [164, 310] on div "Select S" at bounding box center [160, 310] width 26 height 21
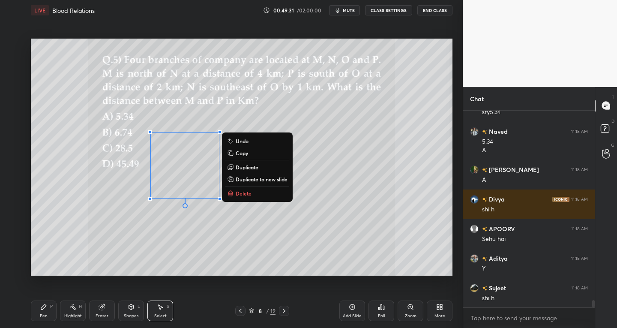
click at [128, 312] on div "Shapes L" at bounding box center [131, 310] width 26 height 21
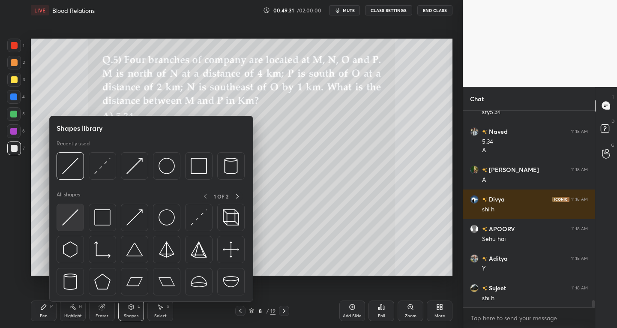
click at [64, 220] on img at bounding box center [70, 217] width 16 height 16
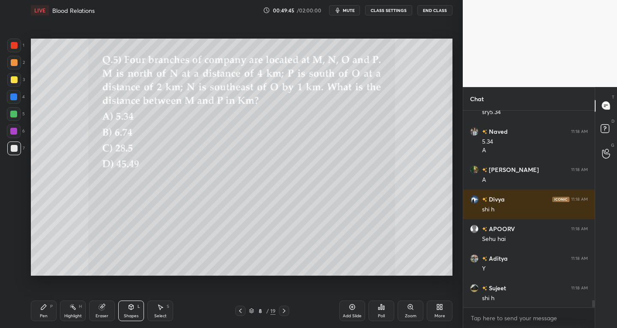
click at [45, 311] on div "Pen P" at bounding box center [44, 310] width 26 height 21
click at [14, 44] on div at bounding box center [14, 45] width 7 height 7
click at [131, 311] on div "Shapes L" at bounding box center [131, 310] width 26 height 21
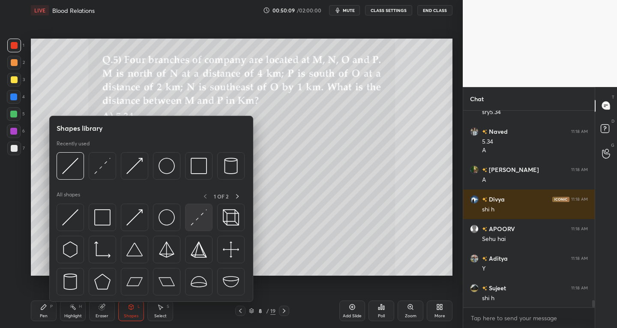
click at [195, 221] on img at bounding box center [199, 217] width 16 height 16
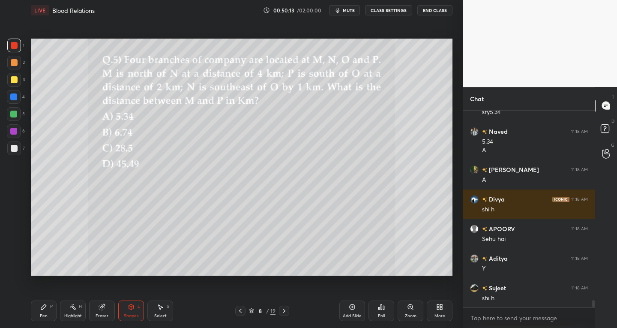
click at [45, 317] on div "Pen" at bounding box center [44, 316] width 8 height 4
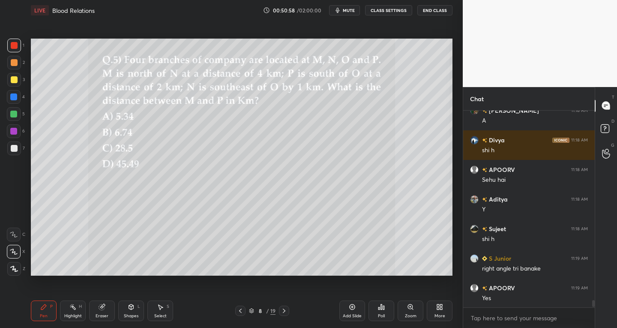
scroll to position [5070, 0]
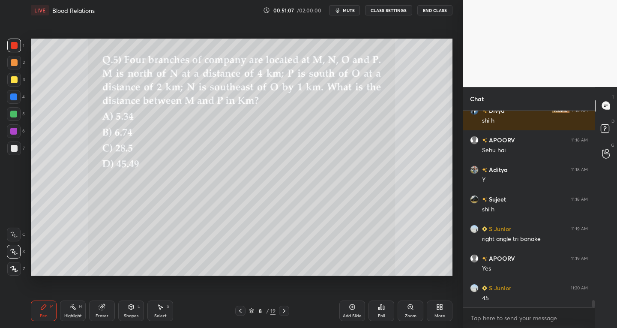
click at [11, 83] on div at bounding box center [14, 79] width 7 height 7
click at [105, 309] on icon at bounding box center [102, 306] width 7 height 7
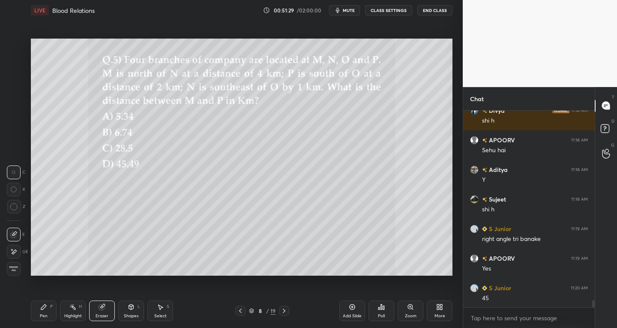
click at [51, 312] on div "Pen P" at bounding box center [44, 310] width 26 height 21
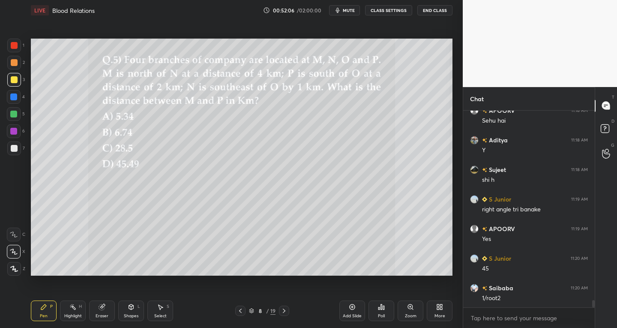
scroll to position [5129, 0]
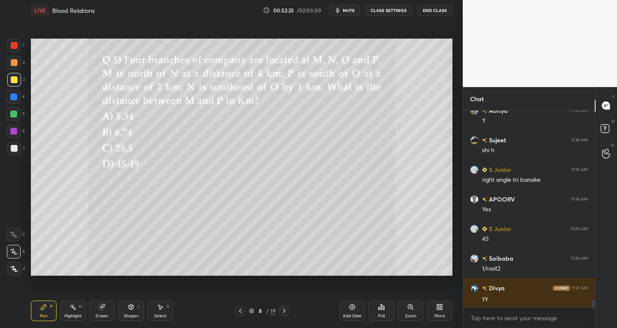
click at [16, 152] on div at bounding box center [14, 148] width 14 height 14
click at [14, 114] on div at bounding box center [13, 114] width 7 height 7
click at [103, 307] on icon at bounding box center [102, 307] width 6 height 6
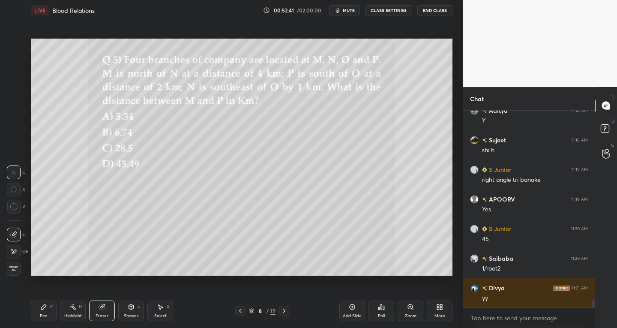
click at [12, 239] on div at bounding box center [14, 234] width 14 height 14
click at [44, 308] on icon at bounding box center [43, 306] width 5 height 5
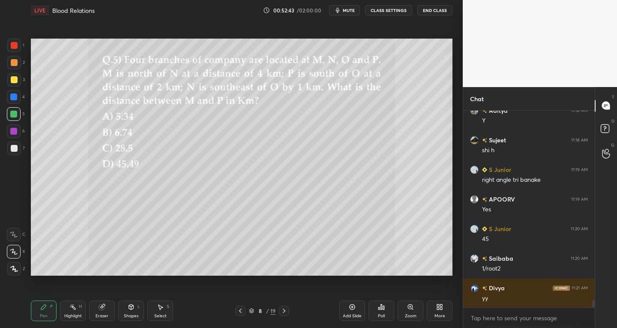
click at [11, 78] on div at bounding box center [14, 79] width 7 height 7
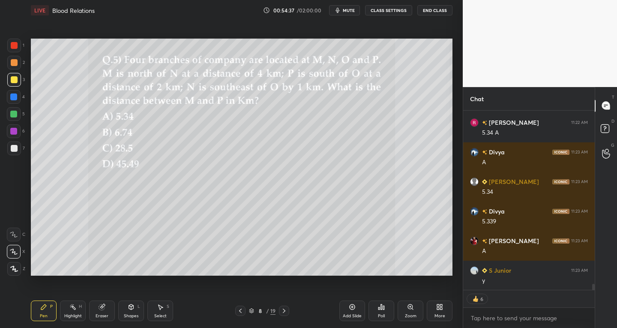
scroll to position [5383, 0]
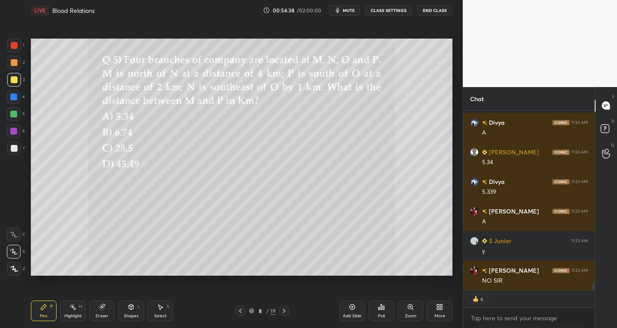
click at [285, 311] on icon at bounding box center [284, 310] width 7 height 7
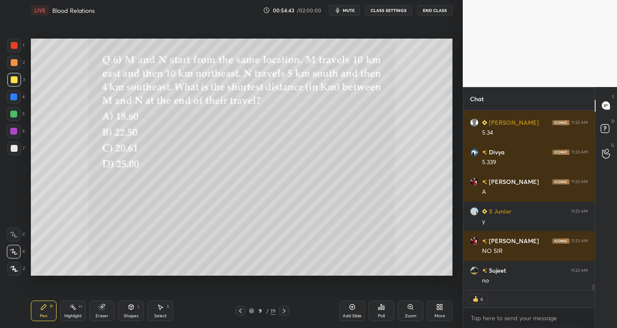
type textarea "x"
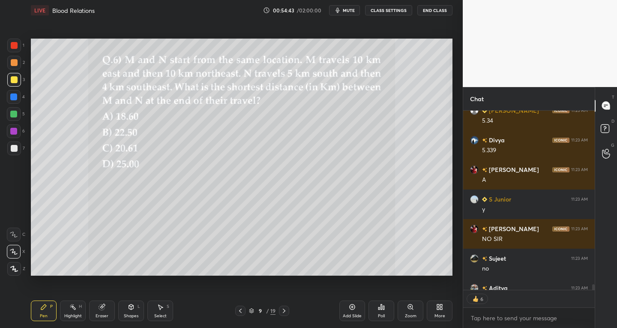
scroll to position [194, 129]
click at [15, 95] on div at bounding box center [13, 96] width 7 height 7
click at [16, 232] on icon at bounding box center [14, 234] width 8 height 6
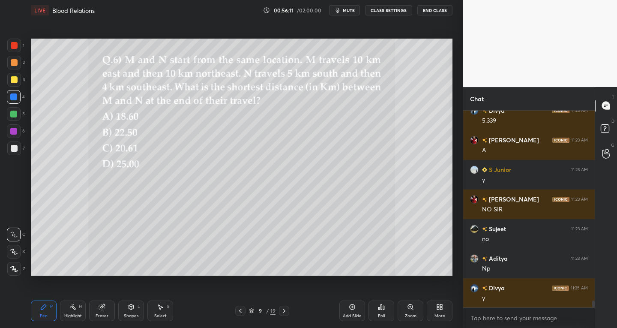
click at [16, 148] on div at bounding box center [14, 148] width 7 height 7
click at [11, 78] on div at bounding box center [14, 79] width 7 height 7
click at [101, 316] on div "Eraser" at bounding box center [102, 316] width 13 height 4
click at [43, 316] on div "Pen" at bounding box center [44, 316] width 8 height 4
click at [11, 83] on div at bounding box center [14, 80] width 14 height 14
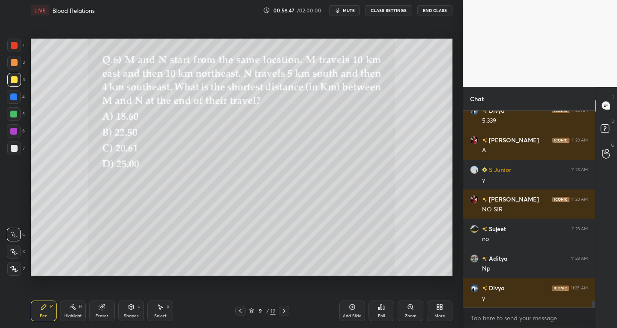
click at [18, 247] on div at bounding box center [14, 252] width 14 height 14
click at [122, 311] on div "Shapes L" at bounding box center [131, 310] width 26 height 21
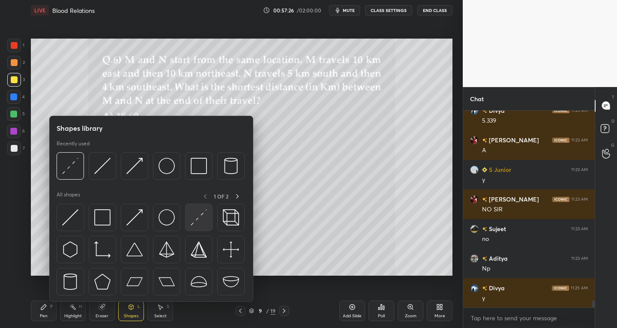
click at [195, 224] on img at bounding box center [199, 217] width 16 height 16
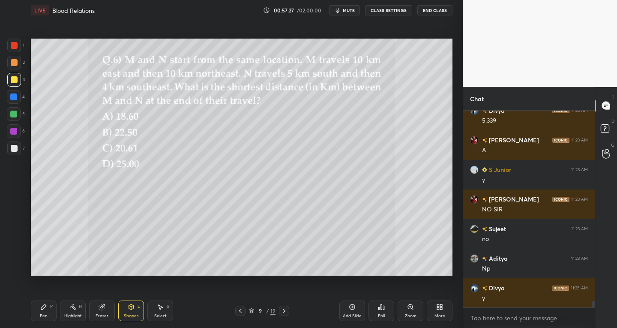
click at [24, 146] on div "7" at bounding box center [16, 148] width 18 height 14
click at [48, 313] on div "Pen P" at bounding box center [44, 310] width 26 height 21
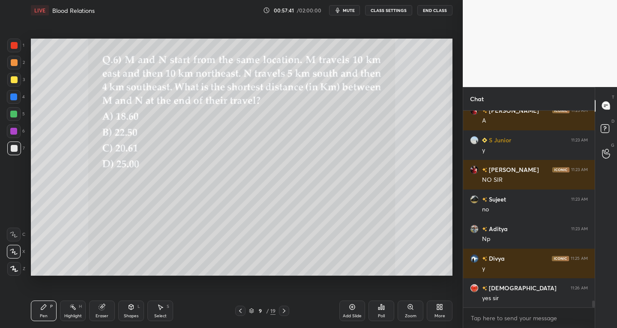
click at [111, 311] on div "Eraser" at bounding box center [102, 310] width 26 height 21
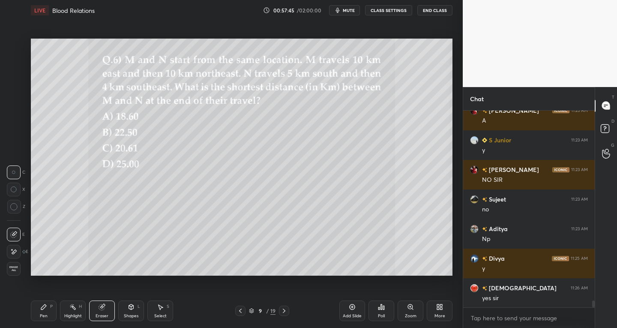
click at [158, 310] on div "Select S" at bounding box center [160, 310] width 26 height 21
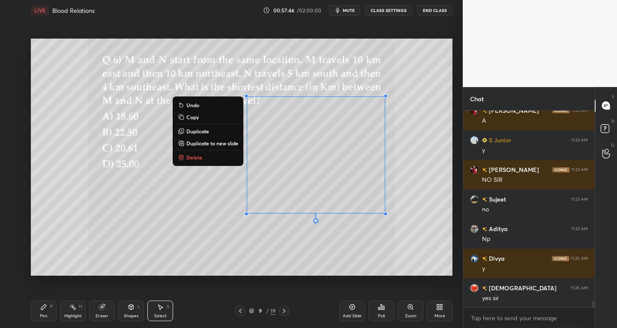
click at [193, 158] on p "Delete" at bounding box center [194, 157] width 16 height 7
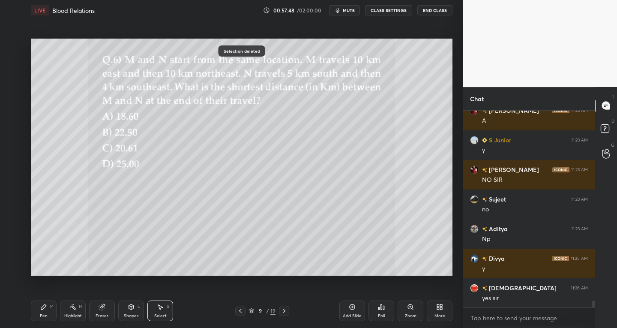
click at [130, 317] on div "Shapes" at bounding box center [131, 316] width 15 height 4
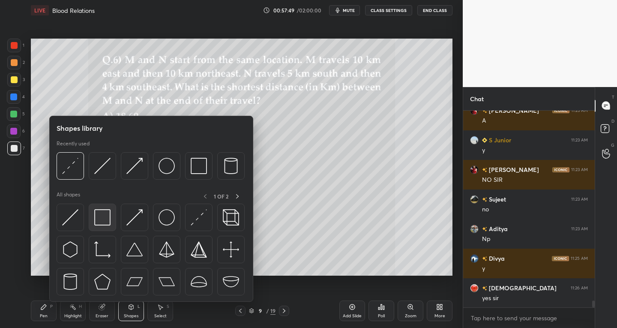
click at [103, 225] on img at bounding box center [102, 217] width 16 height 16
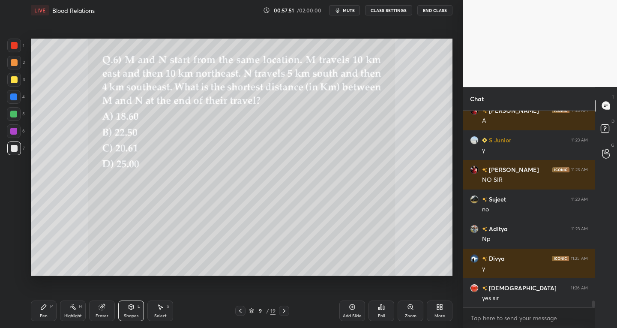
click at [132, 311] on div "Shapes L" at bounding box center [131, 310] width 26 height 21
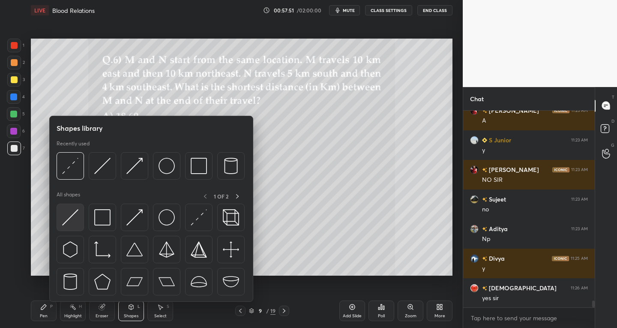
click at [66, 219] on img at bounding box center [70, 217] width 16 height 16
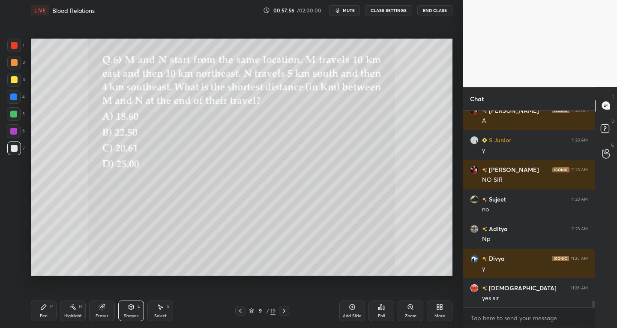
click at [44, 304] on icon at bounding box center [43, 306] width 7 height 7
click at [159, 306] on icon at bounding box center [160, 307] width 5 height 5
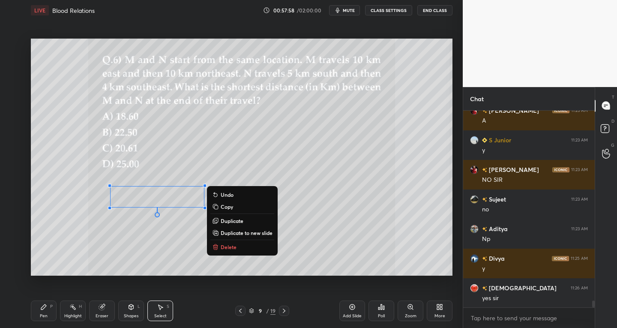
click at [229, 217] on p "Duplicate" at bounding box center [232, 220] width 23 height 7
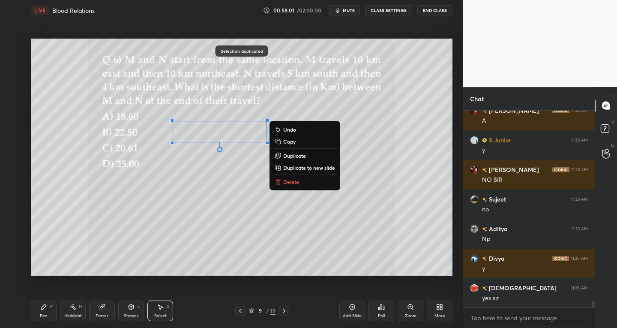
click at [146, 266] on div "0 ° Undo Copy Duplicate Duplicate to new slide Delete" at bounding box center [241, 157] width 421 height 237
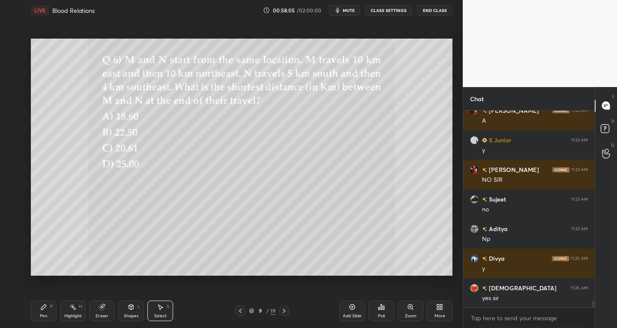
scroll to position [5514, 0]
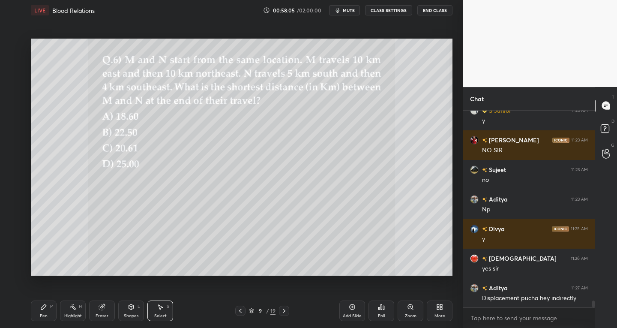
click at [163, 310] on icon at bounding box center [160, 306] width 7 height 7
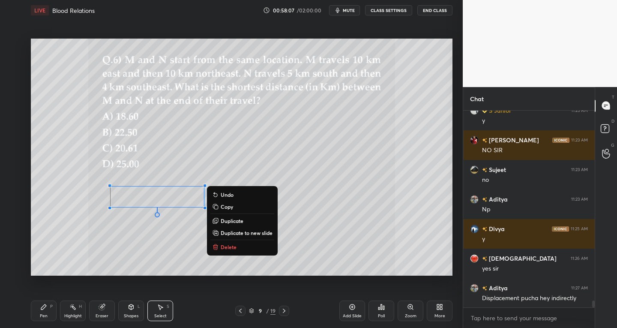
click at [229, 216] on button "Duplicate" at bounding box center [242, 220] width 64 height 10
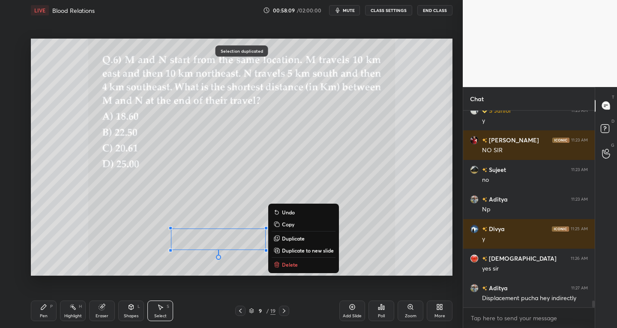
click at [115, 270] on div "0 ° Undo Copy Duplicate Duplicate to new slide Delete" at bounding box center [241, 157] width 421 height 237
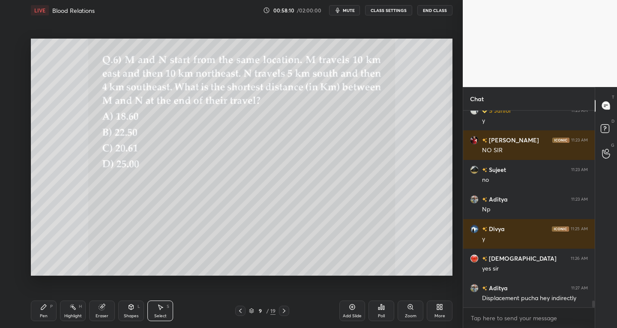
click at [52, 310] on div "Pen P" at bounding box center [44, 310] width 26 height 21
click at [101, 314] on div "Eraser" at bounding box center [102, 316] width 13 height 4
click at [170, 310] on div "Select S" at bounding box center [160, 310] width 26 height 21
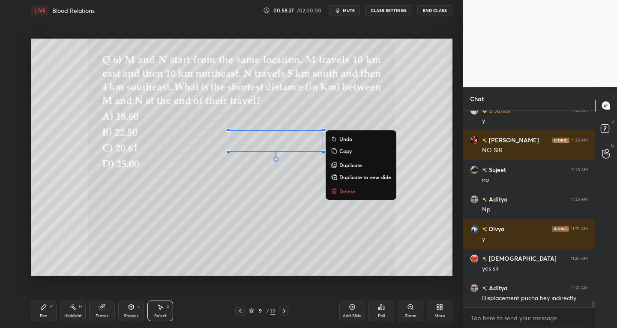
click at [39, 315] on div "Pen P" at bounding box center [44, 310] width 26 height 21
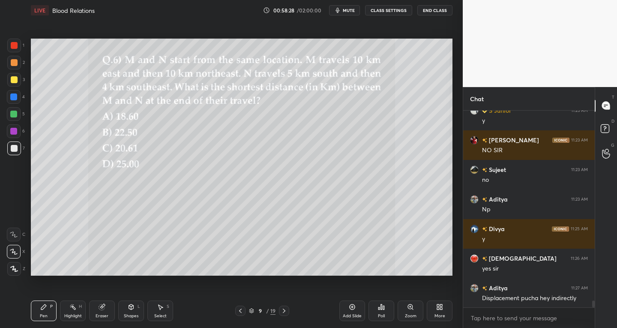
click at [103, 309] on icon at bounding box center [102, 306] width 7 height 7
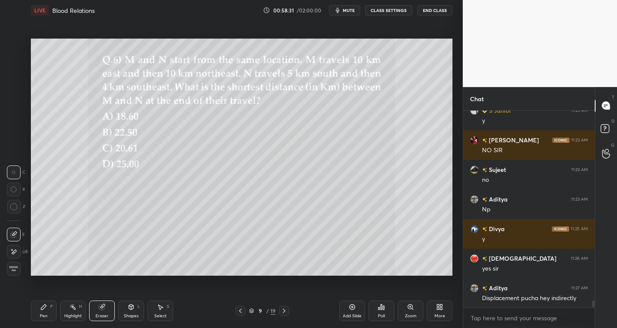
click at [49, 309] on div "Pen P" at bounding box center [44, 310] width 26 height 21
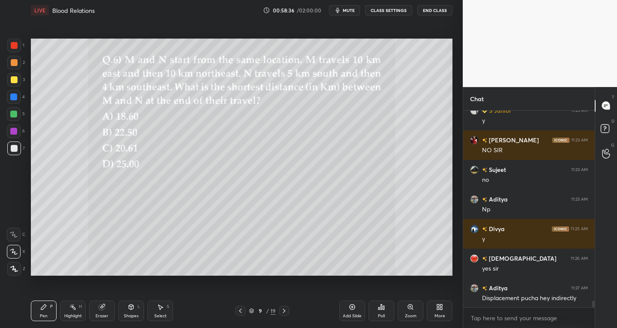
click at [128, 314] on div "Shapes" at bounding box center [131, 316] width 15 height 4
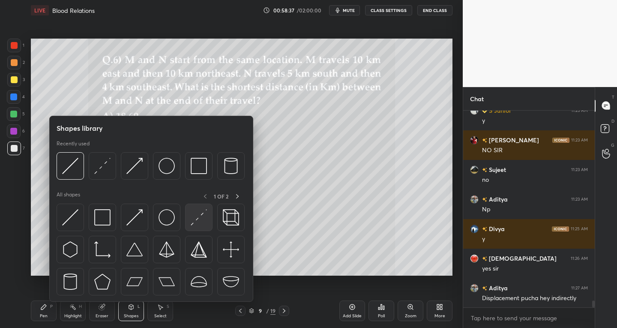
click at [199, 222] on img at bounding box center [199, 217] width 16 height 16
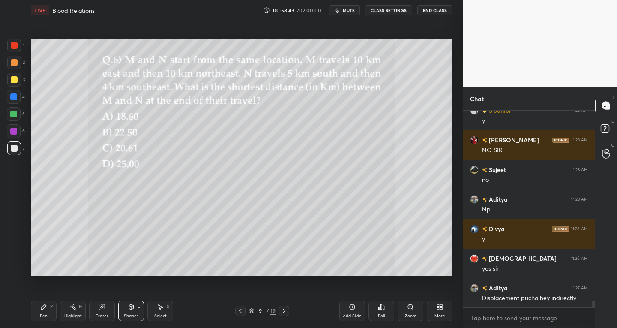
click at [166, 307] on div "Select S" at bounding box center [160, 310] width 26 height 21
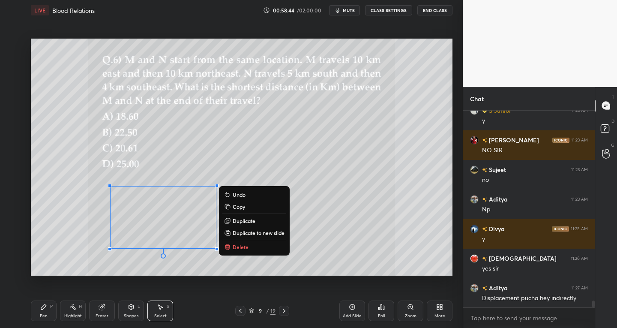
click at [229, 282] on div "0 ° Undo Copy Duplicate Duplicate to new slide Delete Setting up your live clas…" at bounding box center [241, 157] width 428 height 273
click at [341, 204] on div "0 ° Undo Copy Duplicate Duplicate to new slide Delete" at bounding box center [241, 157] width 421 height 237
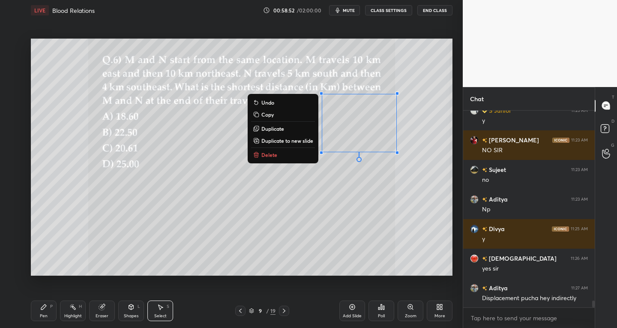
click at [302, 209] on div "0 ° Undo Copy Duplicate Duplicate to new slide Delete" at bounding box center [241, 157] width 421 height 237
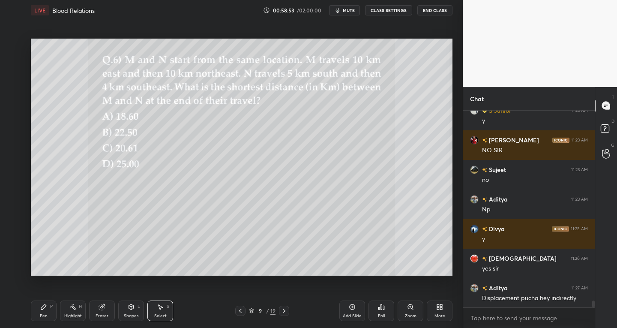
click at [95, 316] on div "Eraser" at bounding box center [102, 310] width 26 height 21
click at [12, 251] on icon at bounding box center [13, 251] width 7 height 7
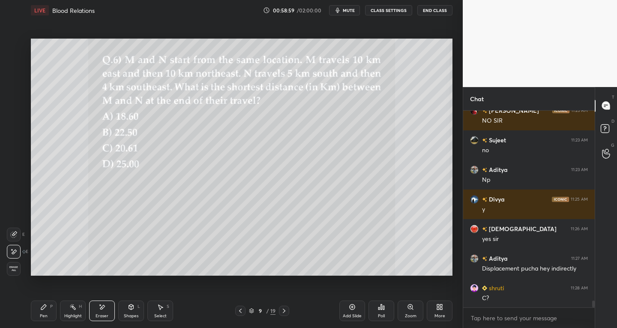
click at [440, 35] on div "Setting up your live class Poll for secs No correct answer Start poll" at bounding box center [241, 157] width 428 height 273
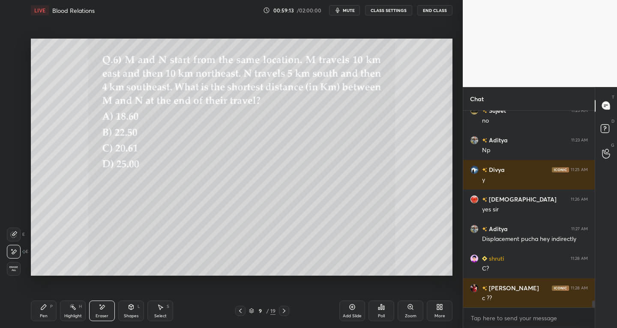
click at [51, 315] on div "Pen P" at bounding box center [44, 310] width 26 height 21
click at [41, 308] on icon at bounding box center [43, 306] width 5 height 5
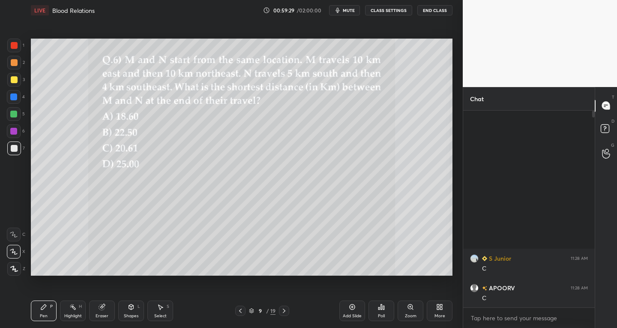
scroll to position [42558, 42402]
click at [165, 311] on div "Select S" at bounding box center [160, 310] width 26 height 21
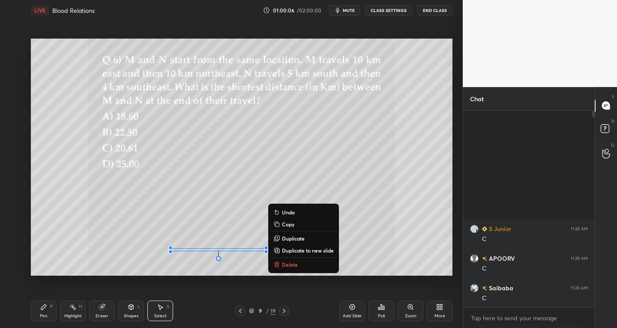
click at [369, 217] on div "0 ° Undo Copy Duplicate Duplicate to new slide Delete" at bounding box center [241, 157] width 421 height 237
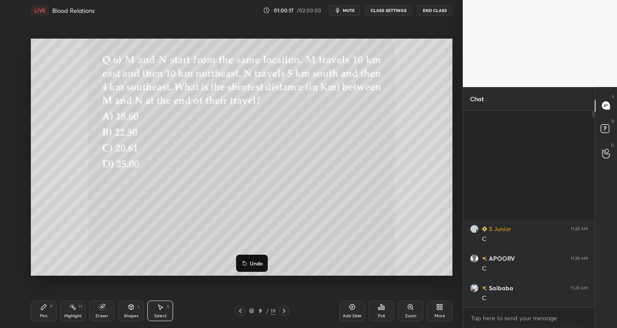
click at [102, 312] on div "Eraser" at bounding box center [102, 310] width 26 height 21
click at [13, 250] on icon at bounding box center [13, 251] width 7 height 7
click at [47, 317] on div "Pen" at bounding box center [44, 316] width 8 height 4
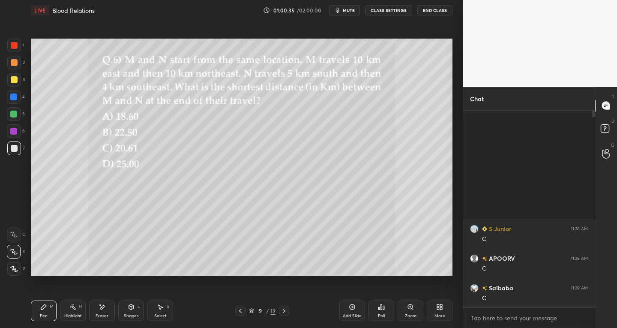
click at [133, 310] on icon at bounding box center [131, 306] width 7 height 7
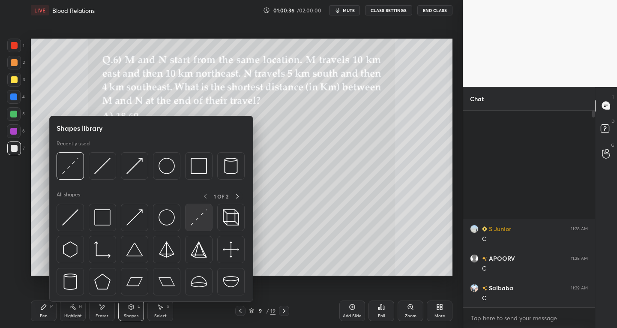
click at [202, 221] on img at bounding box center [199, 217] width 16 height 16
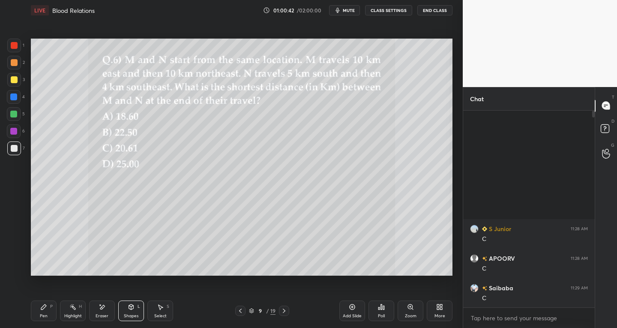
click at [128, 311] on div "Shapes L" at bounding box center [131, 310] width 26 height 21
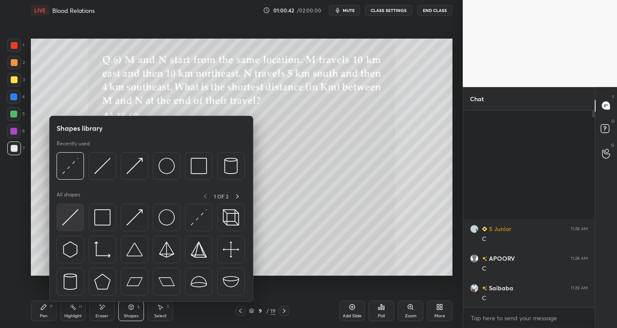
click at [61, 222] on div at bounding box center [70, 216] width 27 height 27
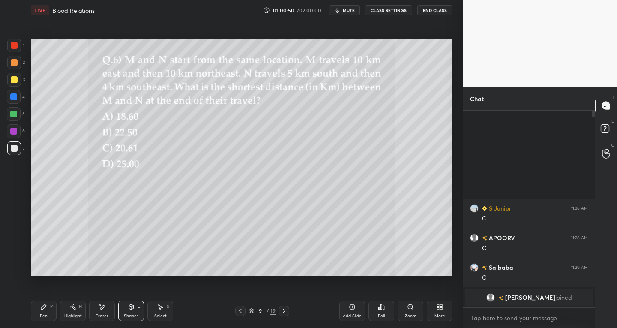
click at [48, 307] on div "Pen P" at bounding box center [44, 310] width 26 height 21
click at [131, 311] on div "Shapes L" at bounding box center [131, 310] width 26 height 21
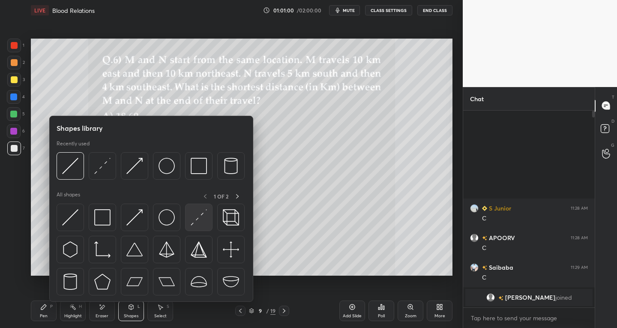
click at [198, 218] on img at bounding box center [199, 217] width 16 height 16
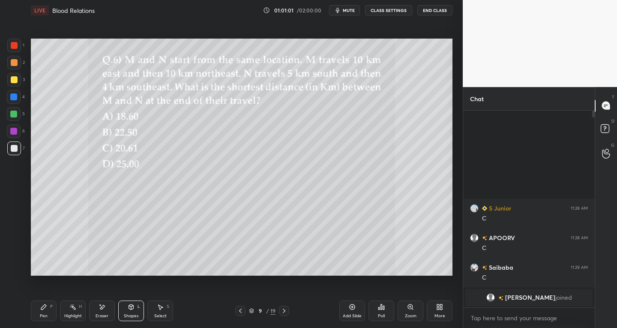
click at [108, 307] on div "Eraser" at bounding box center [102, 310] width 26 height 21
click at [49, 311] on div "Pen P" at bounding box center [44, 310] width 26 height 21
click at [12, 51] on div at bounding box center [14, 46] width 14 height 14
click at [15, 266] on icon at bounding box center [14, 269] width 8 height 6
click at [131, 310] on icon at bounding box center [131, 306] width 7 height 7
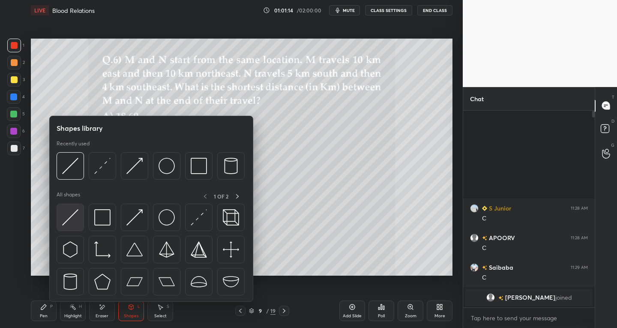
click at [72, 215] on img at bounding box center [70, 217] width 16 height 16
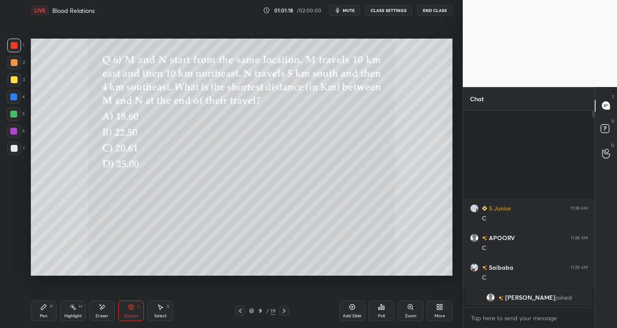
click at [48, 313] on div "Pen P" at bounding box center [44, 310] width 26 height 21
click at [131, 311] on div "Shapes L" at bounding box center [131, 310] width 26 height 21
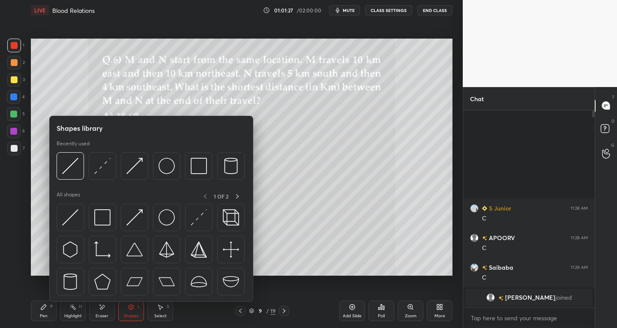
click at [44, 319] on div "Pen P" at bounding box center [44, 310] width 26 height 21
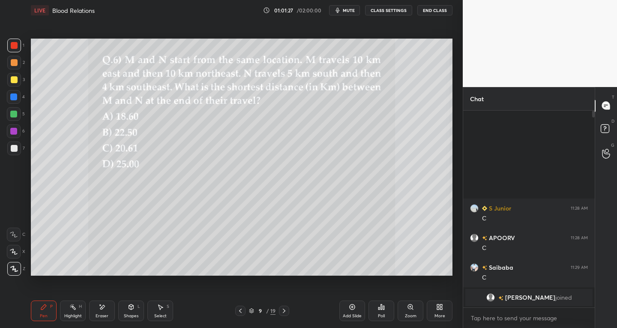
click at [14, 252] on icon at bounding box center [14, 251] width 8 height 6
click at [127, 311] on div "Shapes L" at bounding box center [131, 310] width 26 height 21
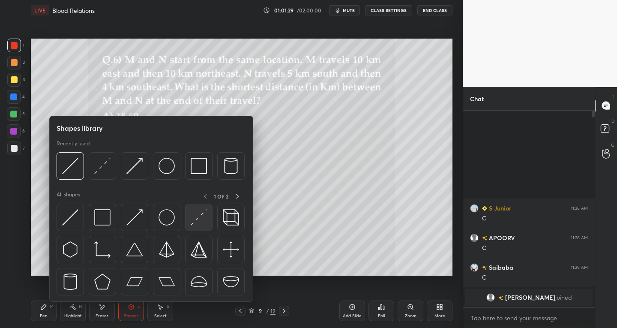
click at [193, 221] on img at bounding box center [199, 217] width 16 height 16
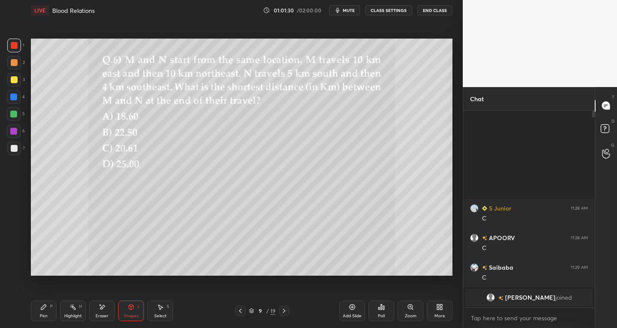
click at [19, 150] on div at bounding box center [14, 148] width 14 height 14
click at [38, 316] on div "Pen P" at bounding box center [44, 310] width 26 height 21
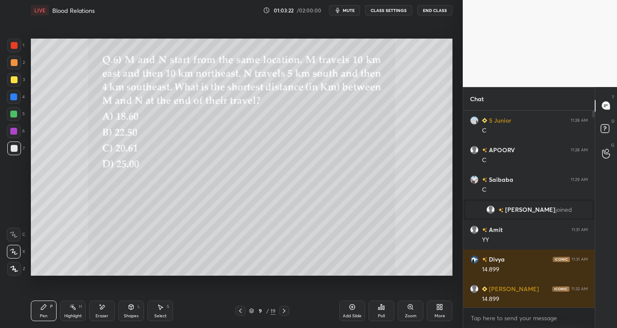
click at [15, 116] on div at bounding box center [13, 114] width 7 height 7
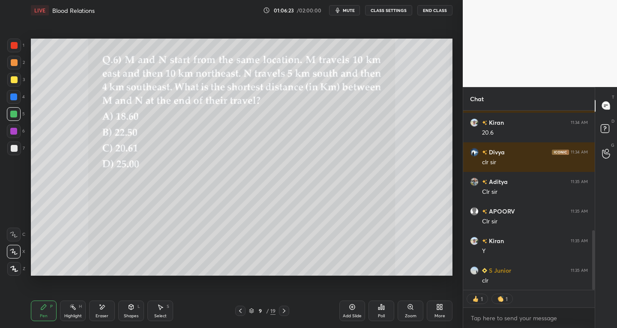
scroll to position [361, 0]
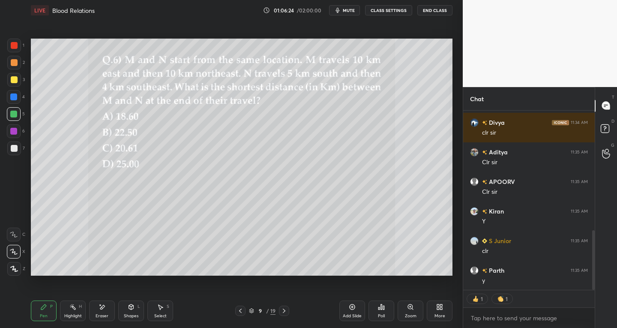
click at [282, 312] on icon at bounding box center [284, 310] width 7 height 7
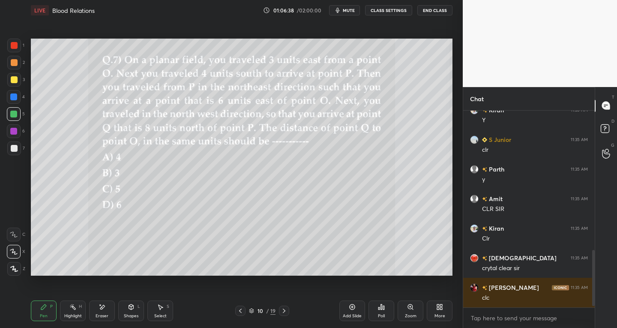
scroll to position [461, 0]
click at [15, 148] on div at bounding box center [14, 148] width 7 height 7
click at [103, 316] on div "Eraser" at bounding box center [102, 316] width 13 height 4
click at [16, 236] on icon at bounding box center [14, 235] width 6 height 6
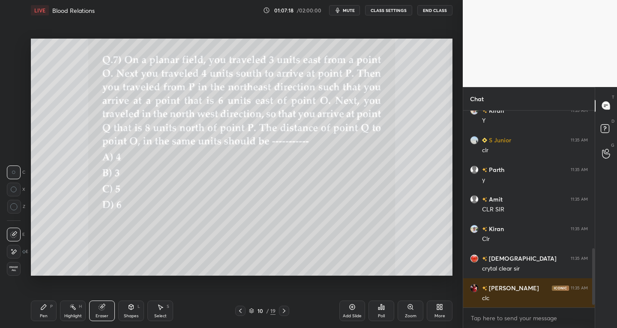
click at [47, 309] on icon at bounding box center [43, 306] width 7 height 7
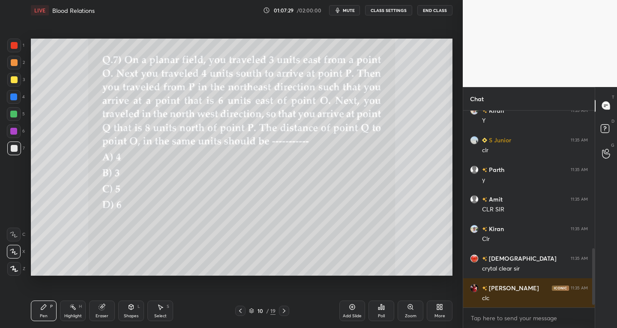
click at [102, 314] on div "Eraser" at bounding box center [102, 316] width 13 height 4
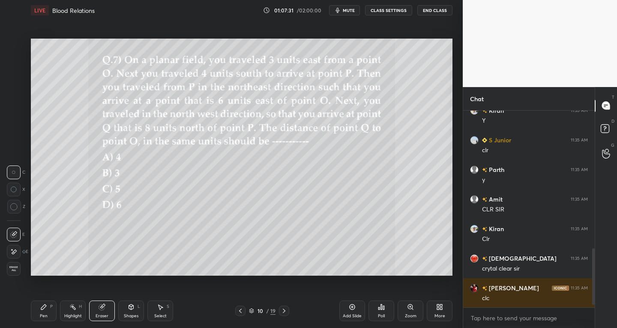
click at [35, 312] on div "Pen P" at bounding box center [44, 310] width 26 height 21
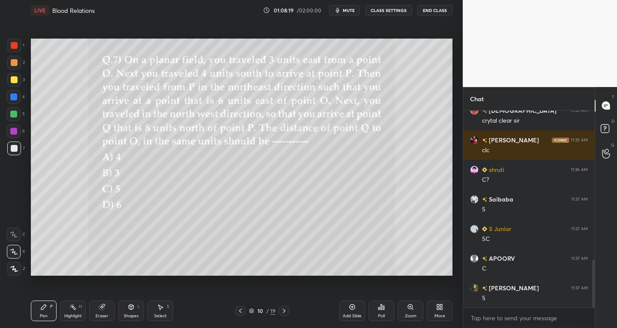
scroll to position [639, 0]
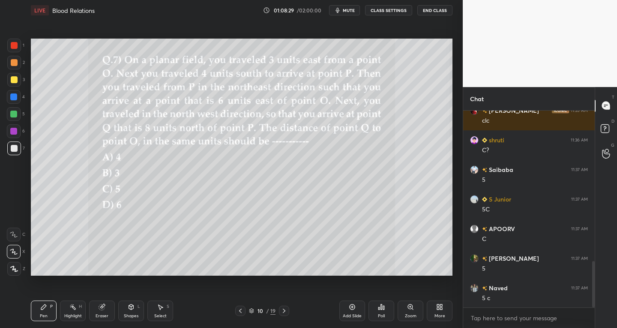
click at [110, 314] on div "Eraser" at bounding box center [102, 310] width 26 height 21
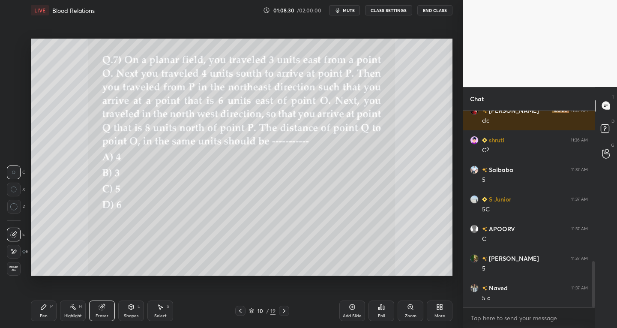
click at [15, 251] on icon at bounding box center [13, 251] width 7 height 7
click at [137, 322] on div "Pen P Highlight H Eraser Shapes L Select S 10 / 19 Add Slide Poll Zoom More" at bounding box center [241, 310] width 421 height 34
click at [132, 318] on div "Shapes L" at bounding box center [131, 310] width 26 height 21
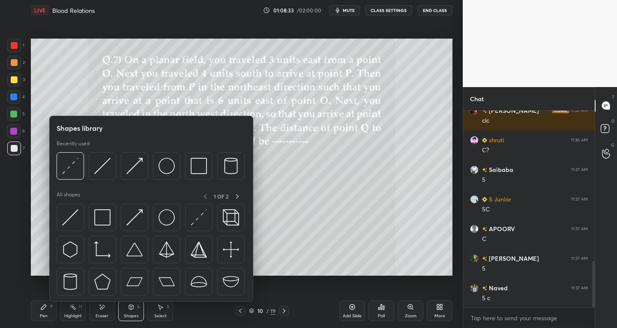
click at [64, 223] on img at bounding box center [70, 217] width 16 height 16
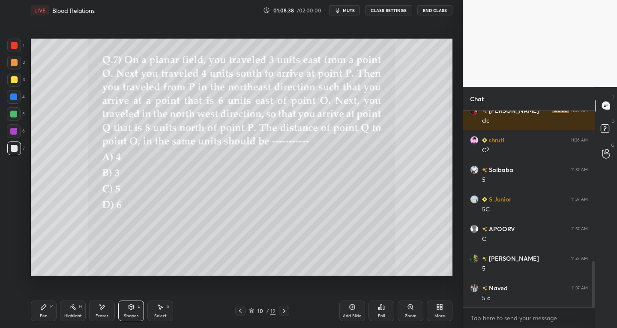
click at [42, 316] on div "Pen" at bounding box center [44, 316] width 8 height 4
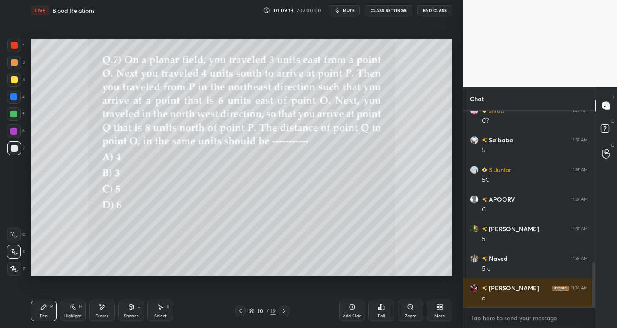
scroll to position [677, 0]
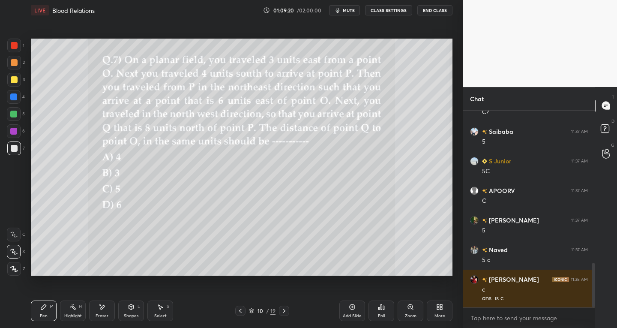
click at [105, 311] on div "Eraser" at bounding box center [102, 310] width 26 height 21
click at [42, 314] on div "Pen" at bounding box center [44, 316] width 8 height 4
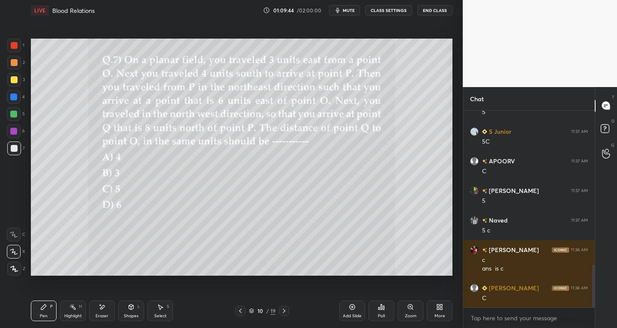
click at [14, 80] on div at bounding box center [14, 79] width 7 height 7
click at [101, 314] on div "Eraser" at bounding box center [102, 316] width 13 height 4
click at [169, 313] on div "Select S" at bounding box center [160, 310] width 26 height 21
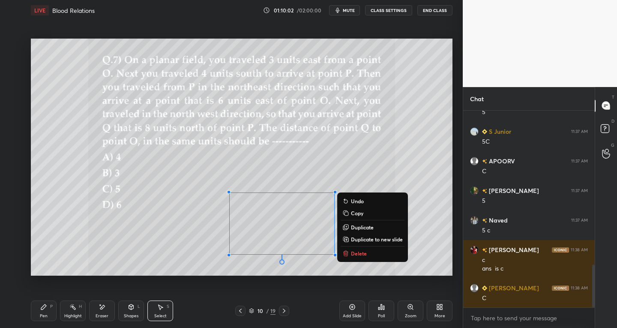
click at [51, 311] on div "Pen P" at bounding box center [44, 310] width 26 height 21
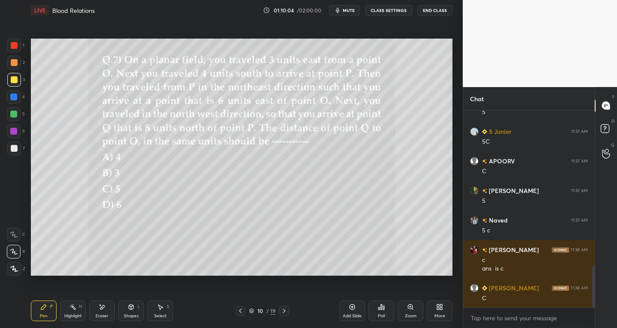
scroll to position [736, 0]
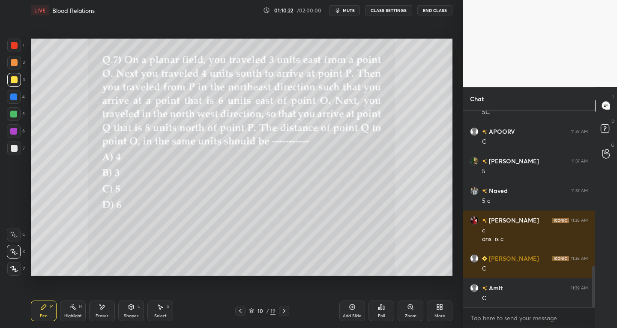
click at [130, 314] on div "Shapes" at bounding box center [131, 316] width 15 height 4
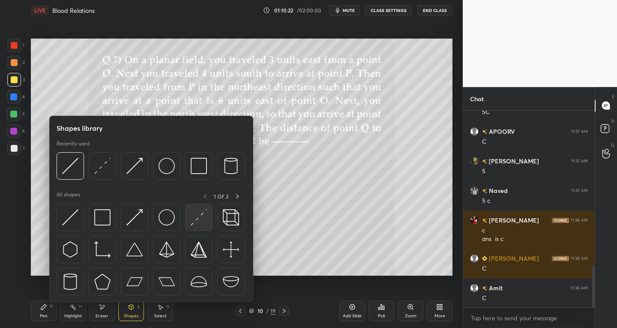
click at [193, 221] on img at bounding box center [199, 217] width 16 height 16
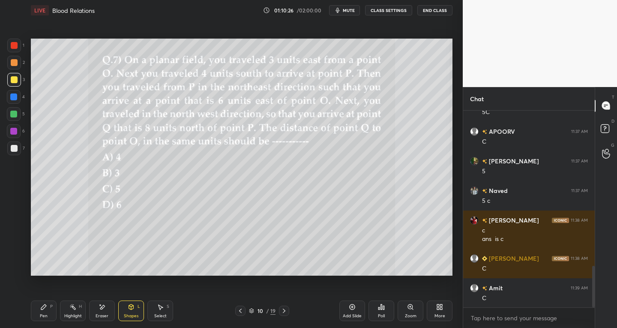
click at [50, 313] on div "Pen P" at bounding box center [44, 310] width 26 height 21
click at [102, 312] on div "Eraser" at bounding box center [102, 310] width 26 height 21
click at [41, 319] on div "Pen P" at bounding box center [44, 310] width 26 height 21
click at [11, 45] on div at bounding box center [14, 45] width 7 height 7
click at [110, 315] on div "Eraser" at bounding box center [102, 310] width 26 height 21
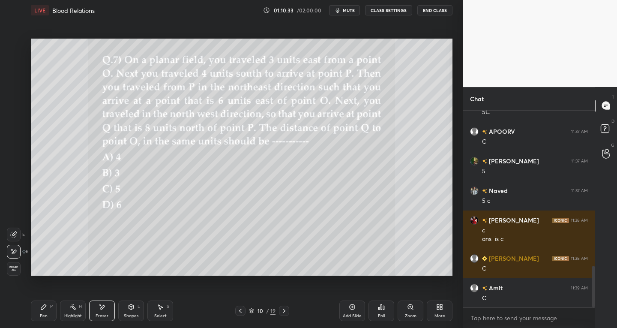
click at [134, 307] on div "Shapes L" at bounding box center [131, 310] width 26 height 21
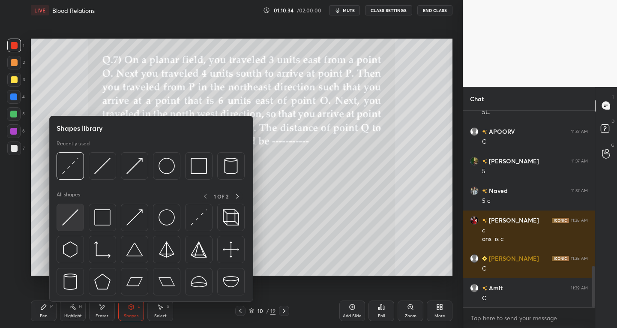
click at [71, 217] on img at bounding box center [70, 217] width 16 height 16
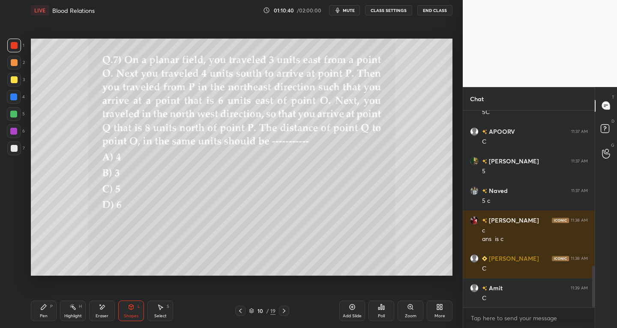
click at [45, 315] on div "Pen" at bounding box center [44, 316] width 8 height 4
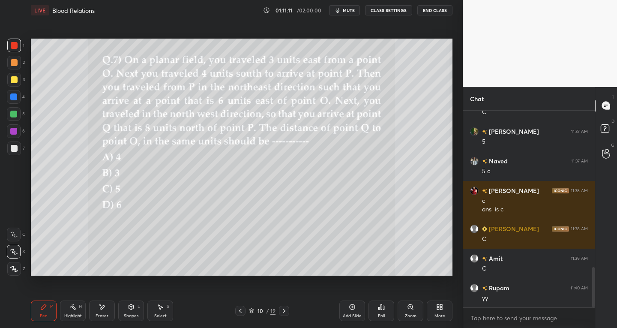
click at [130, 310] on icon at bounding box center [131, 306] width 7 height 7
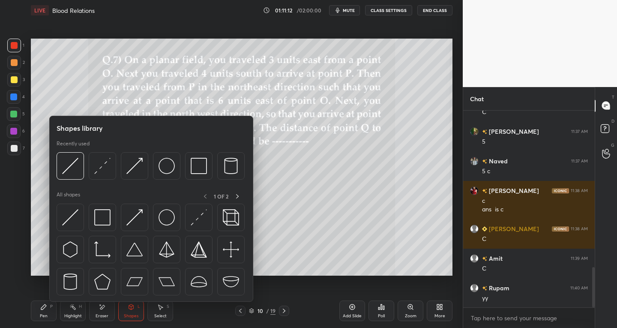
click at [15, 116] on div at bounding box center [13, 114] width 7 height 7
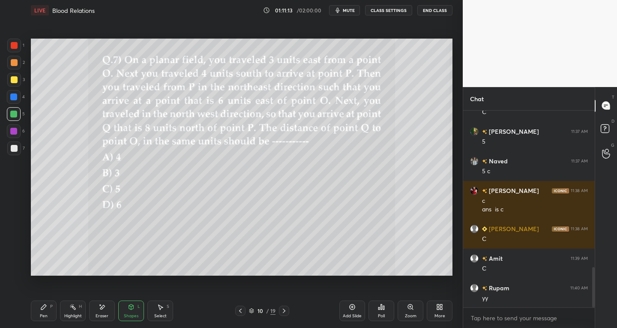
click at [128, 314] on div "Shapes" at bounding box center [131, 316] width 15 height 4
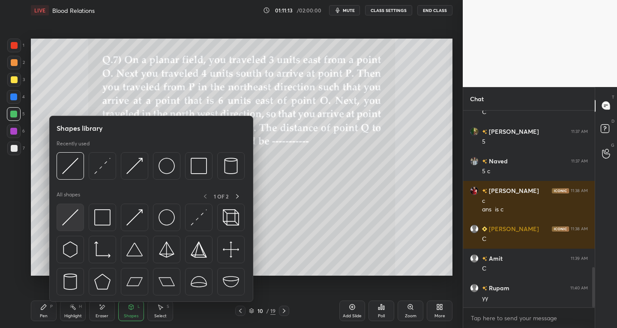
click at [62, 224] on img at bounding box center [70, 217] width 16 height 16
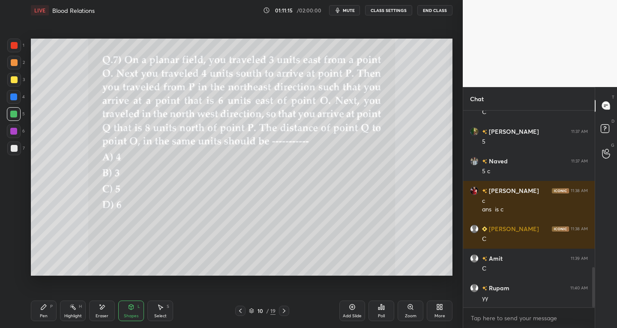
click at [44, 314] on div "Pen" at bounding box center [44, 316] width 8 height 4
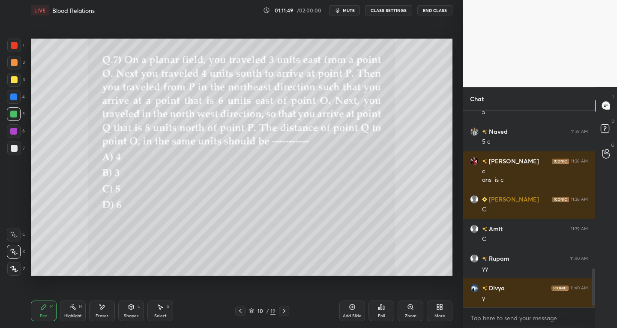
scroll to position [824, 0]
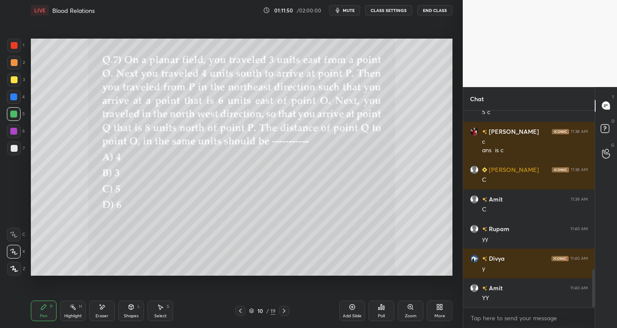
click at [285, 308] on icon at bounding box center [284, 310] width 7 height 7
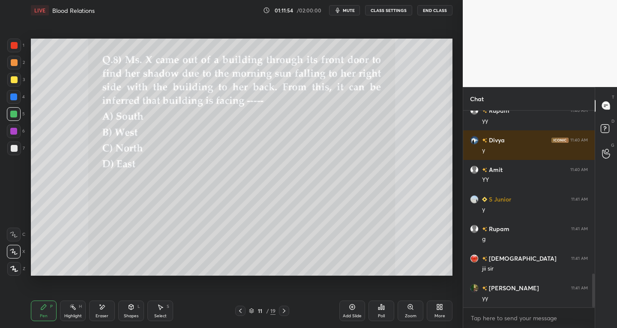
scroll to position [972, 0]
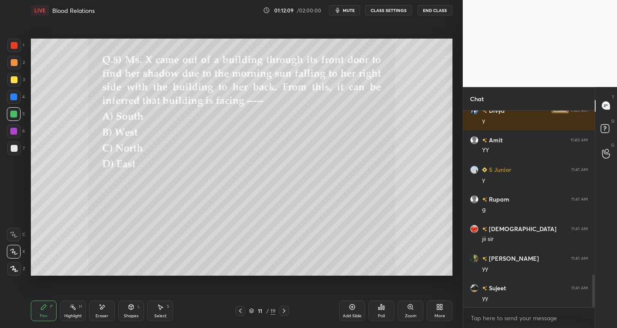
click at [12, 149] on div at bounding box center [14, 148] width 7 height 7
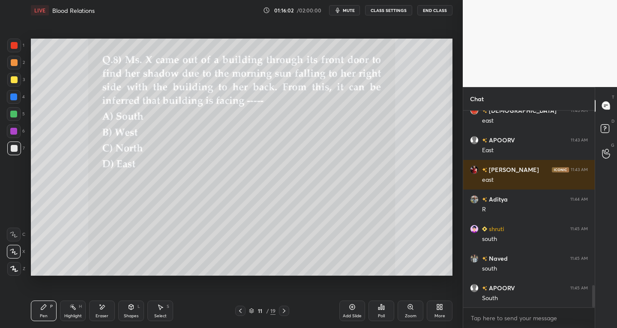
scroll to position [1563, 0]
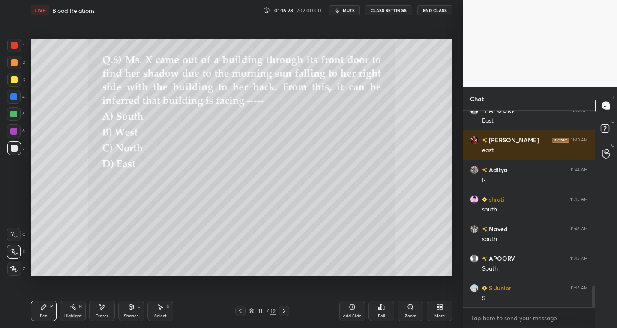
click at [99, 315] on div "Eraser" at bounding box center [102, 316] width 13 height 4
click at [38, 314] on div "Pen P" at bounding box center [44, 310] width 26 height 21
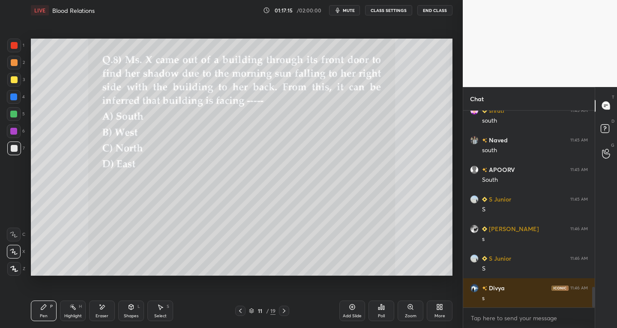
scroll to position [1682, 0]
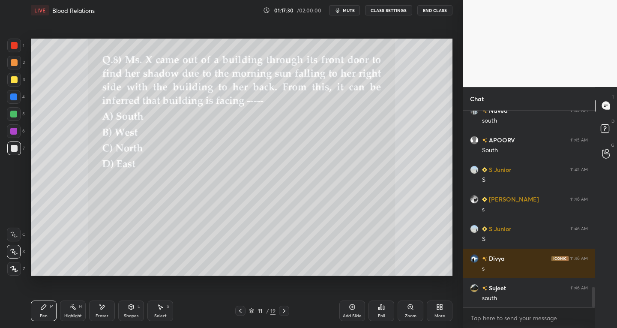
click at [165, 314] on div "Select" at bounding box center [160, 316] width 12 height 4
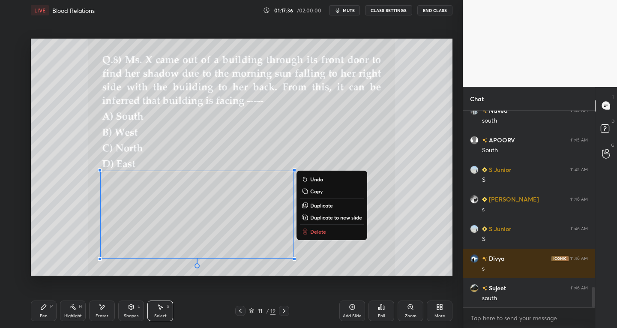
click at [41, 317] on div "Pen" at bounding box center [44, 316] width 8 height 4
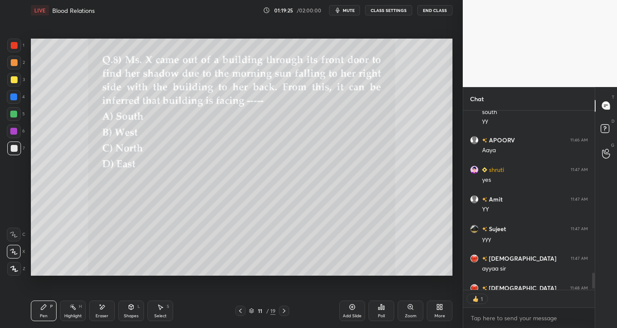
scroll to position [194, 129]
click at [284, 310] on icon at bounding box center [284, 310] width 3 height 4
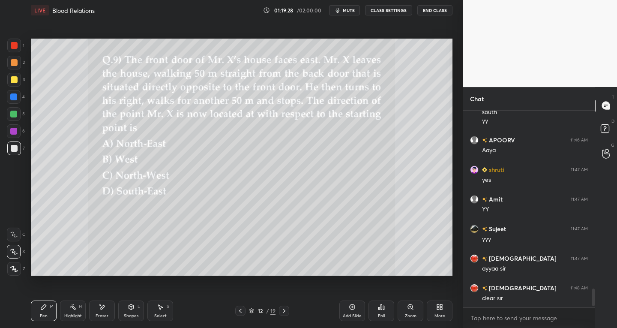
click at [282, 313] on icon at bounding box center [284, 310] width 7 height 7
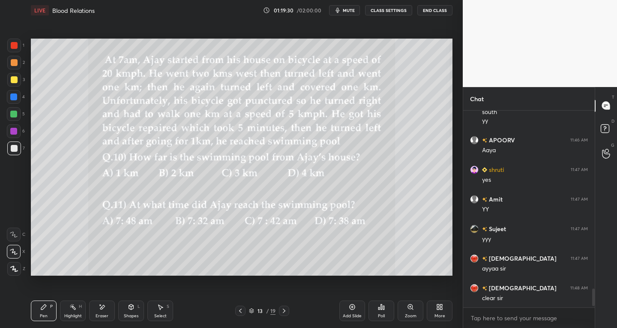
click at [285, 312] on icon at bounding box center [284, 310] width 7 height 7
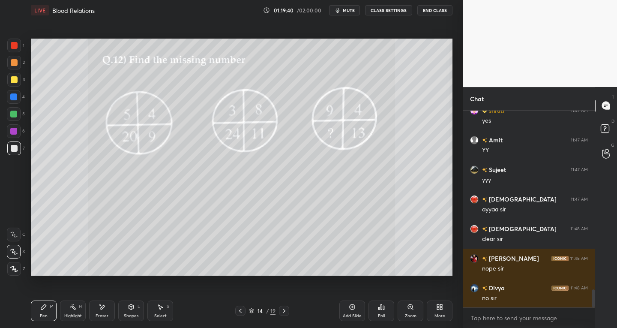
scroll to position [1956, 0]
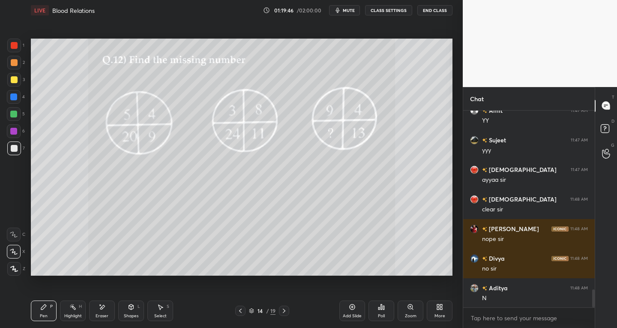
click at [240, 308] on icon at bounding box center [240, 310] width 7 height 7
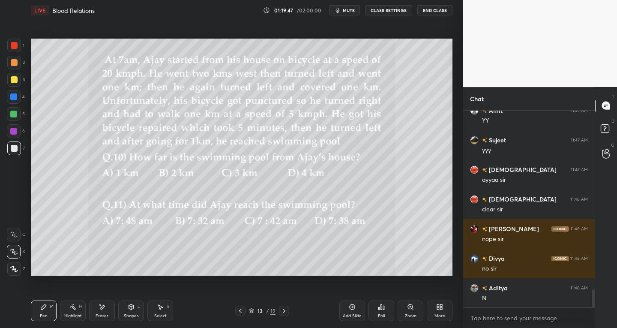
click at [239, 309] on icon at bounding box center [240, 310] width 7 height 7
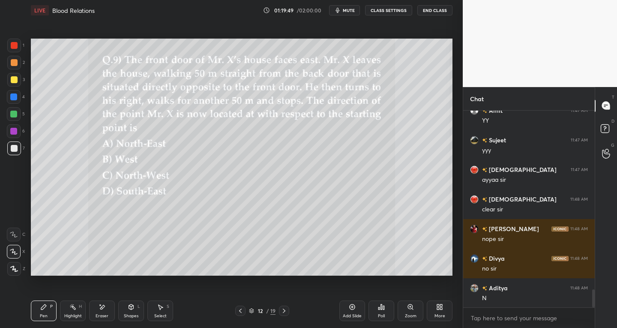
click at [287, 308] on icon at bounding box center [284, 310] width 7 height 7
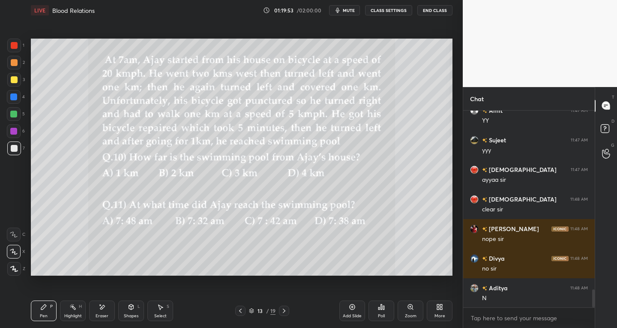
click at [286, 314] on icon at bounding box center [284, 310] width 7 height 7
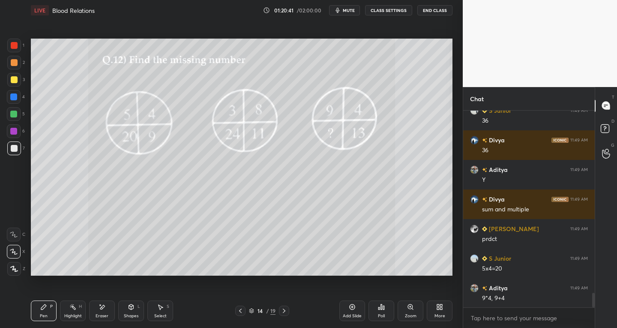
scroll to position [2488, 0]
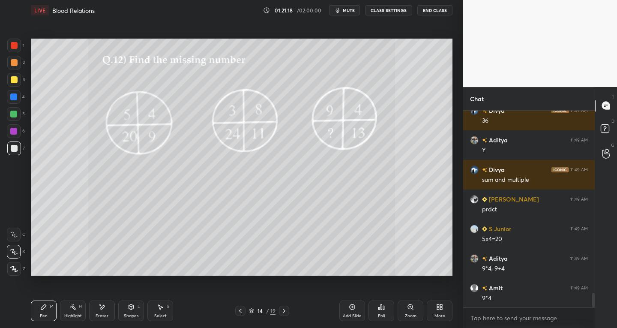
click at [283, 311] on icon at bounding box center [284, 310] width 7 height 7
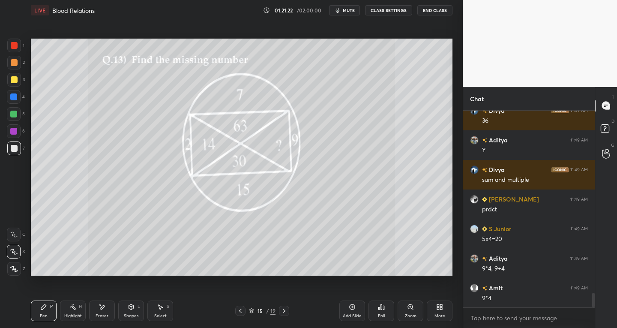
click at [11, 81] on div at bounding box center [14, 79] width 7 height 7
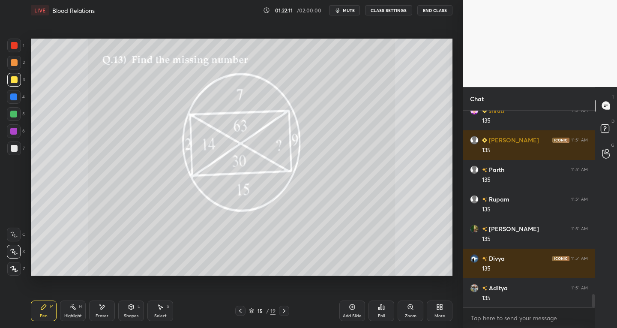
scroll to position [2784, 0]
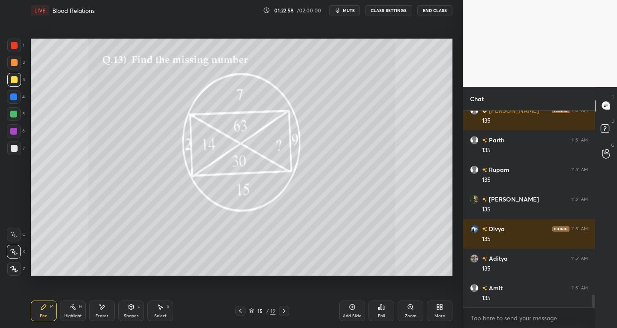
click at [285, 311] on icon at bounding box center [284, 310] width 7 height 7
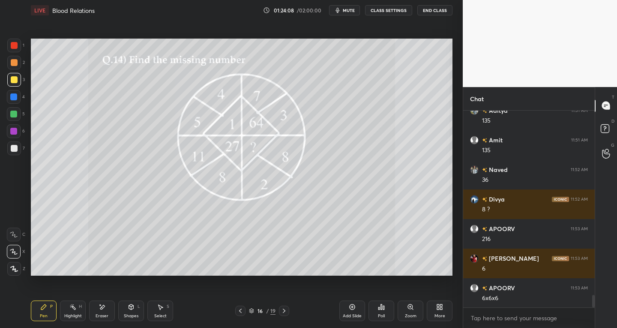
scroll to position [2961, 0]
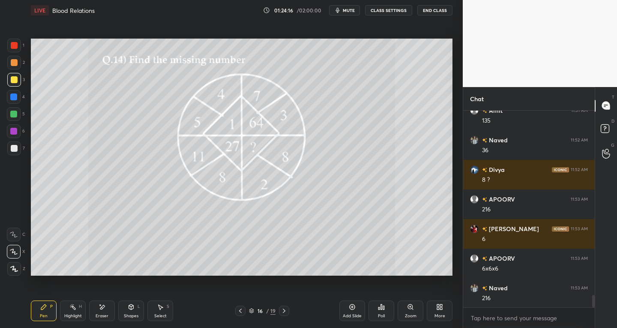
click at [15, 48] on div at bounding box center [14, 45] width 7 height 7
click at [14, 274] on div at bounding box center [14, 269] width 14 height 14
click at [124, 315] on div "Shapes" at bounding box center [131, 316] width 15 height 4
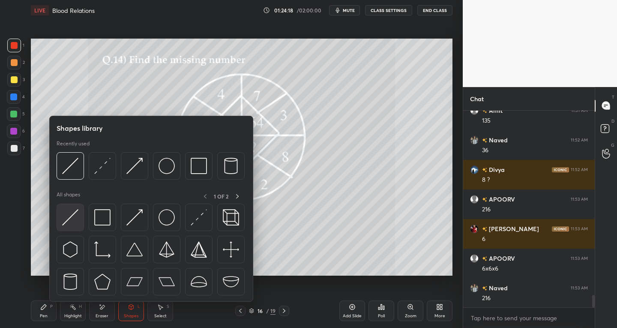
click at [70, 220] on img at bounding box center [70, 217] width 16 height 16
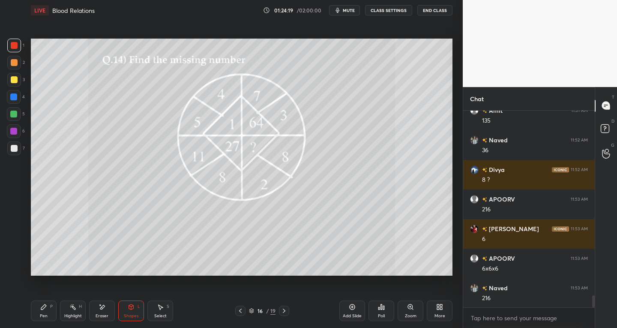
scroll to position [2990, 0]
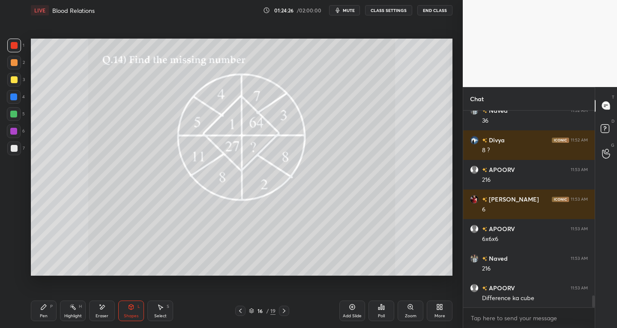
click at [12, 80] on div at bounding box center [14, 79] width 7 height 7
click at [13, 114] on div at bounding box center [13, 114] width 7 height 7
click at [12, 129] on div at bounding box center [13, 131] width 7 height 7
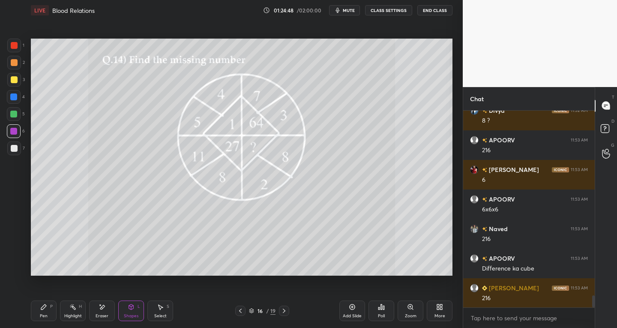
click at [49, 306] on div "Pen P" at bounding box center [44, 310] width 26 height 21
click at [12, 151] on div at bounding box center [14, 148] width 7 height 7
click at [17, 248] on div at bounding box center [14, 252] width 14 height 14
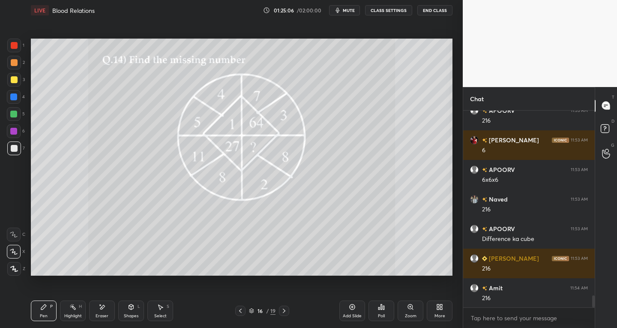
click at [12, 85] on div at bounding box center [14, 80] width 14 height 14
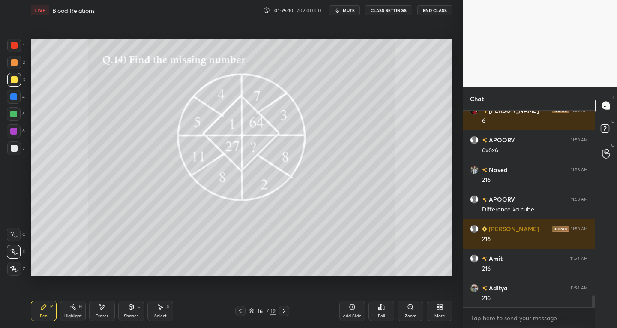
click at [16, 115] on div at bounding box center [13, 114] width 7 height 7
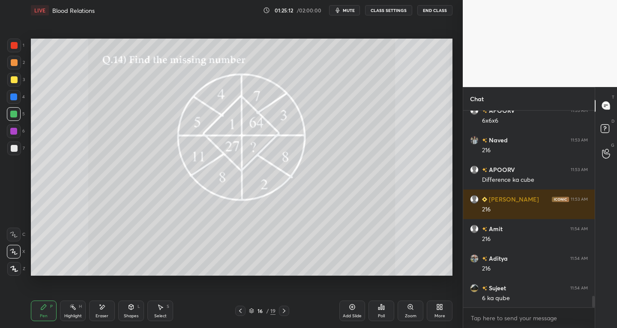
scroll to position [3138, 0]
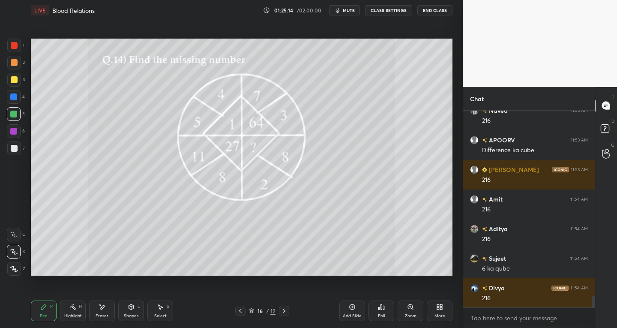
click at [12, 98] on div at bounding box center [13, 96] width 7 height 7
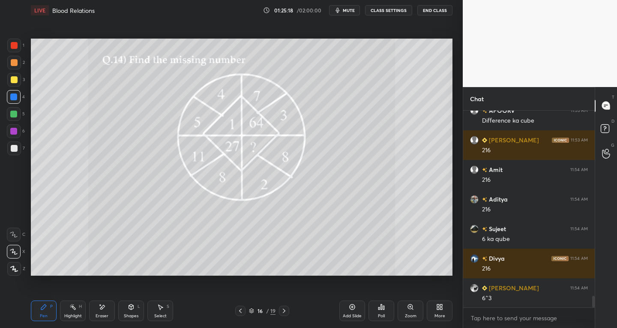
click at [15, 131] on div at bounding box center [13, 131] width 7 height 7
click at [15, 145] on div at bounding box center [14, 148] width 7 height 7
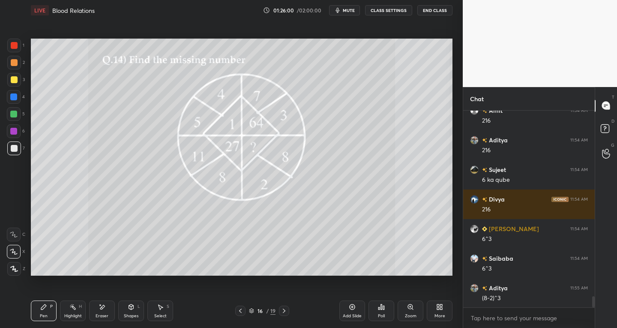
scroll to position [3256, 0]
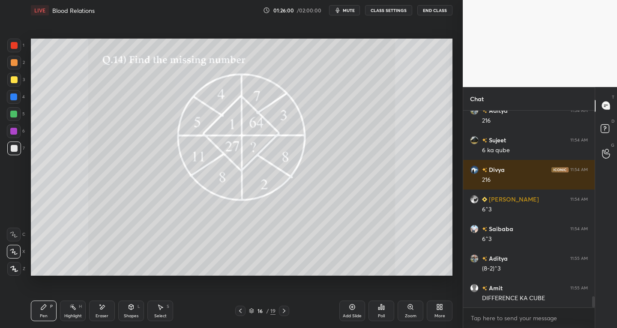
click at [21, 150] on div at bounding box center [14, 148] width 14 height 14
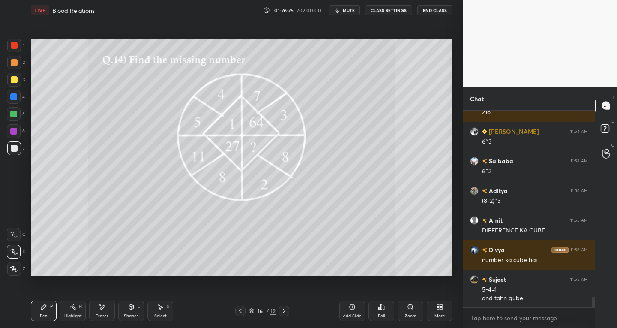
scroll to position [3354, 0]
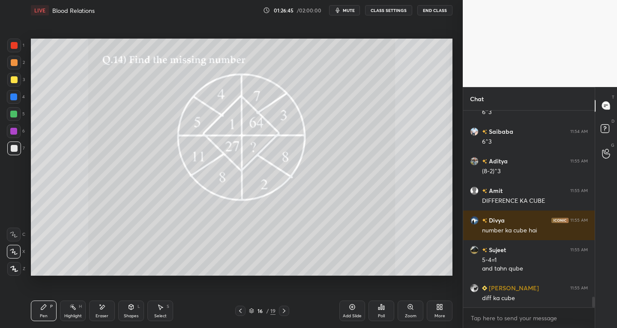
click at [110, 309] on div "Eraser" at bounding box center [102, 310] width 26 height 21
click at [45, 317] on div "Pen" at bounding box center [44, 316] width 8 height 4
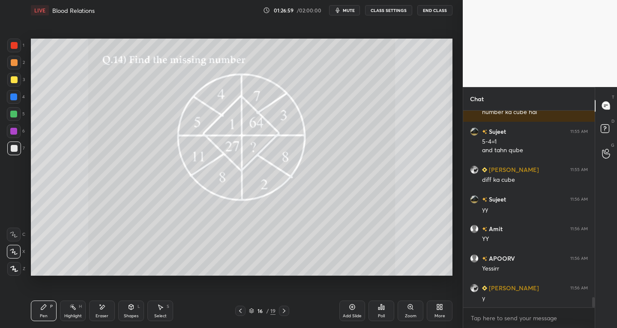
scroll to position [3501, 0]
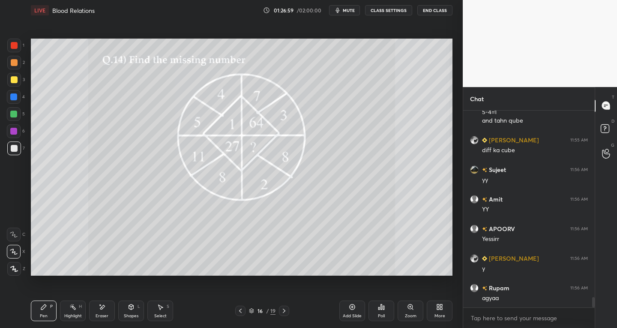
click at [282, 312] on icon at bounding box center [284, 310] width 7 height 7
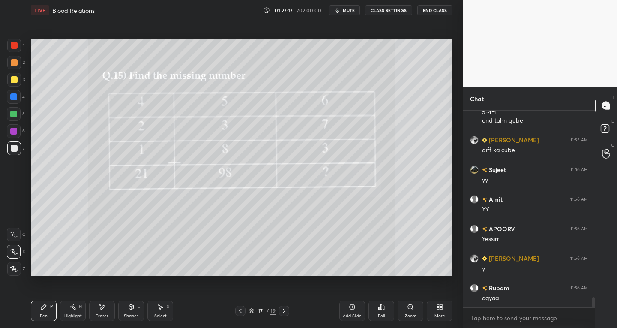
click at [127, 307] on div "Shapes L" at bounding box center [131, 310] width 26 height 21
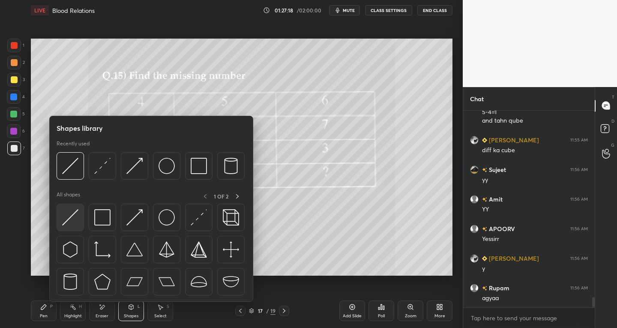
click at [68, 216] on img at bounding box center [70, 217] width 16 height 16
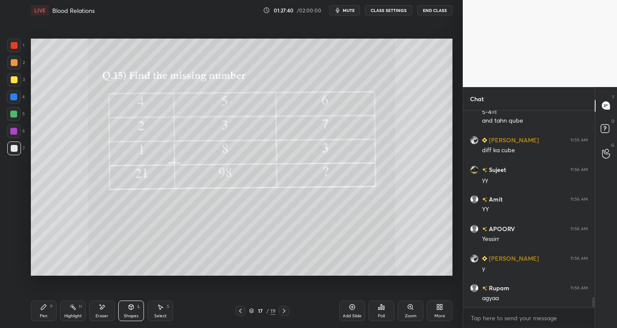
click at [49, 308] on div "Pen P" at bounding box center [44, 310] width 26 height 21
click at [10, 248] on div at bounding box center [14, 252] width 14 height 14
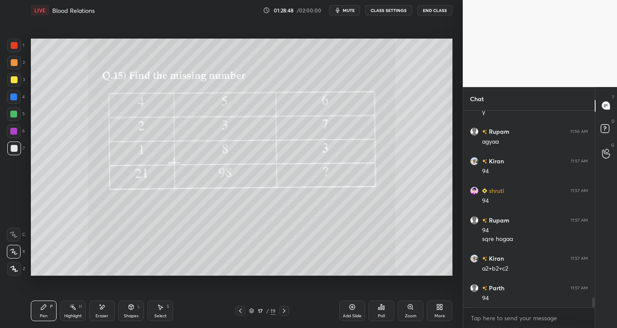
scroll to position [3687, 0]
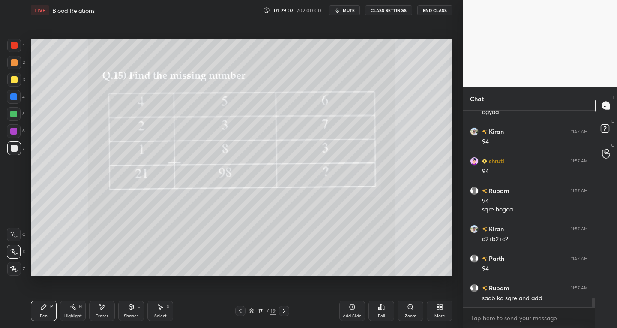
click at [106, 307] on div "Eraser" at bounding box center [102, 310] width 26 height 21
click at [49, 311] on div "Pen P" at bounding box center [44, 310] width 26 height 21
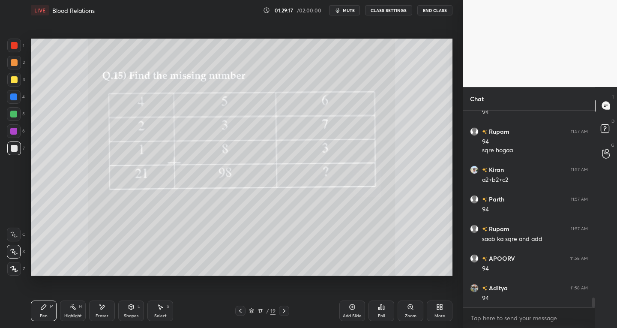
scroll to position [3776, 0]
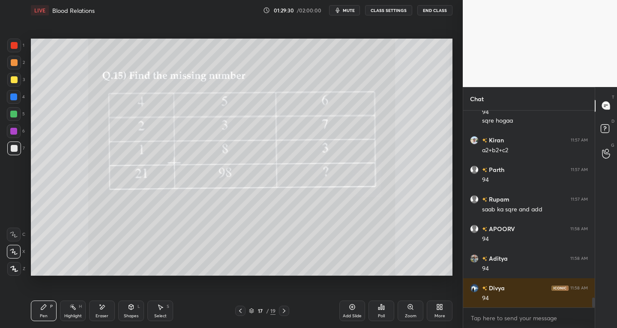
click at [284, 312] on icon at bounding box center [284, 310] width 7 height 7
click at [408, 315] on div "Zoom" at bounding box center [411, 316] width 12 height 4
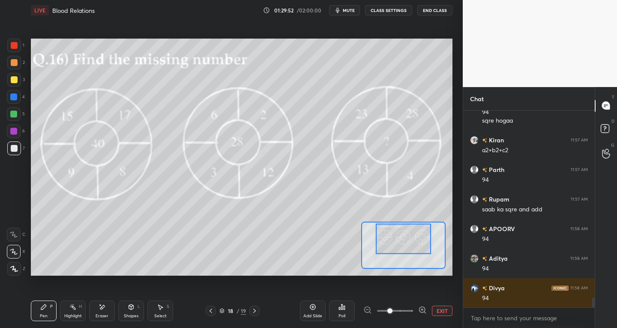
click at [11, 234] on icon at bounding box center [14, 234] width 8 height 6
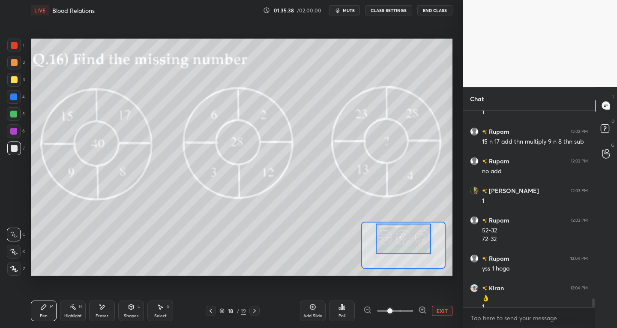
scroll to position [4165, 0]
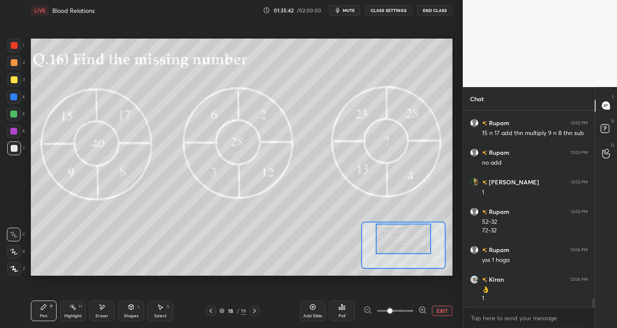
click at [252, 313] on icon at bounding box center [254, 310] width 7 height 7
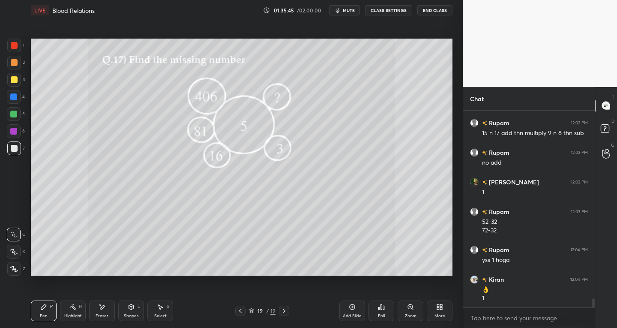
click at [284, 309] on icon at bounding box center [284, 310] width 3 height 4
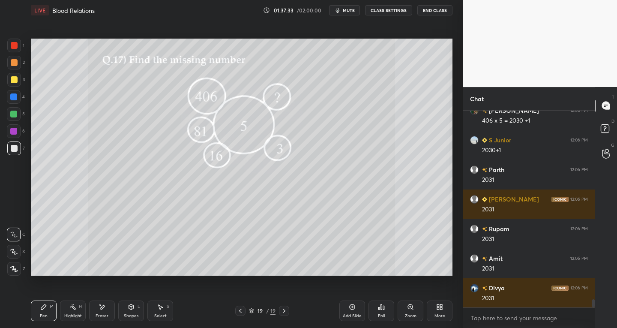
scroll to position [4490, 0]
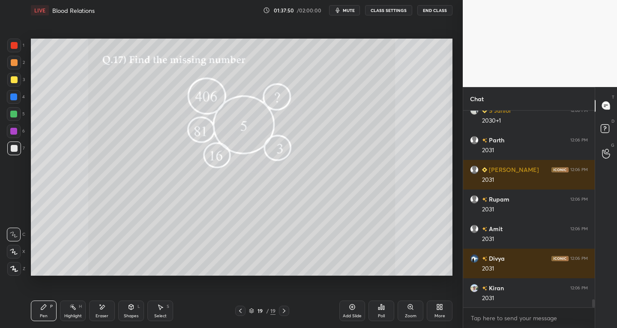
click at [12, 257] on div at bounding box center [14, 252] width 14 height 14
click at [240, 314] on div at bounding box center [240, 310] width 10 height 10
click at [242, 311] on icon at bounding box center [240, 310] width 7 height 7
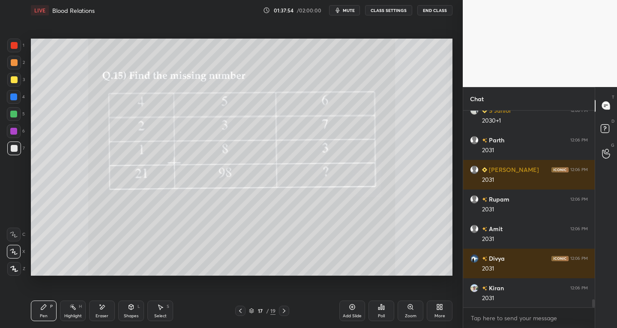
click at [241, 310] on icon at bounding box center [240, 310] width 7 height 7
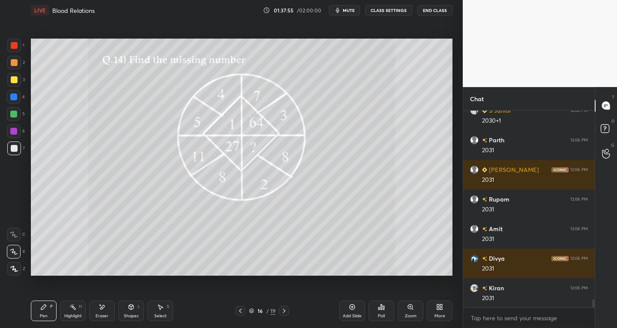
click at [243, 309] on icon at bounding box center [240, 310] width 7 height 7
click at [242, 309] on icon at bounding box center [240, 310] width 7 height 7
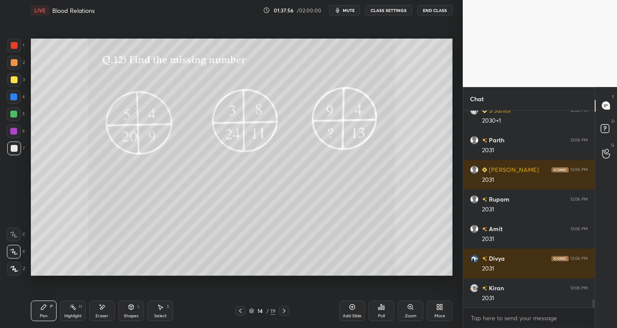
click at [241, 308] on icon at bounding box center [240, 310] width 7 height 7
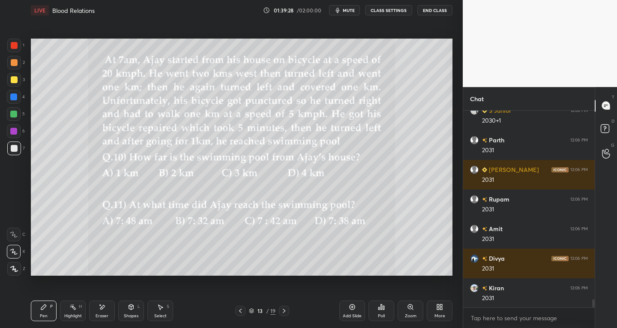
click at [12, 152] on div at bounding box center [14, 148] width 14 height 14
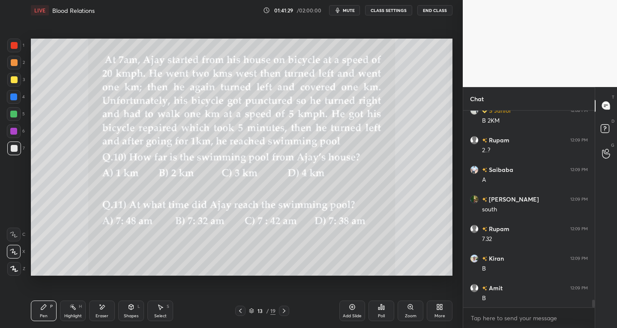
scroll to position [4726, 0]
click at [99, 316] on div "Eraser" at bounding box center [102, 316] width 13 height 4
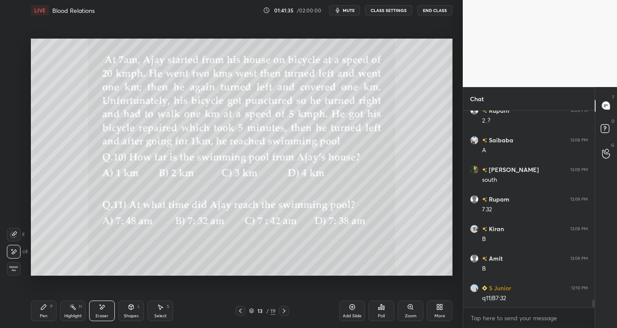
click at [19, 233] on div at bounding box center [14, 234] width 14 height 14
click at [52, 311] on div "Pen P" at bounding box center [44, 310] width 26 height 21
click at [106, 319] on div "Eraser" at bounding box center [102, 310] width 26 height 21
click at [61, 315] on div "Highlight H" at bounding box center [73, 310] width 26 height 21
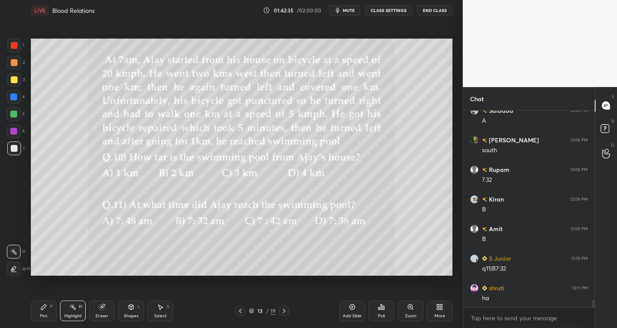
scroll to position [4785, 0]
click at [45, 318] on div "Pen" at bounding box center [44, 316] width 8 height 4
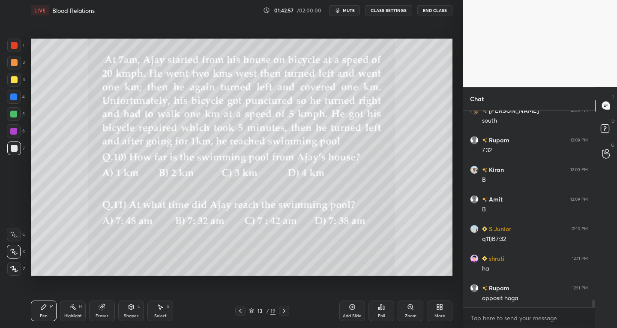
click at [106, 311] on div "Eraser" at bounding box center [102, 310] width 26 height 21
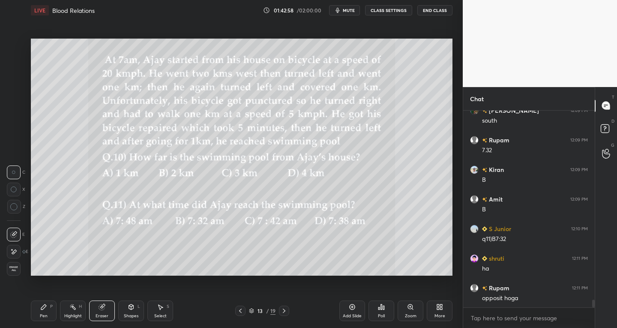
click at [14, 239] on div at bounding box center [14, 234] width 14 height 14
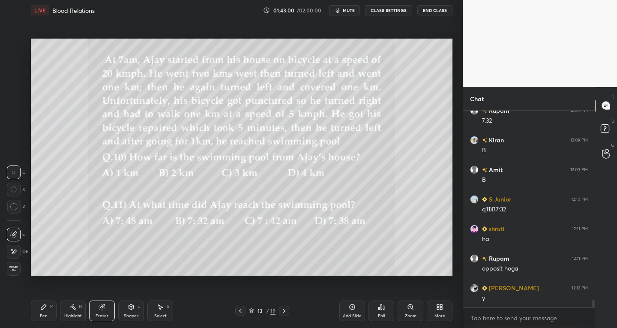
click at [47, 314] on div "Pen" at bounding box center [44, 316] width 8 height 4
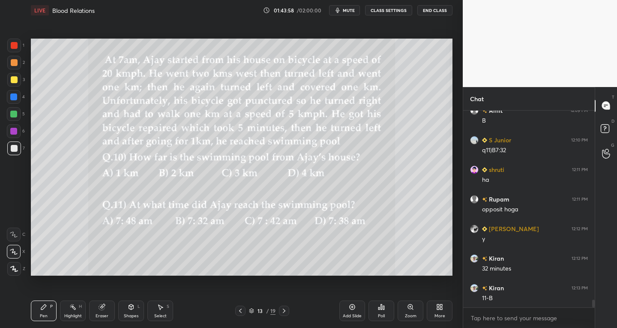
scroll to position [4904, 0]
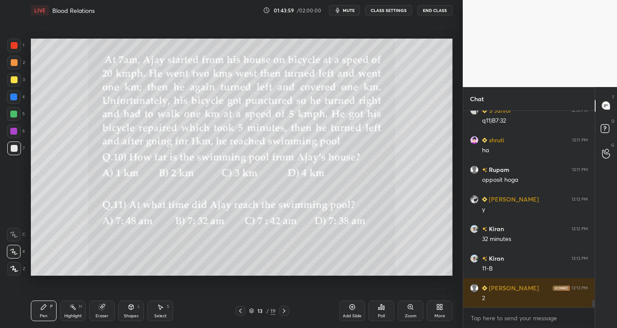
click at [164, 316] on div "Select" at bounding box center [160, 316] width 12 height 4
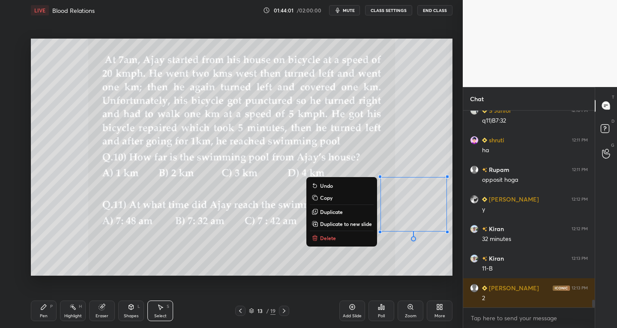
click at [321, 240] on p "Delete" at bounding box center [328, 237] width 16 height 7
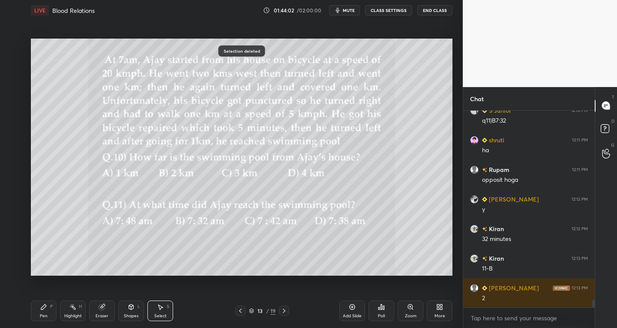
click at [40, 314] on div "Pen" at bounding box center [44, 316] width 8 height 4
click at [103, 309] on icon at bounding box center [102, 307] width 6 height 6
click at [16, 253] on icon at bounding box center [13, 251] width 7 height 7
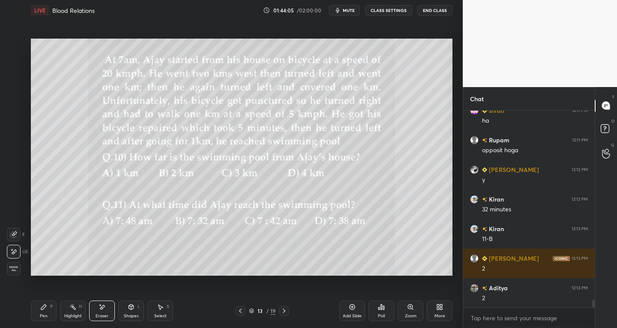
click at [38, 308] on div "Pen P" at bounding box center [44, 310] width 26 height 21
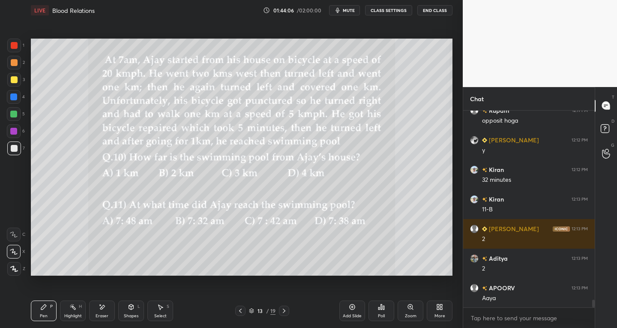
click at [8, 149] on div at bounding box center [14, 148] width 14 height 14
click at [103, 317] on div "Eraser" at bounding box center [102, 316] width 13 height 4
click at [42, 316] on div "Pen" at bounding box center [44, 316] width 8 height 4
click at [106, 311] on div "Eraser" at bounding box center [102, 310] width 26 height 21
click at [48, 311] on div "Pen P" at bounding box center [44, 310] width 26 height 21
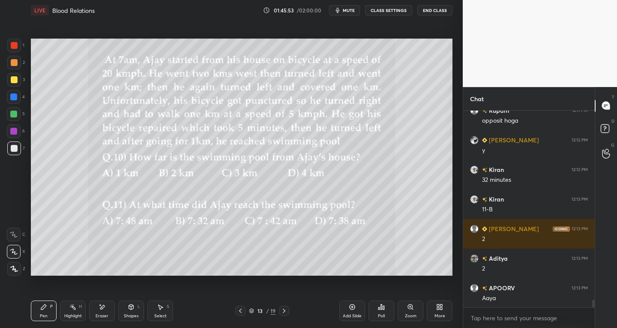
click at [102, 317] on div "Eraser" at bounding box center [102, 316] width 13 height 4
click at [48, 319] on div "Pen P" at bounding box center [44, 310] width 26 height 21
click at [104, 316] on div "Eraser" at bounding box center [102, 316] width 13 height 4
click at [46, 317] on div "Pen" at bounding box center [44, 316] width 8 height 4
click at [452, 188] on div "Setting up your live class Poll for secs No correct answer Start poll" at bounding box center [241, 157] width 428 height 273
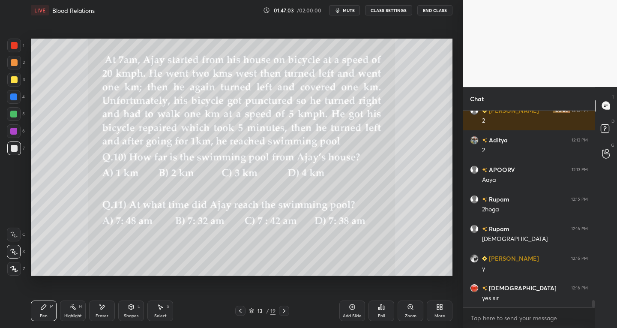
scroll to position [5111, 0]
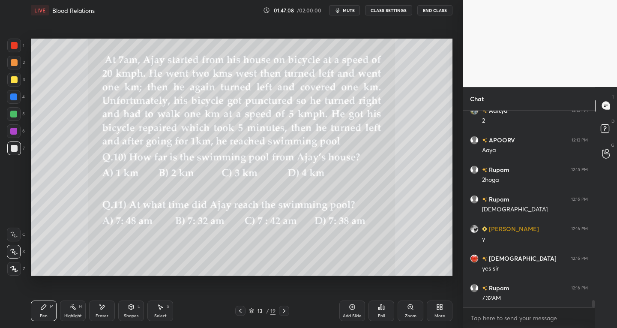
click at [80, 312] on div "Highlight H" at bounding box center [73, 310] width 26 height 21
click at [41, 311] on div "Pen P" at bounding box center [44, 310] width 26 height 21
click at [99, 311] on div "Eraser" at bounding box center [102, 310] width 26 height 21
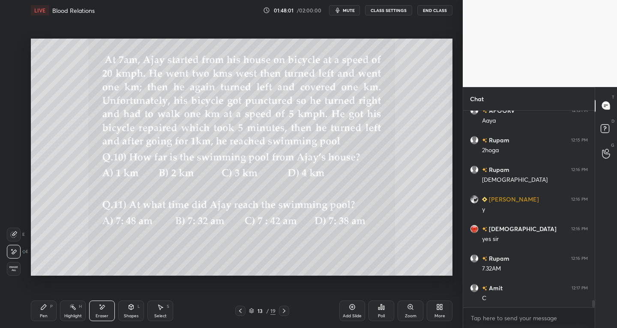
click at [41, 314] on div "Pen" at bounding box center [44, 316] width 8 height 4
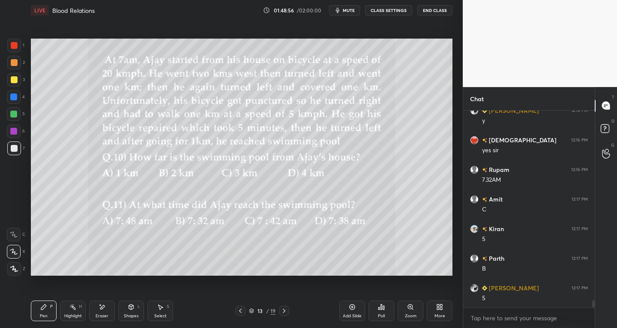
scroll to position [5258, 0]
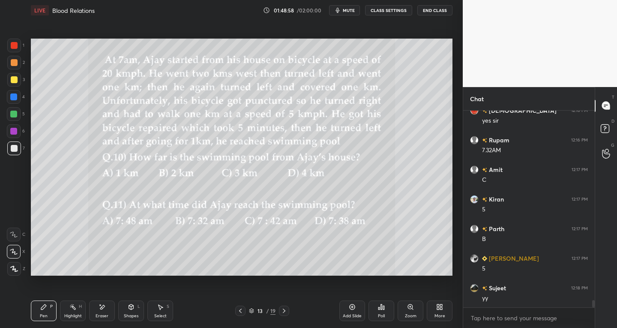
click at [350, 314] on div "Add Slide" at bounding box center [352, 316] width 19 height 4
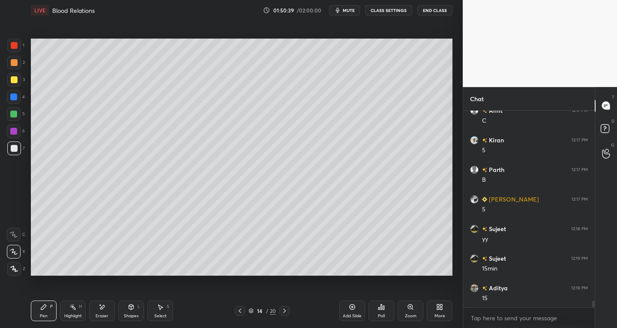
scroll to position [5347, 0]
click at [103, 322] on div "Pen P Highlight H Eraser Shapes L Select S 14 / 20 Add Slide Poll Zoom More" at bounding box center [241, 310] width 421 height 34
click at [102, 314] on div "Eraser" at bounding box center [102, 316] width 13 height 4
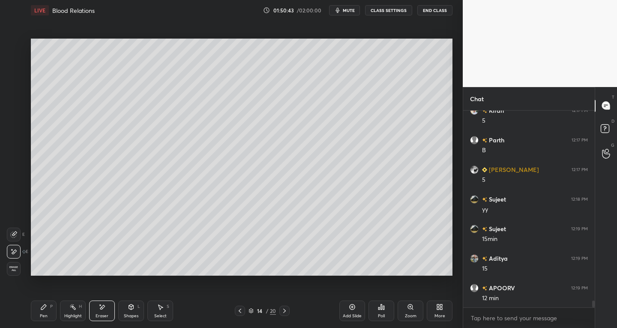
click at [48, 312] on div "Pen P" at bounding box center [44, 310] width 26 height 21
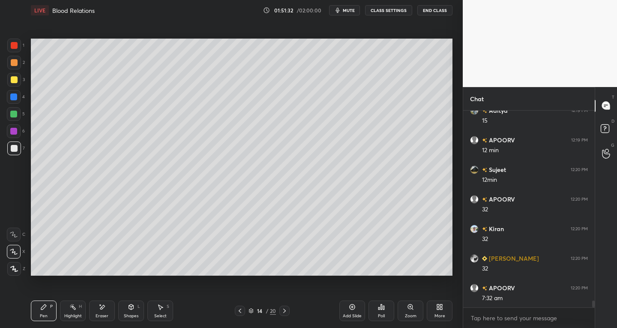
scroll to position [5524, 0]
click at [240, 312] on icon at bounding box center [240, 310] width 3 height 4
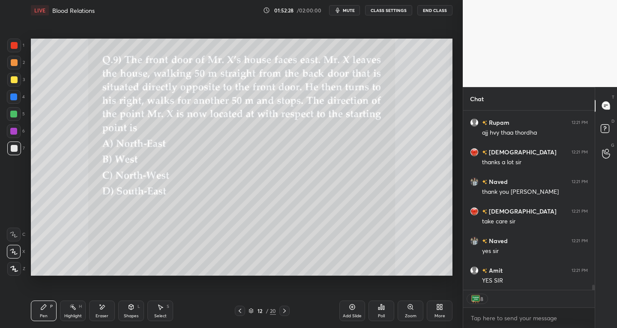
scroll to position [5883, 0]
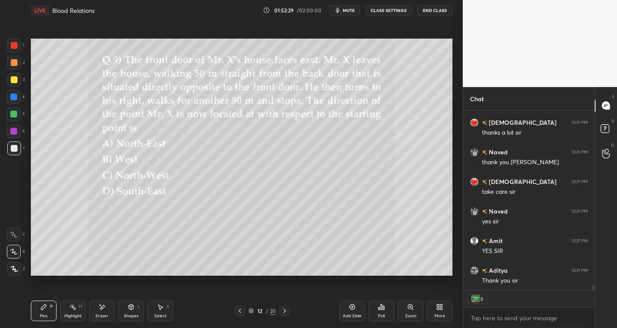
click at [427, 13] on button "End Class" at bounding box center [434, 10] width 35 height 10
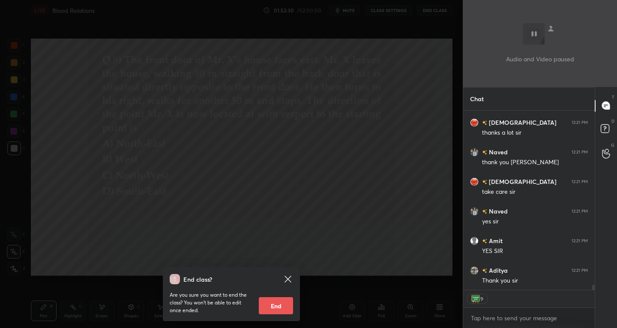
click at [269, 302] on button "End" at bounding box center [276, 305] width 34 height 17
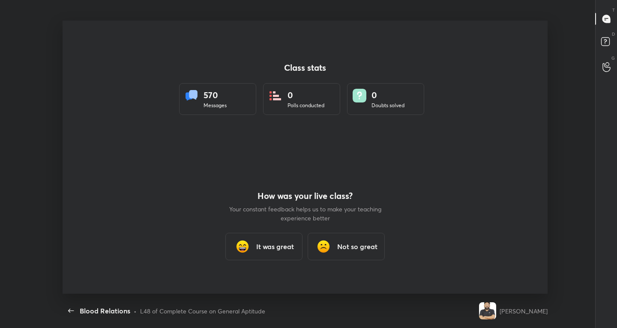
scroll to position [0, 0]
type textarea "x"
click at [265, 247] on h3 "It was great" at bounding box center [275, 246] width 38 height 10
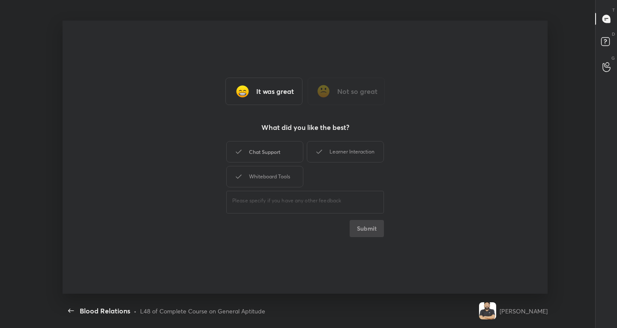
click at [273, 143] on div "Chat Support" at bounding box center [264, 151] width 77 height 21
click at [269, 174] on div "Whiteboard Tools" at bounding box center [264, 176] width 77 height 21
click at [329, 141] on div "Learner Interaction" at bounding box center [345, 151] width 77 height 21
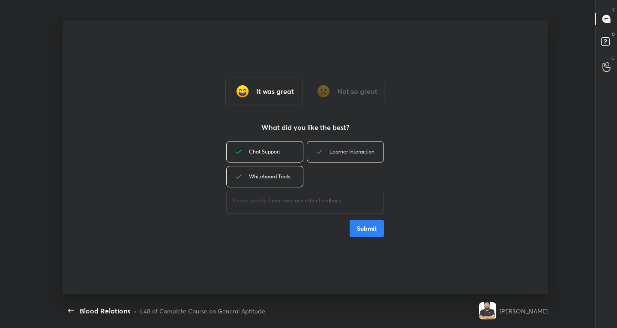
click at [369, 234] on button "Submit" at bounding box center [366, 228] width 34 height 17
